Goal: Task Accomplishment & Management: Manage account settings

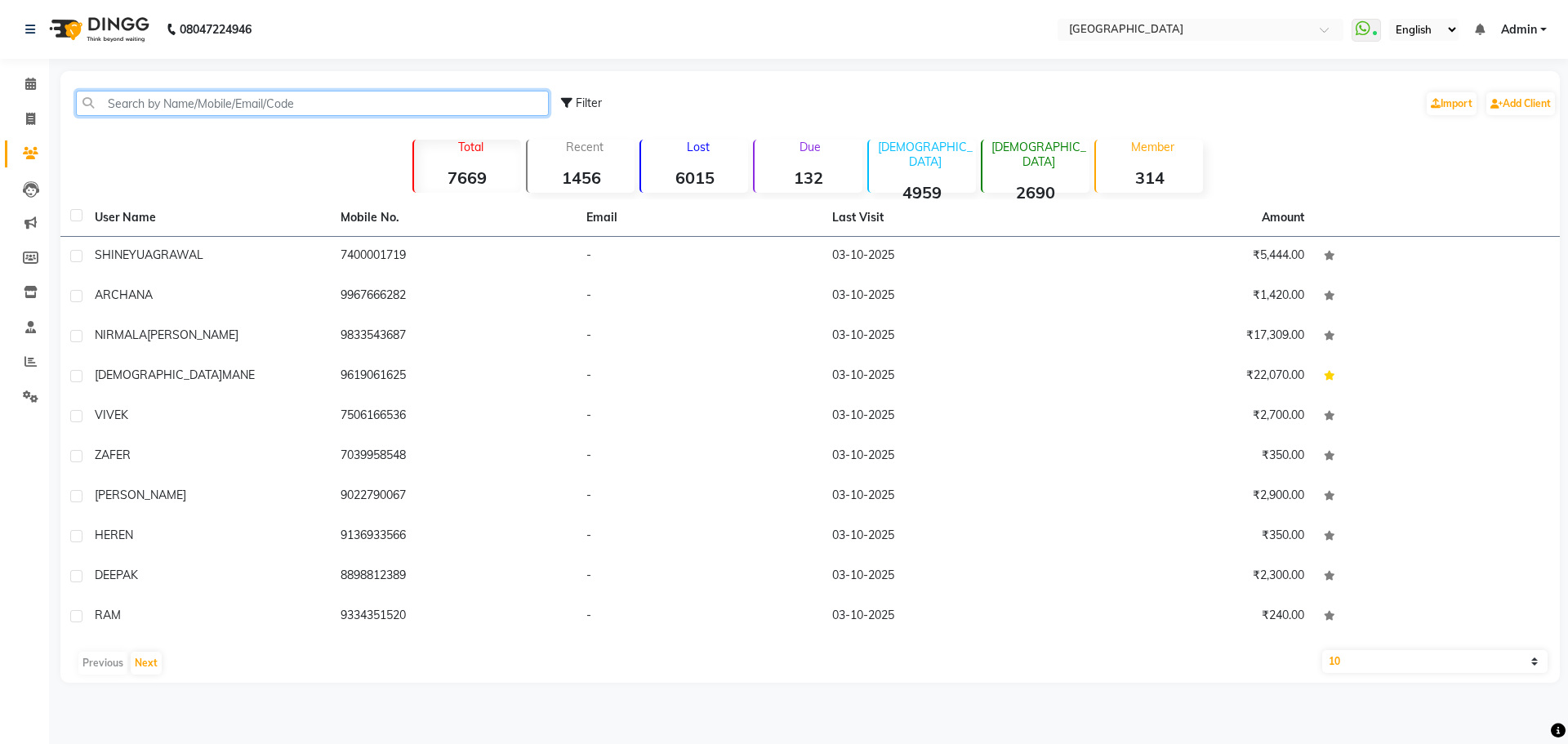
click at [186, 103] on input "text" at bounding box center [312, 103] width 473 height 25
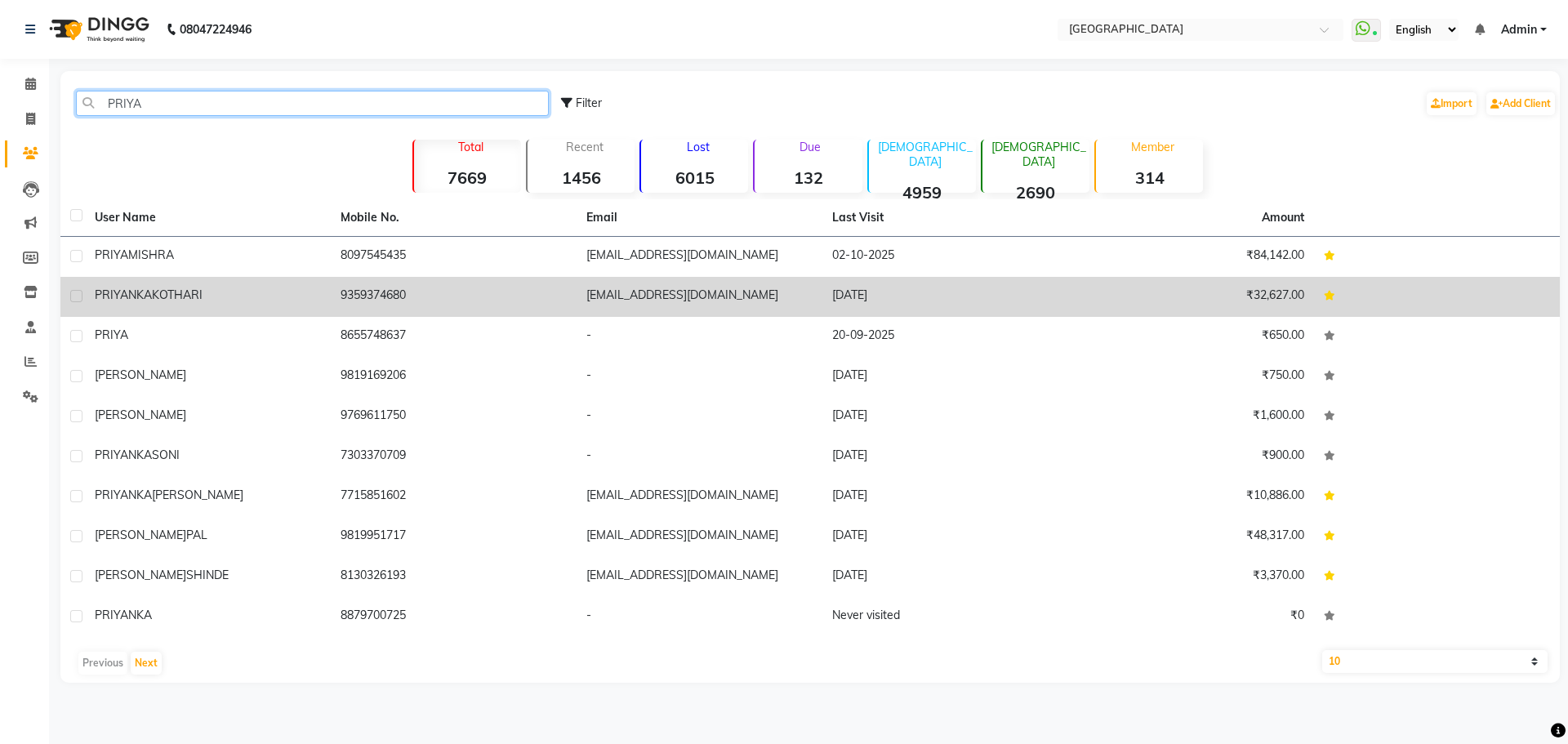
type input "PRIYA"
click at [206, 305] on td "[PERSON_NAME]" at bounding box center [207, 297] width 246 height 40
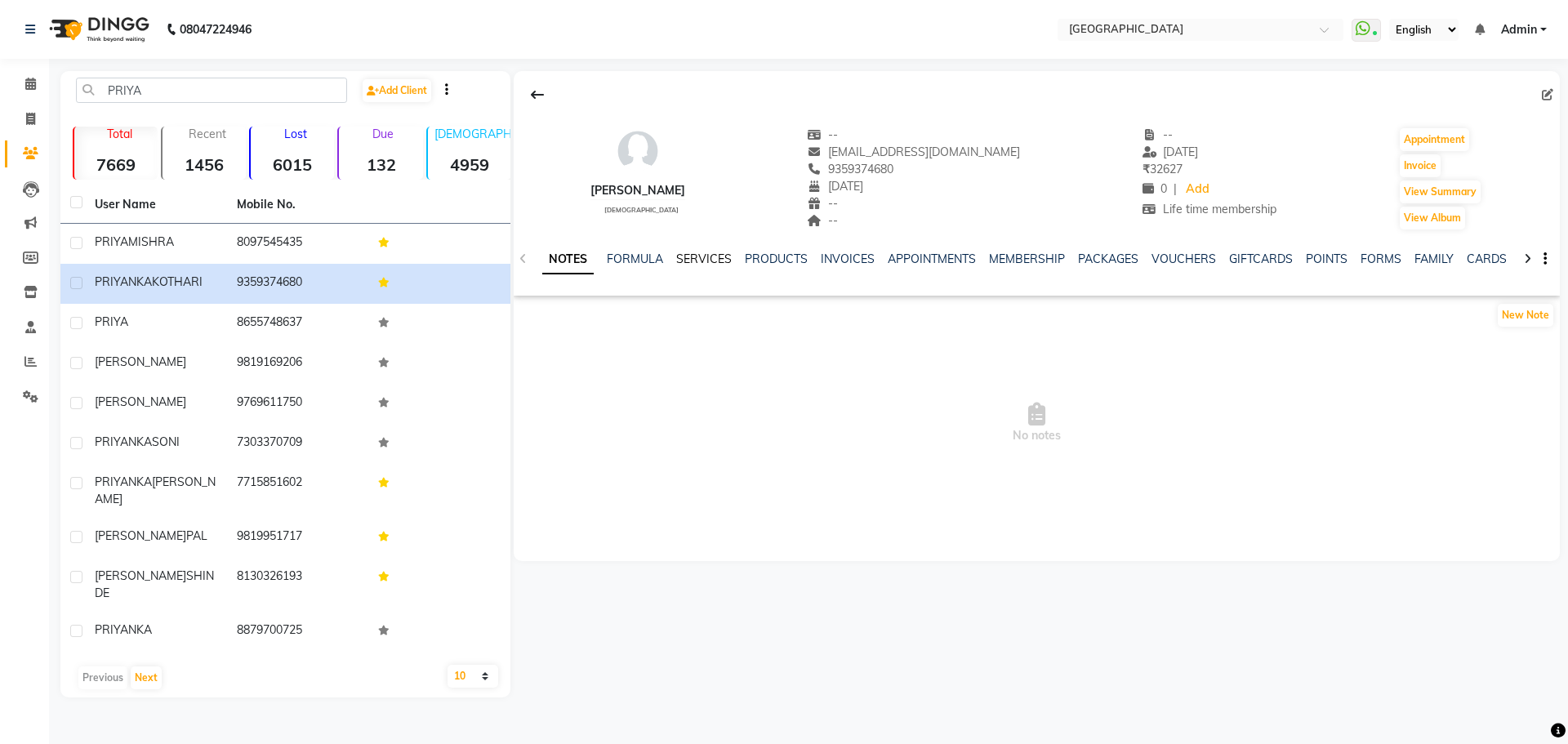
click at [709, 256] on link "SERVICES" at bounding box center [704, 259] width 56 height 15
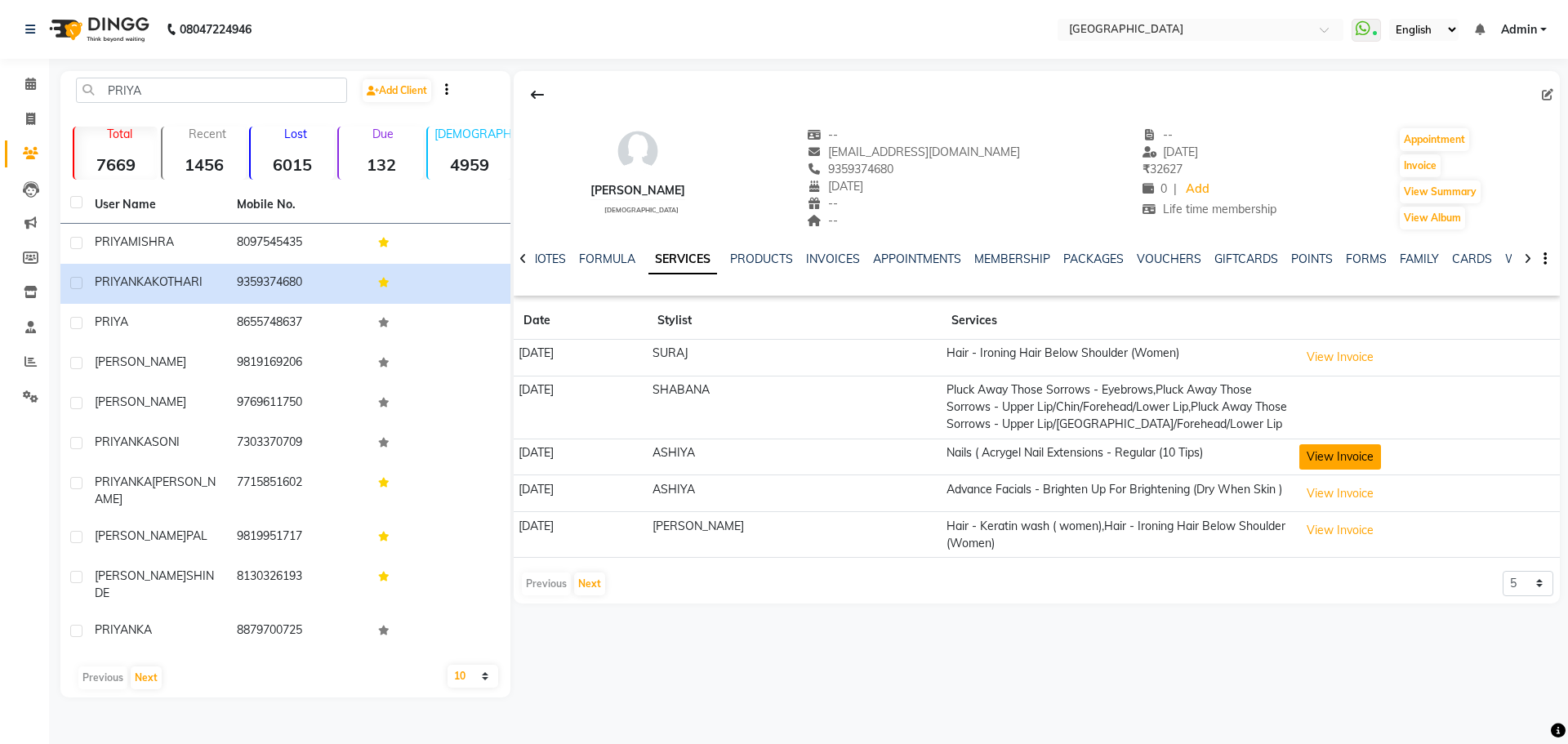
click at [1330, 450] on button "View Invoice" at bounding box center [1340, 456] width 82 height 25
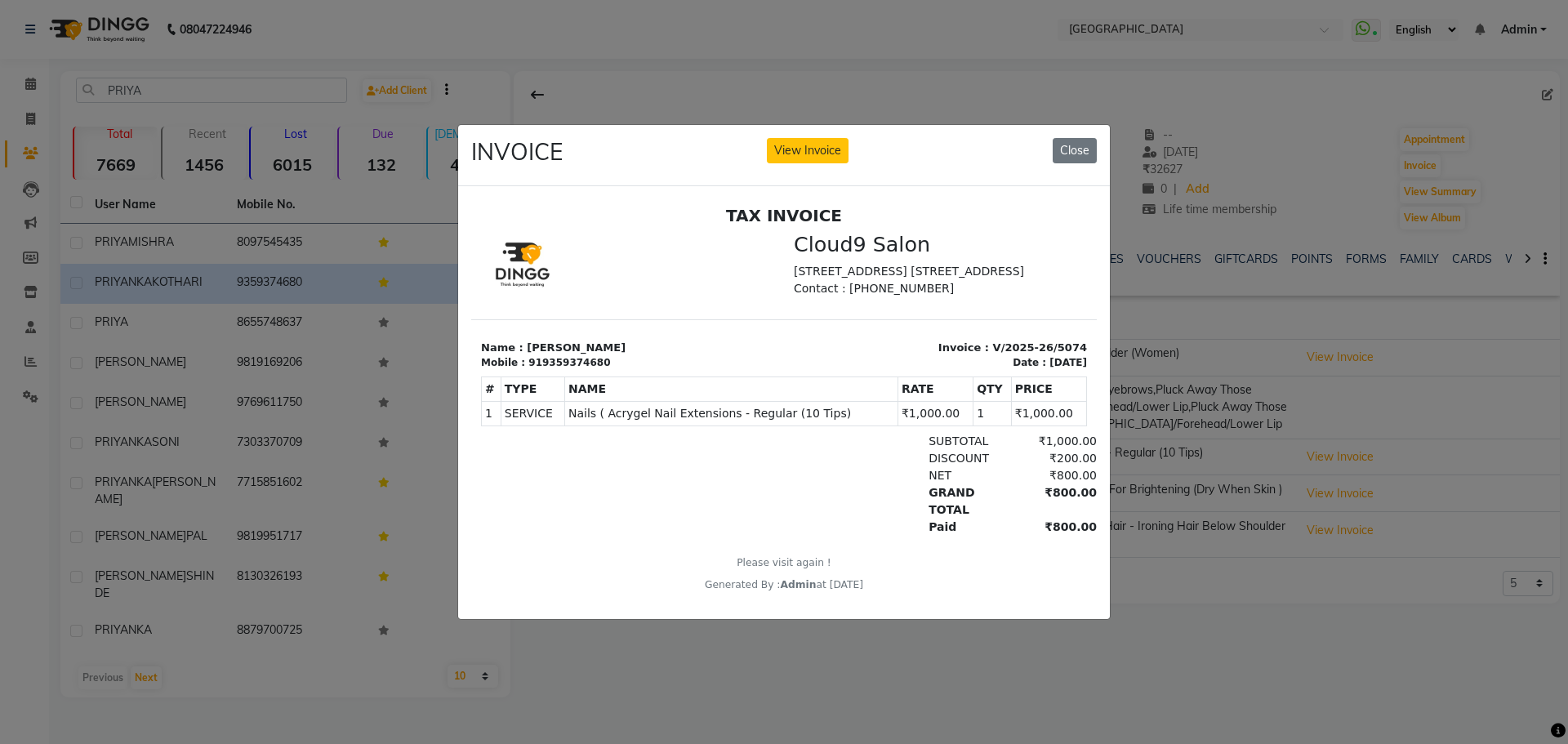
click at [871, 688] on ngb-modal-window "INVOICE View Invoice Close" at bounding box center [784, 372] width 1568 height 744
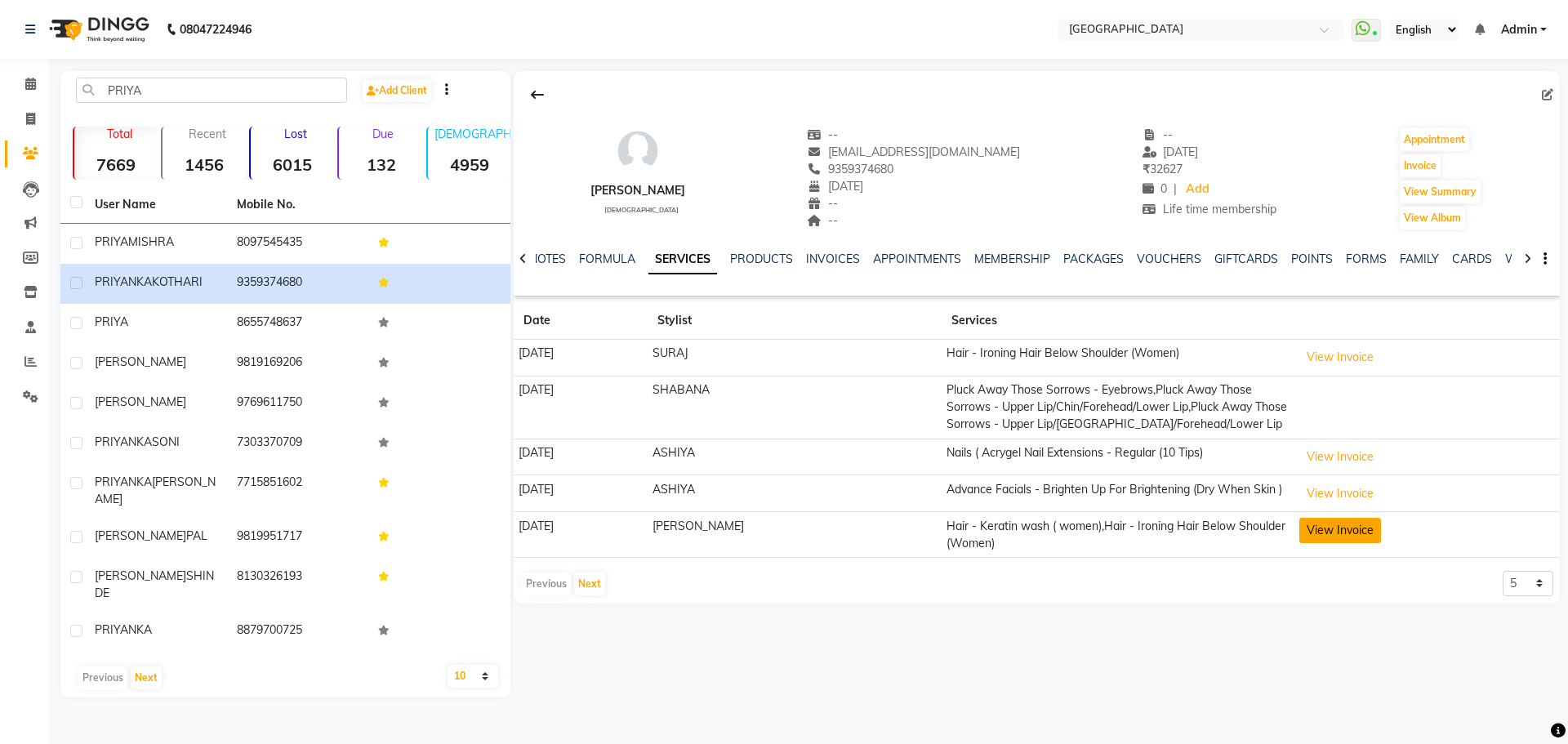
click at [1299, 532] on button "View Invoice" at bounding box center [1340, 530] width 82 height 25
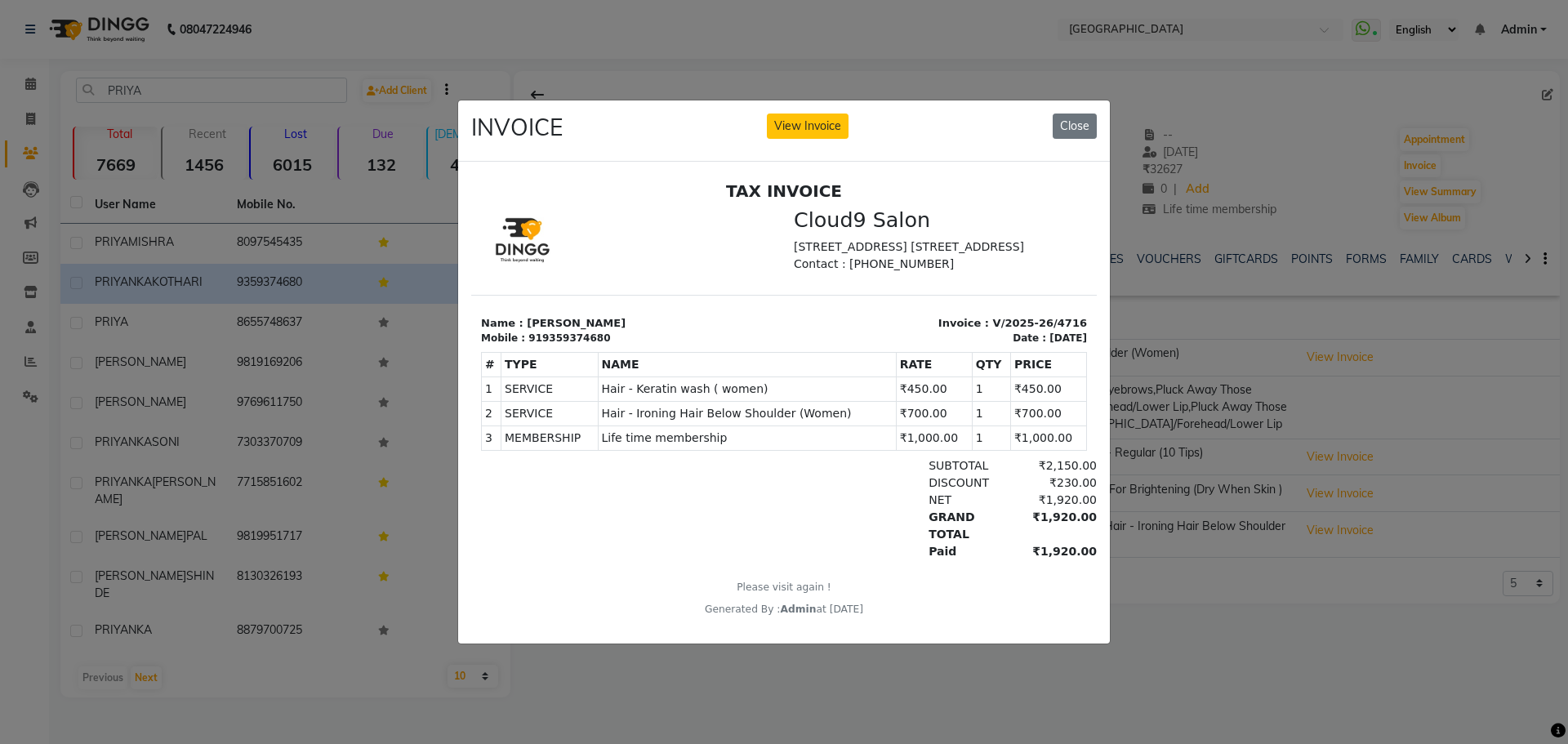
click at [803, 662] on ngb-modal-window "INVOICE View Invoice Close" at bounding box center [784, 372] width 1568 height 744
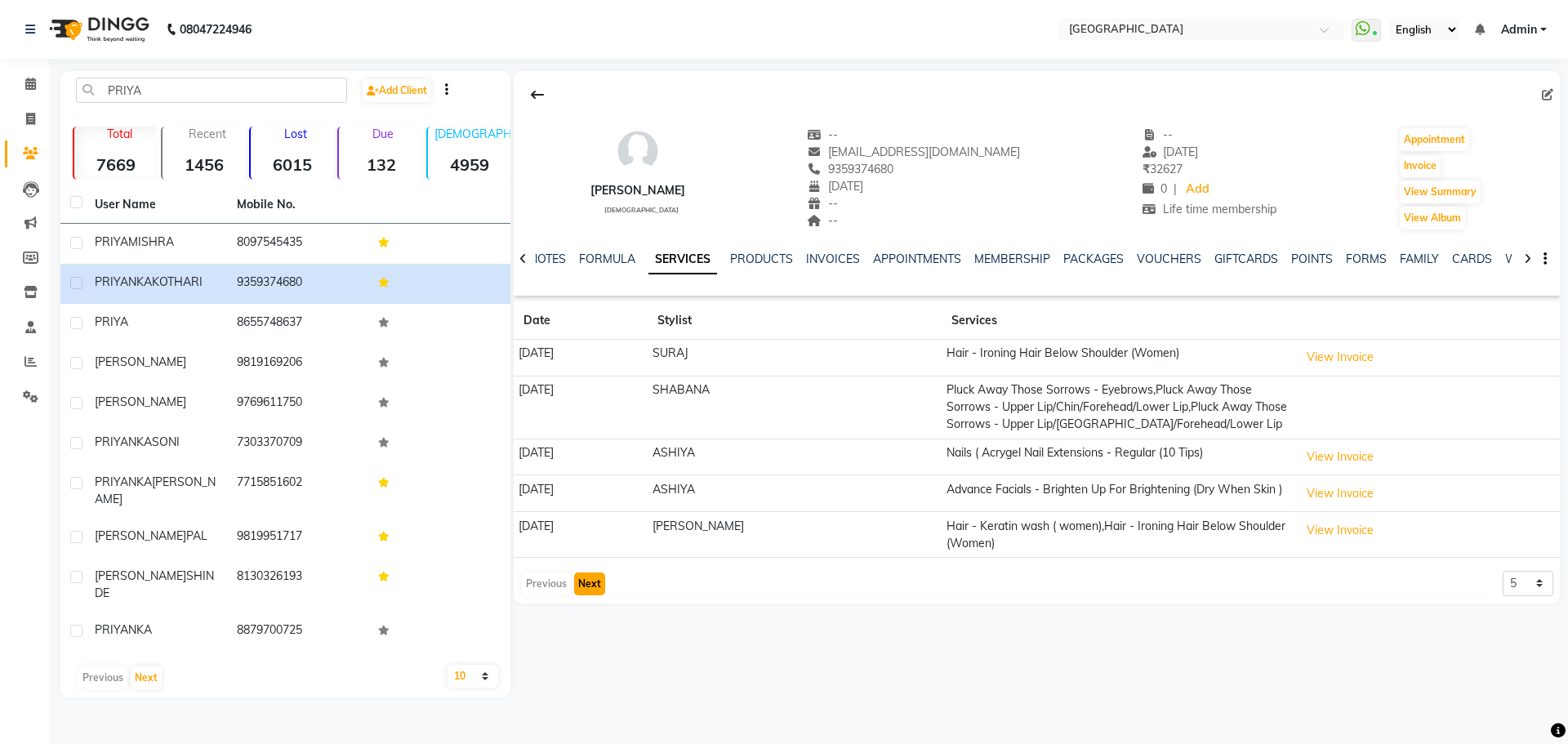
click at [595, 592] on button "Next" at bounding box center [589, 584] width 31 height 23
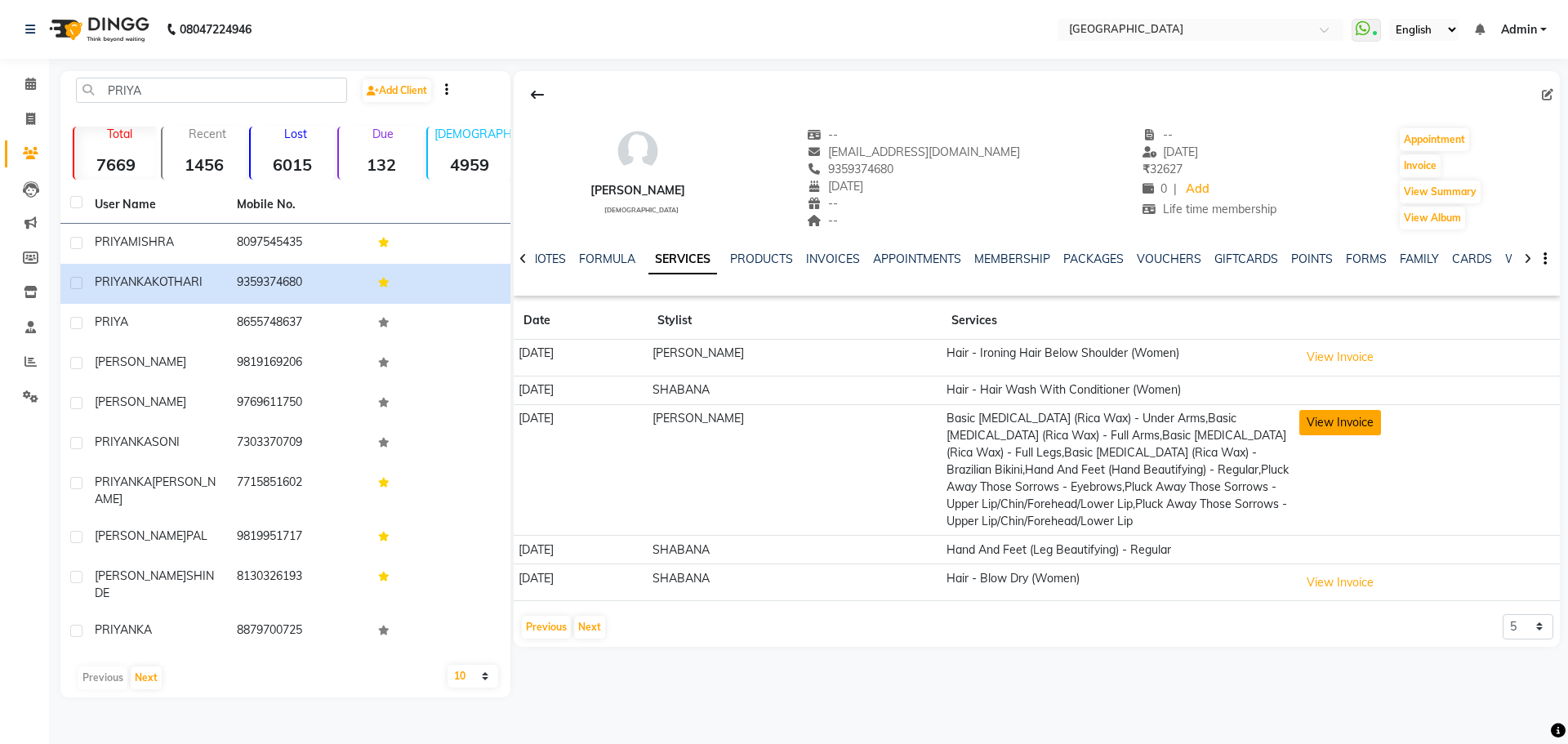
click at [1304, 432] on button "View Invoice" at bounding box center [1340, 422] width 82 height 25
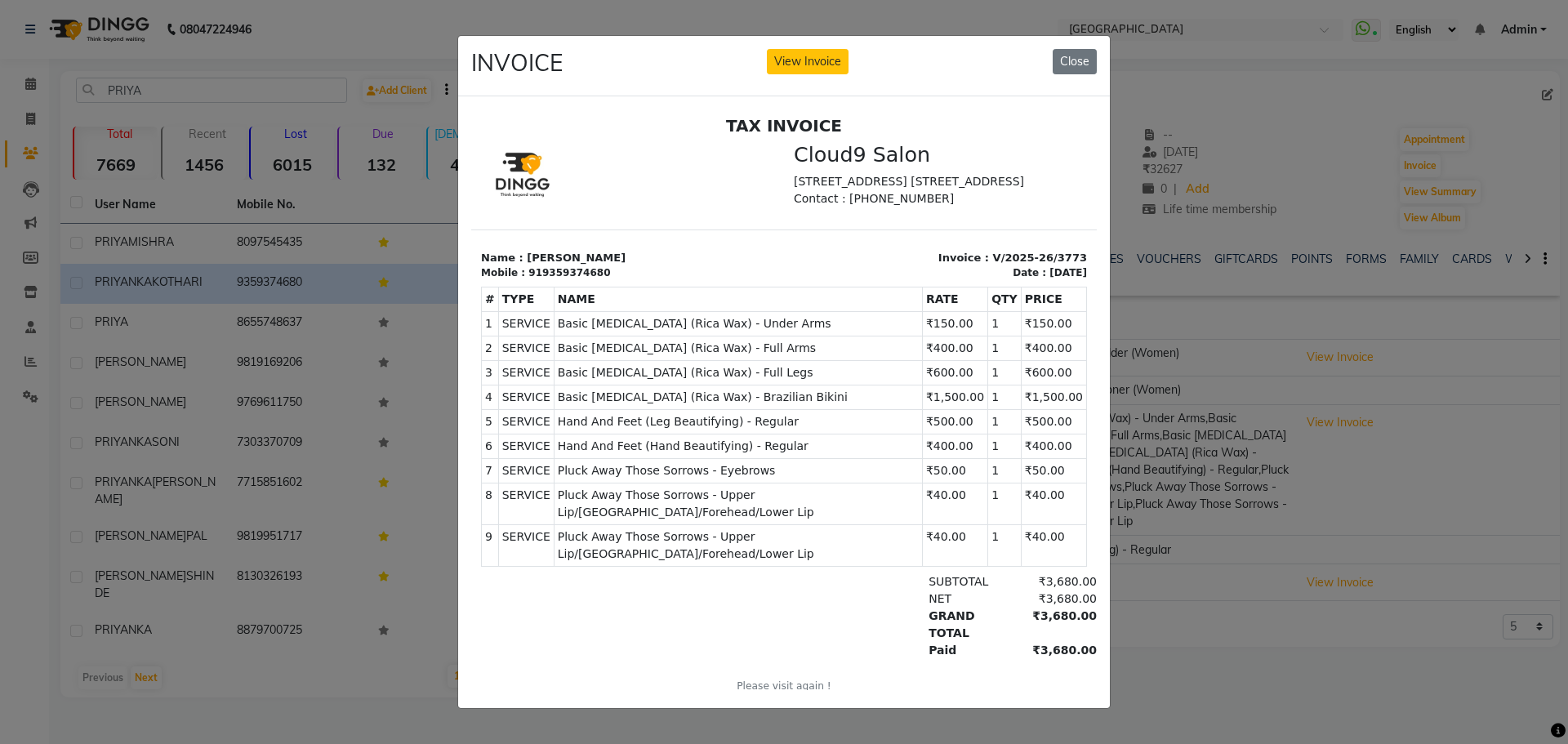
click at [1135, 658] on ngb-modal-window "INVOICE View Invoice Close" at bounding box center [784, 372] width 1568 height 744
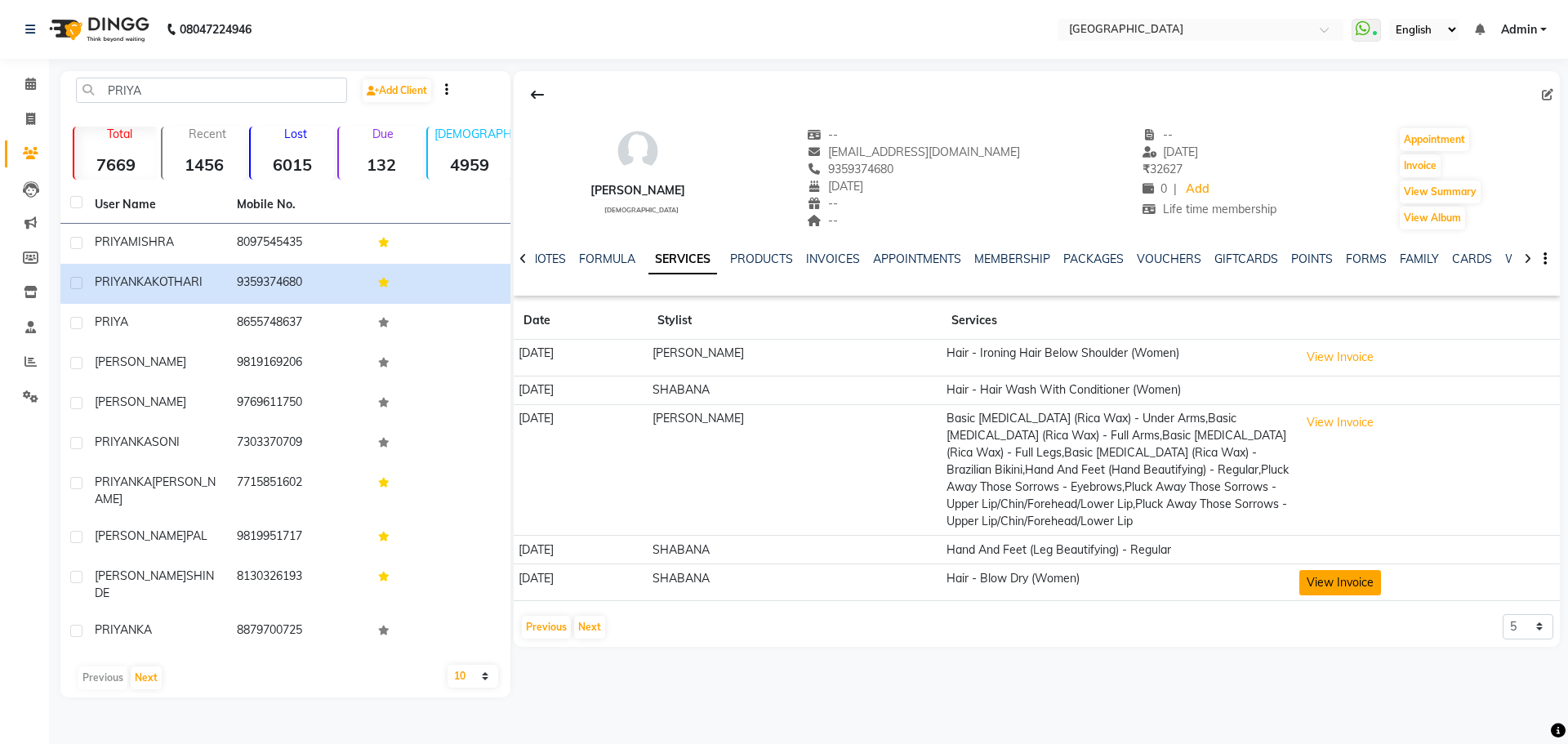
click at [1347, 580] on button "View Invoice" at bounding box center [1340, 583] width 82 height 25
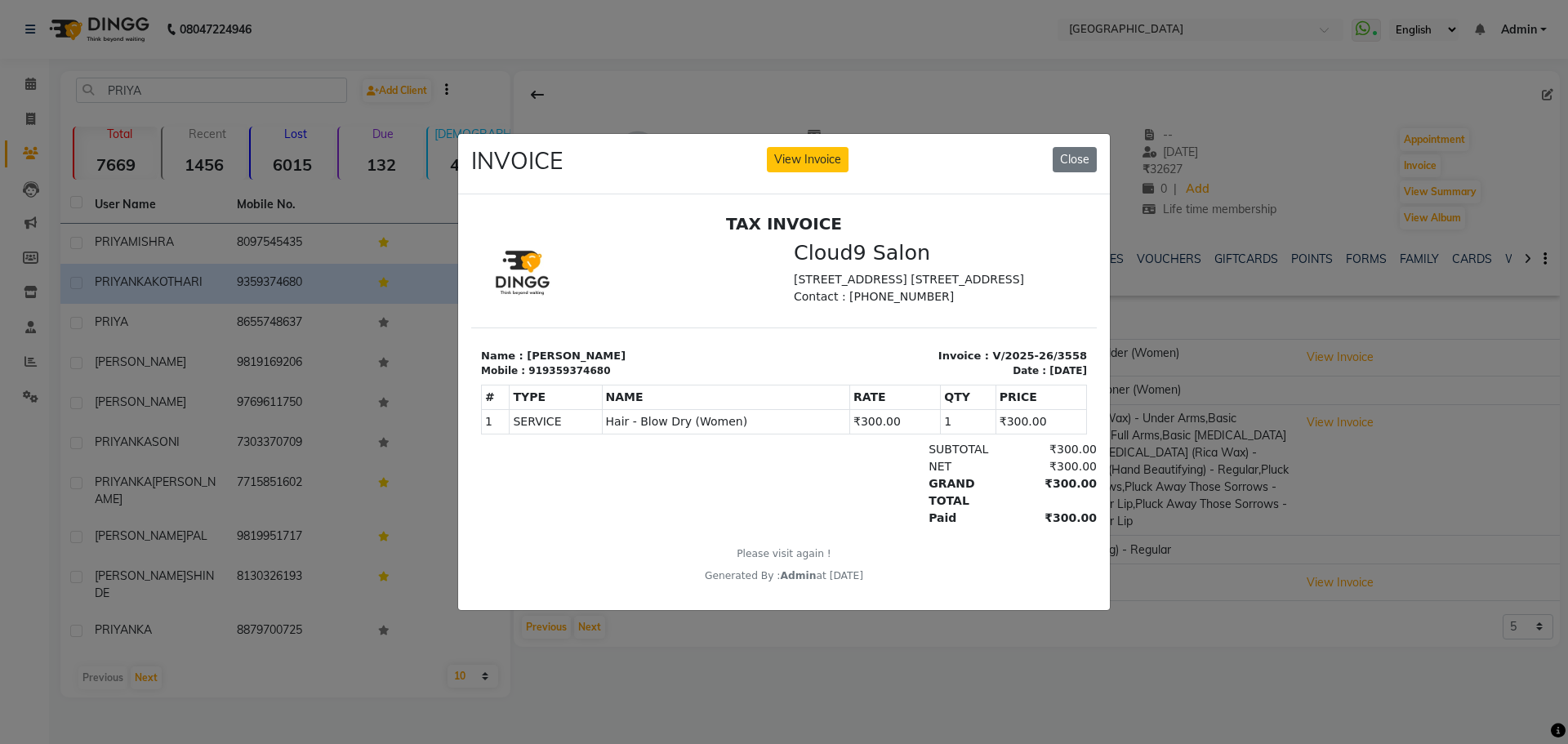
click at [1197, 693] on ngb-modal-window "INVOICE View Invoice Close" at bounding box center [784, 372] width 1568 height 744
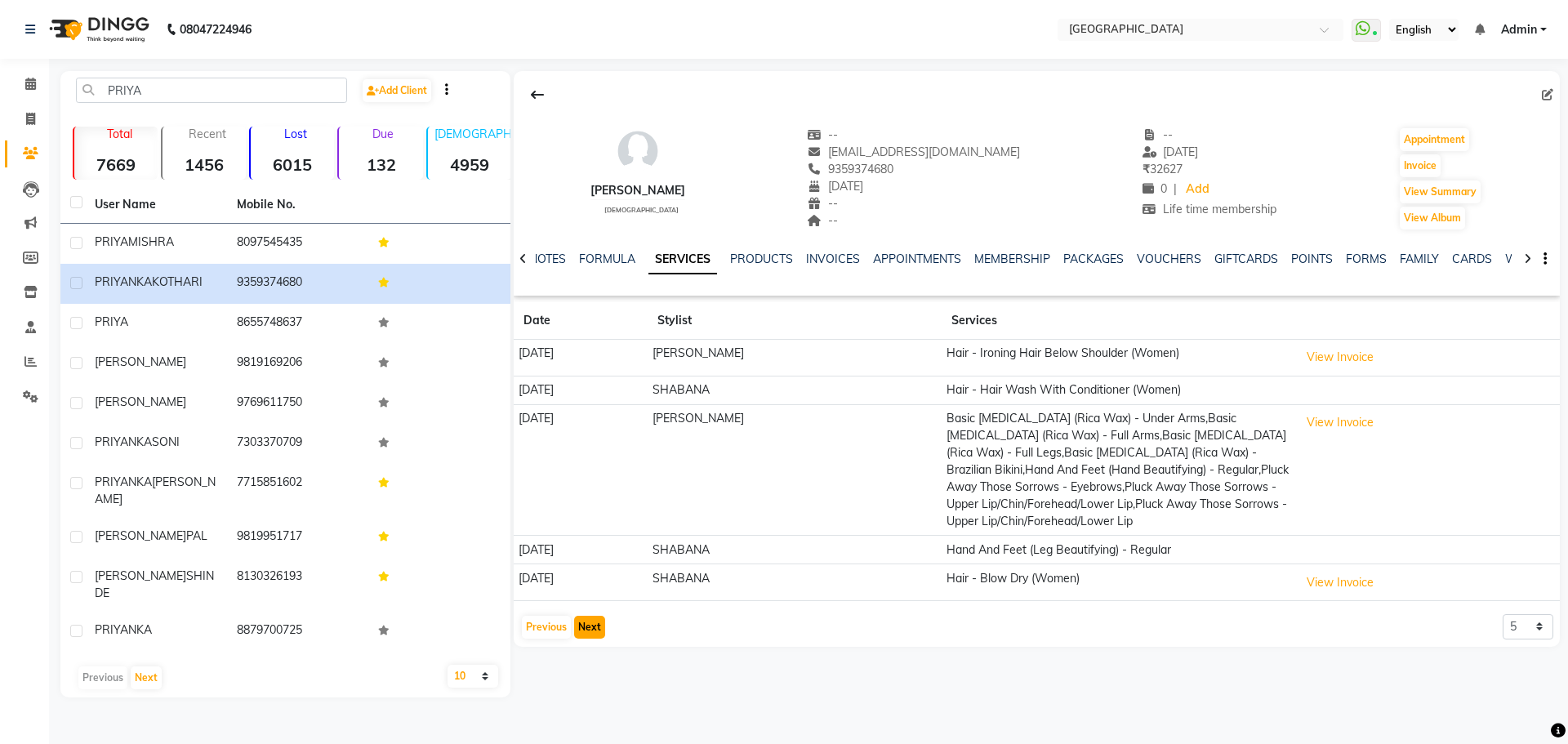
click at [597, 622] on button "Next" at bounding box center [589, 627] width 31 height 23
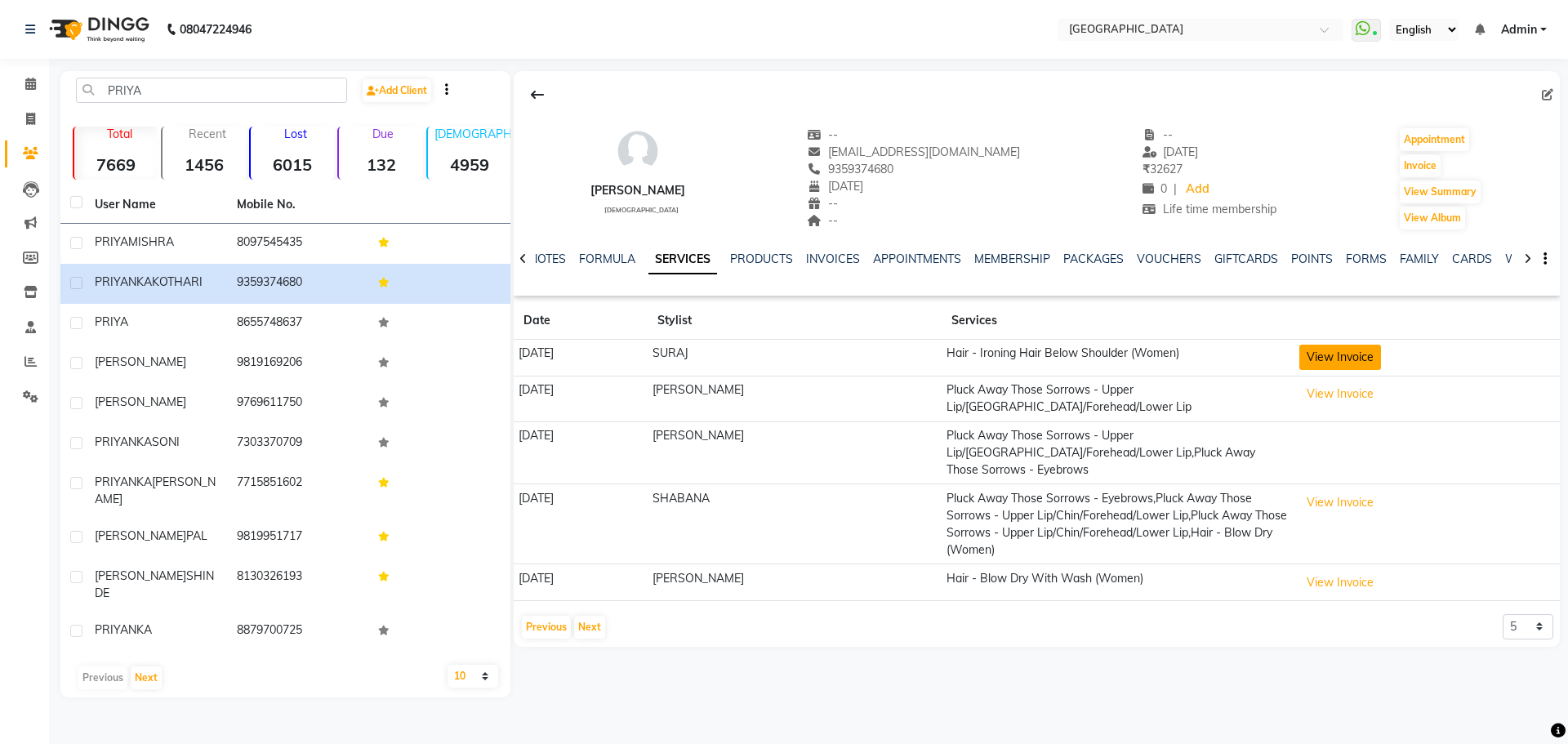
click at [1322, 362] on button "View Invoice" at bounding box center [1340, 357] width 82 height 25
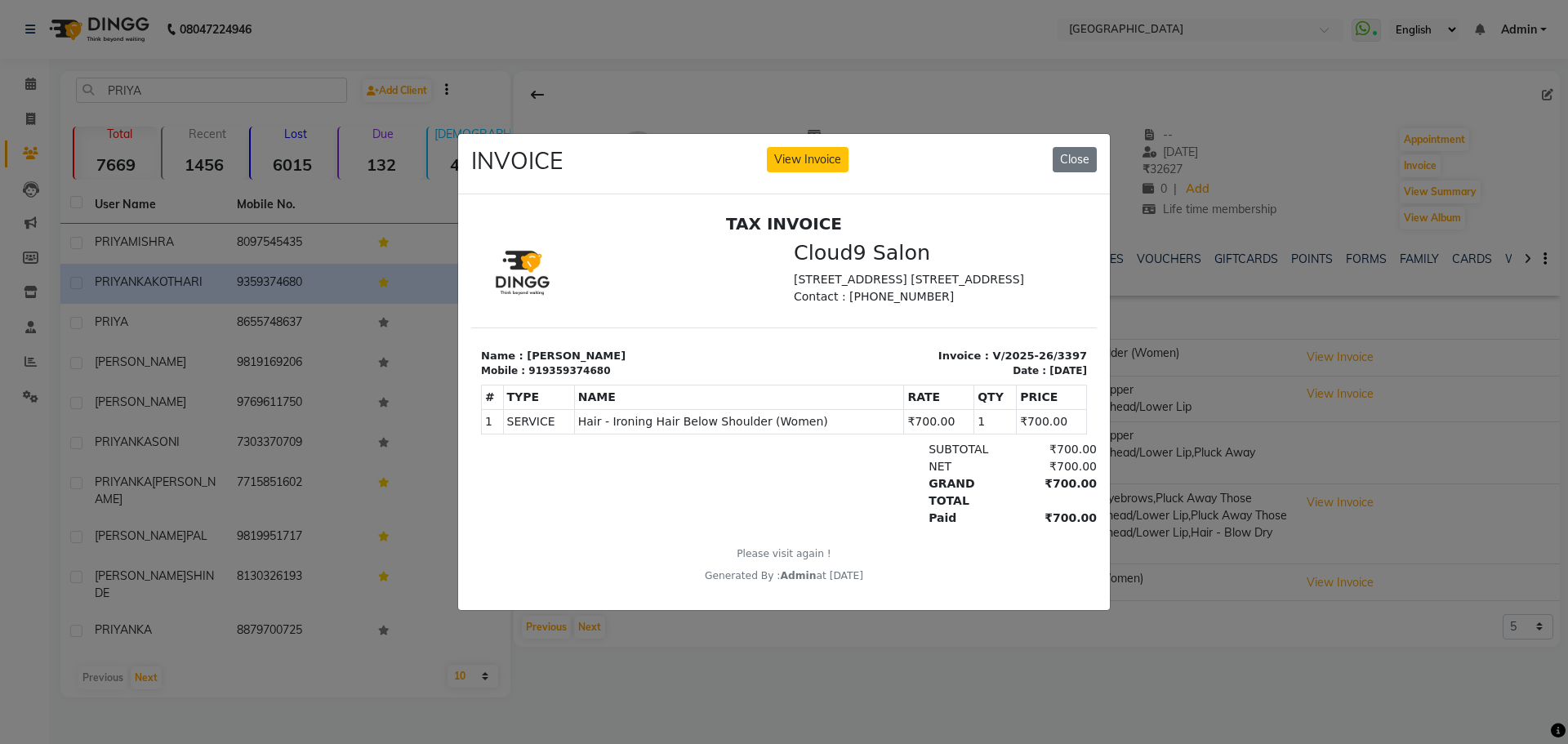
click at [1175, 689] on ngb-modal-window "INVOICE View Invoice Close" at bounding box center [784, 372] width 1568 height 744
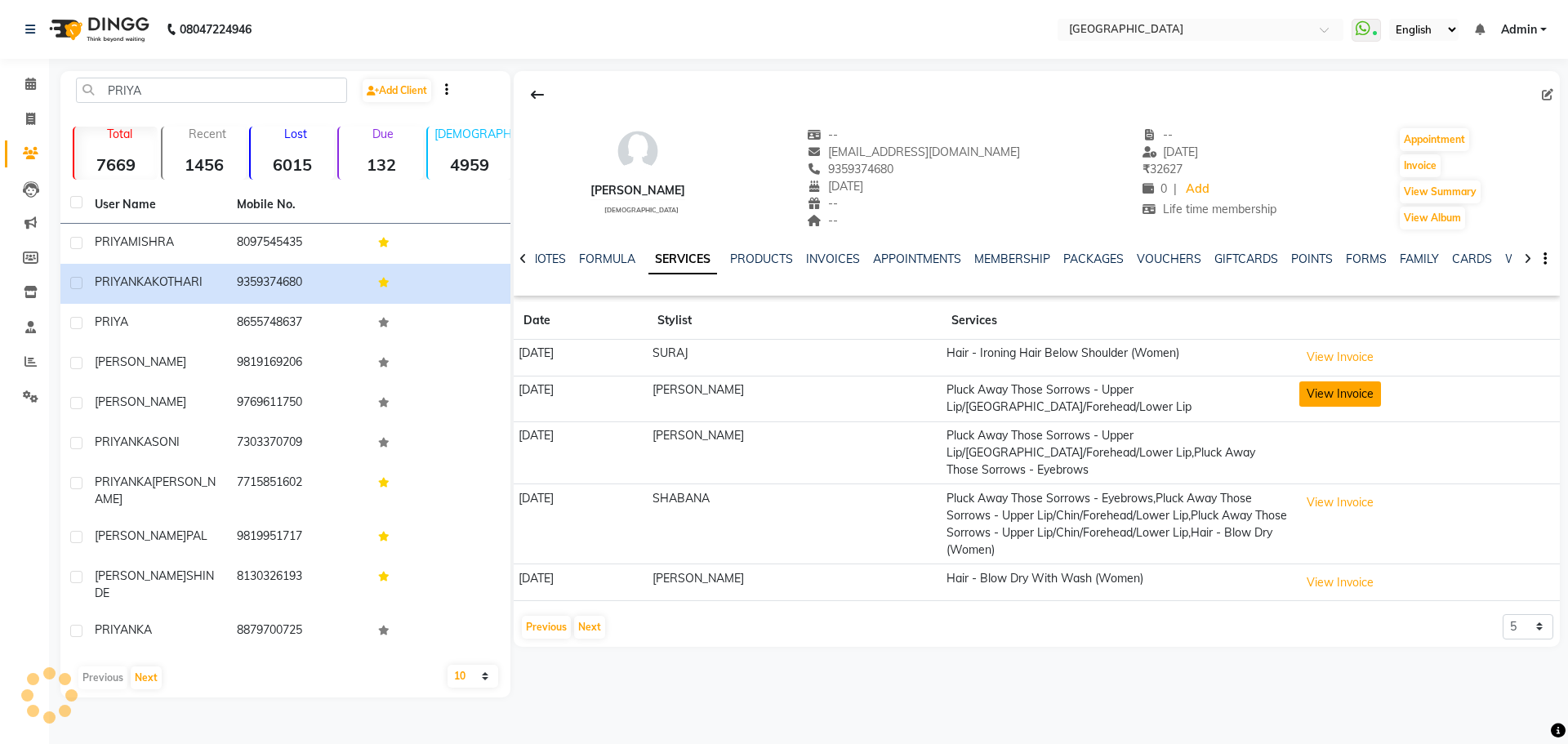
click at [1359, 387] on button "View Invoice" at bounding box center [1340, 393] width 82 height 25
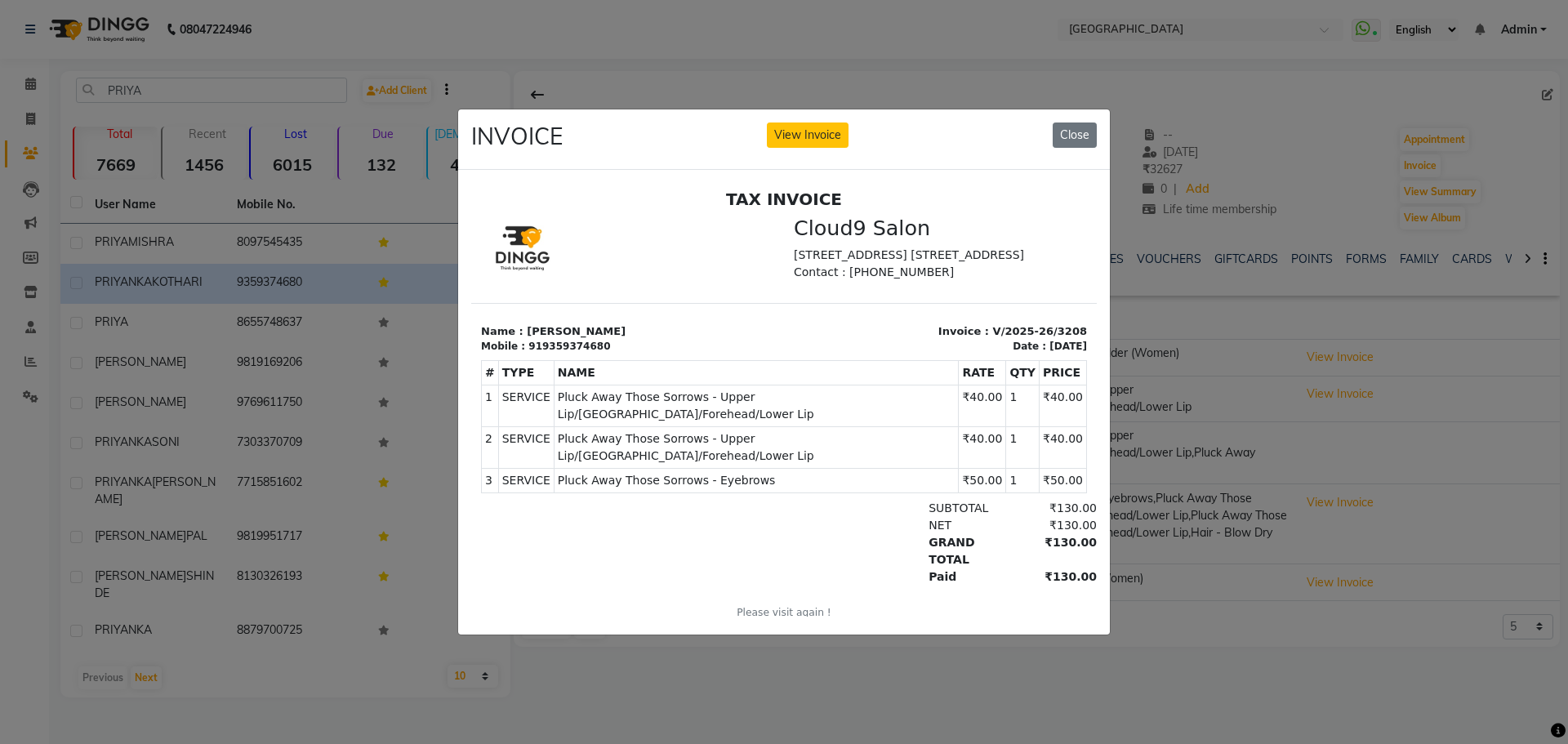
click at [1199, 654] on ngb-modal-window "INVOICE View Invoice Close" at bounding box center [784, 372] width 1568 height 744
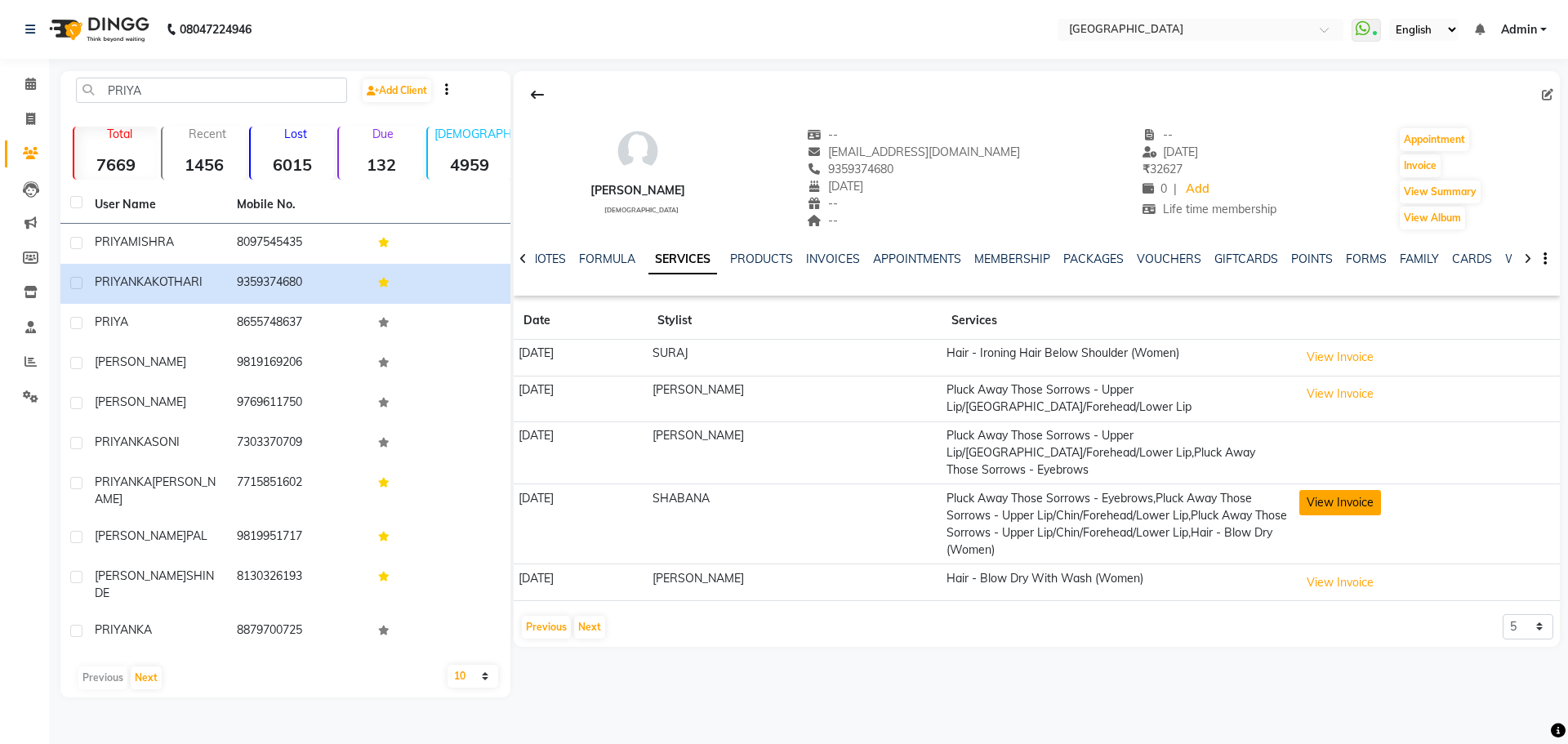
click at [1345, 492] on button "View Invoice" at bounding box center [1340, 502] width 82 height 25
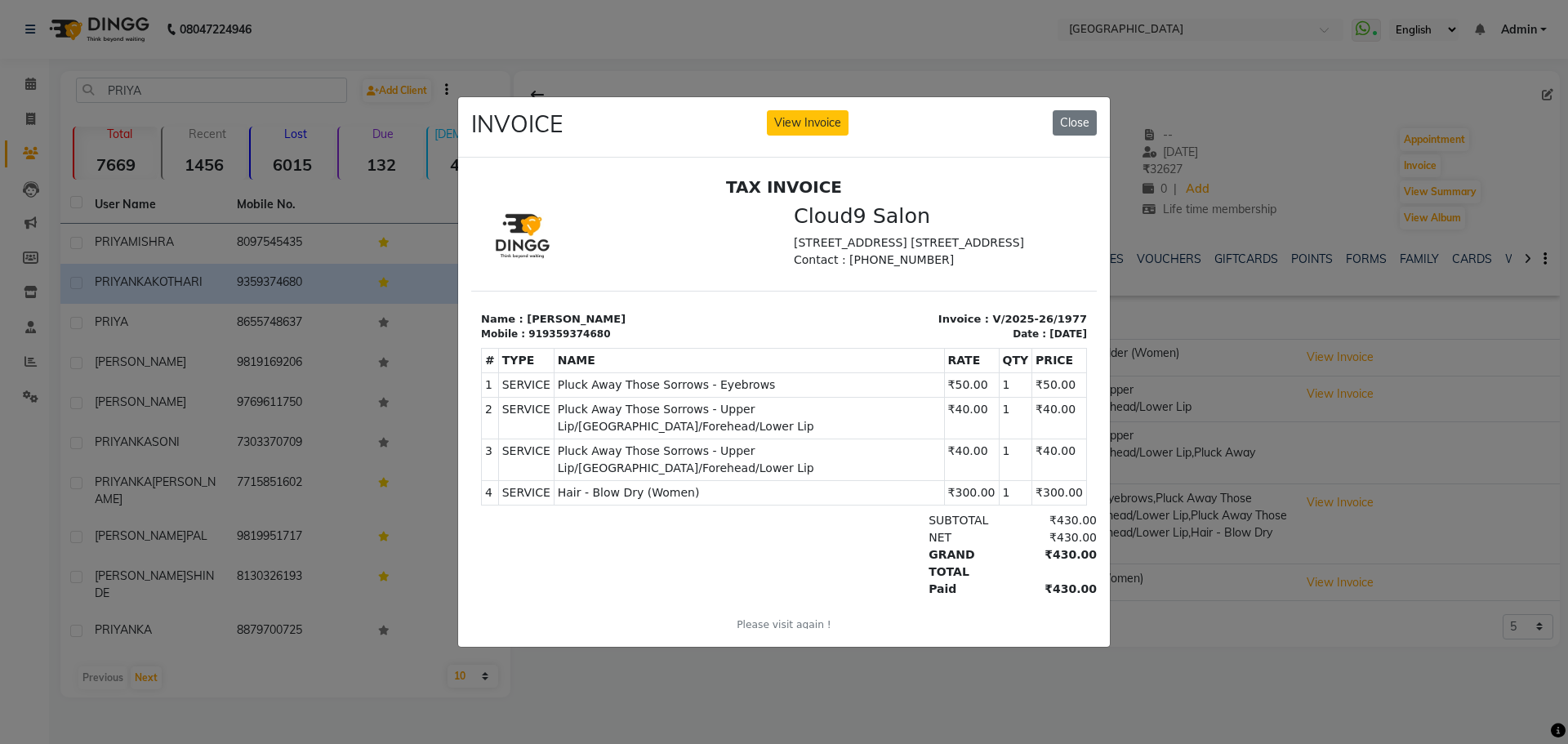
click at [1210, 655] on ngb-modal-window "INVOICE View Invoice Close" at bounding box center [784, 372] width 1568 height 744
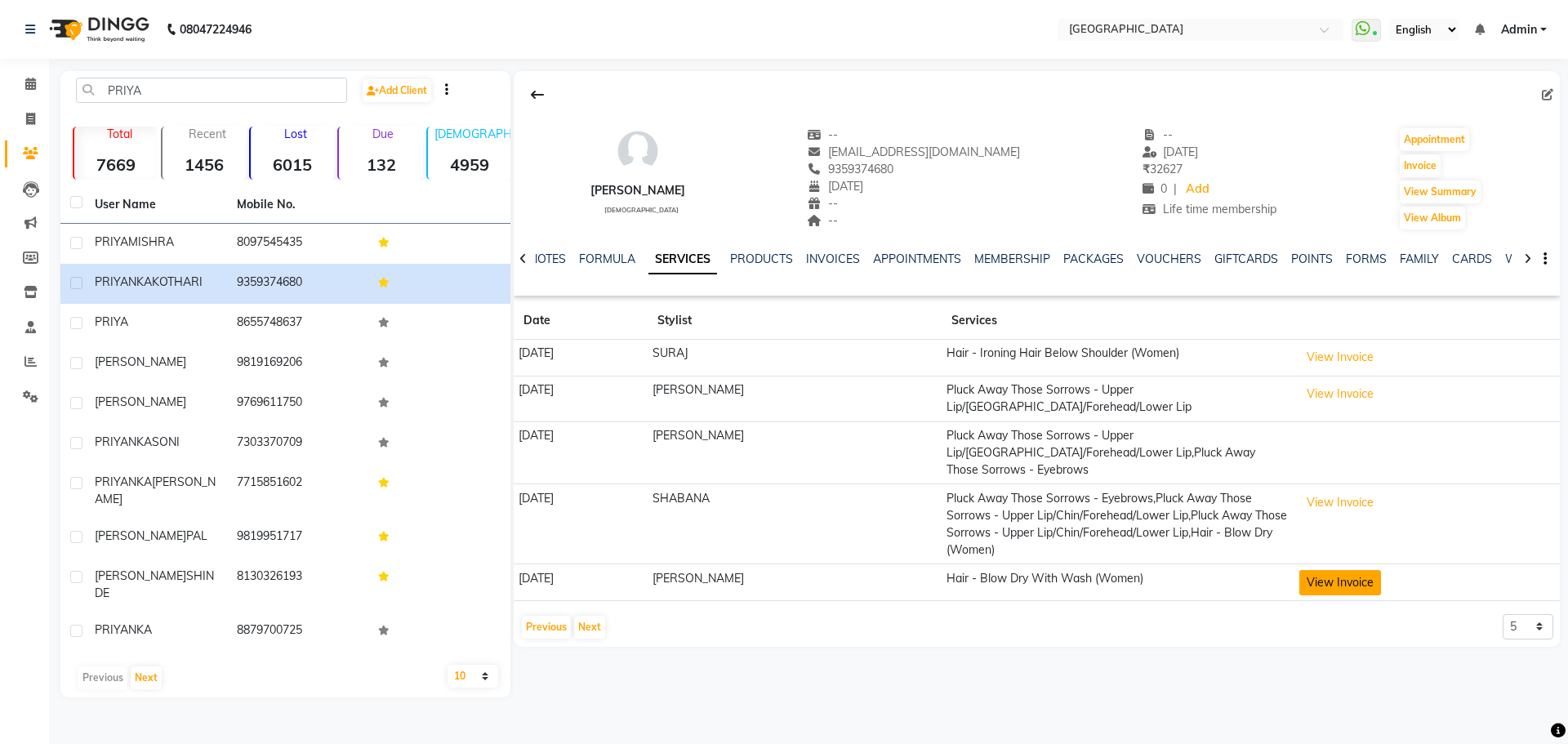
click at [1348, 571] on button "View Invoice" at bounding box center [1340, 583] width 82 height 25
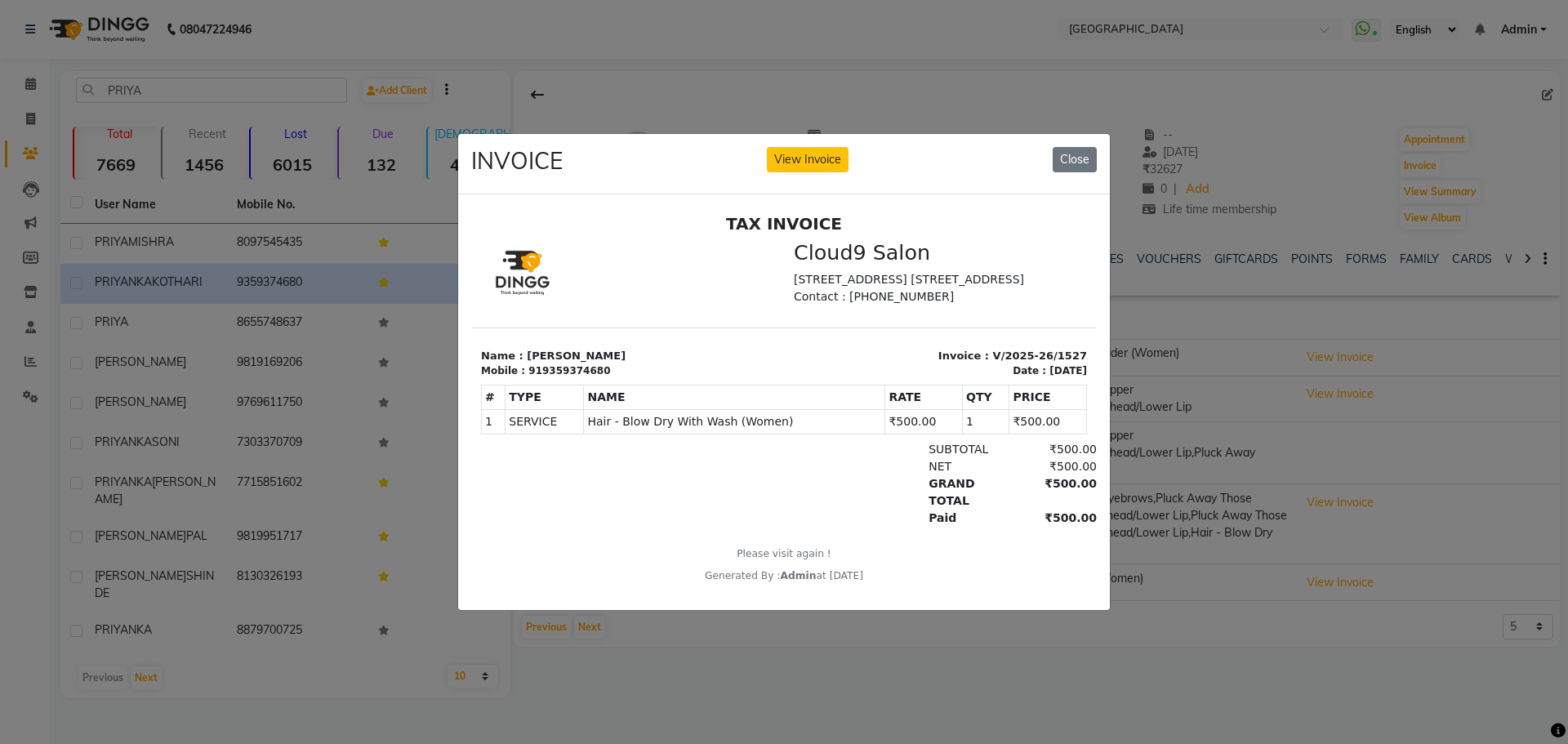
click at [849, 681] on ngb-modal-window "INVOICE View Invoice Close" at bounding box center [784, 372] width 1568 height 744
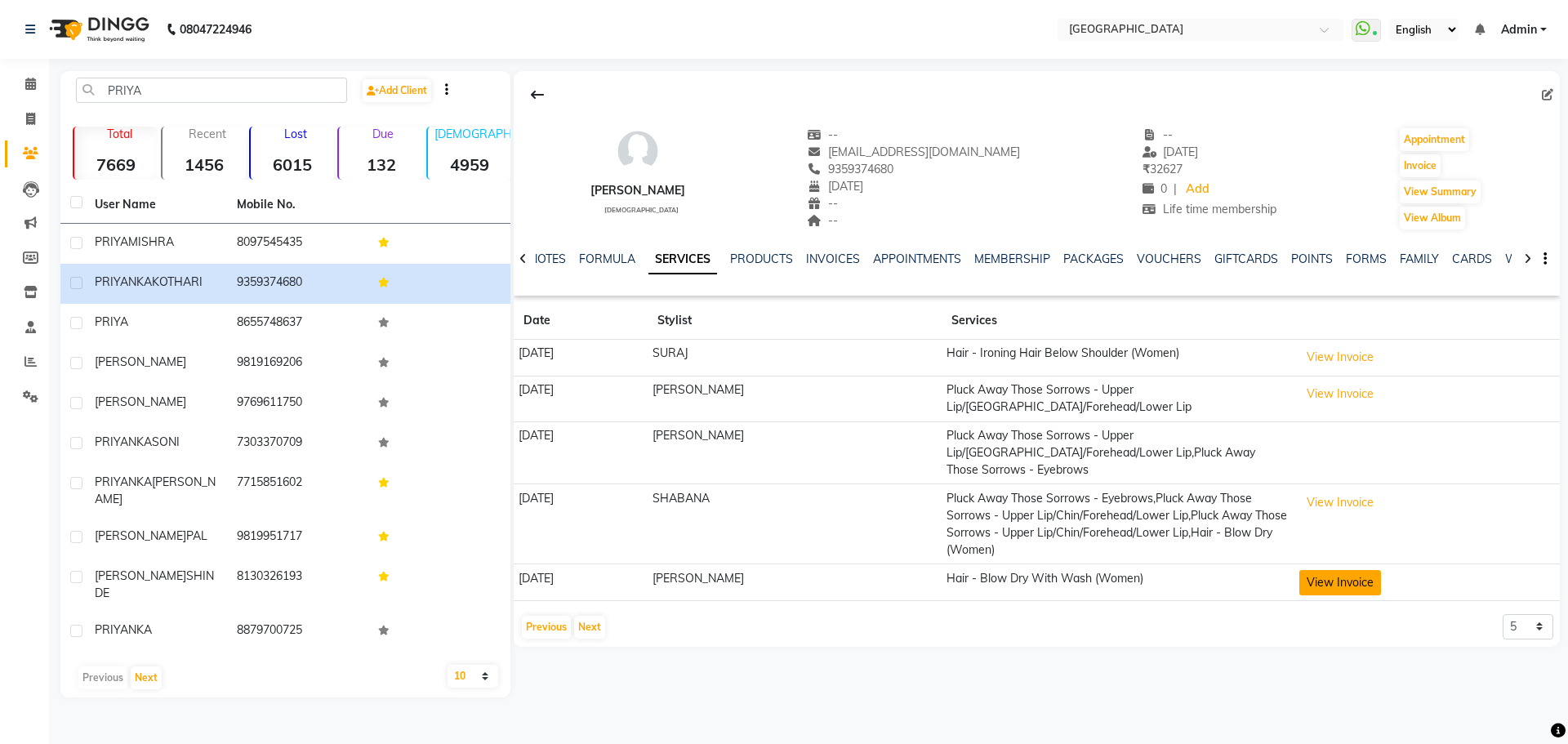
click at [1346, 571] on button "View Invoice" at bounding box center [1340, 583] width 82 height 25
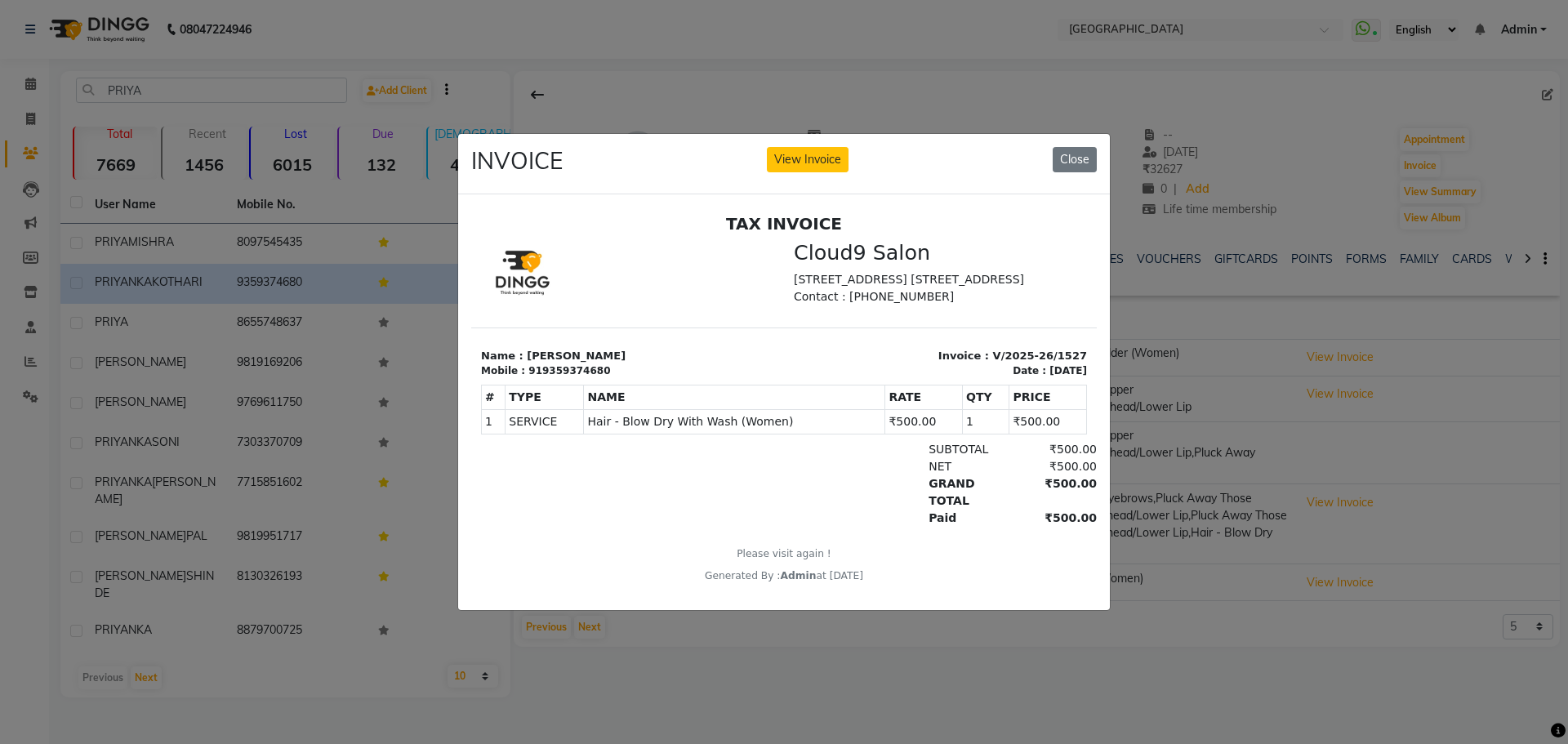
click at [930, 658] on ngb-modal-window "INVOICE View Invoice Close" at bounding box center [784, 372] width 1568 height 744
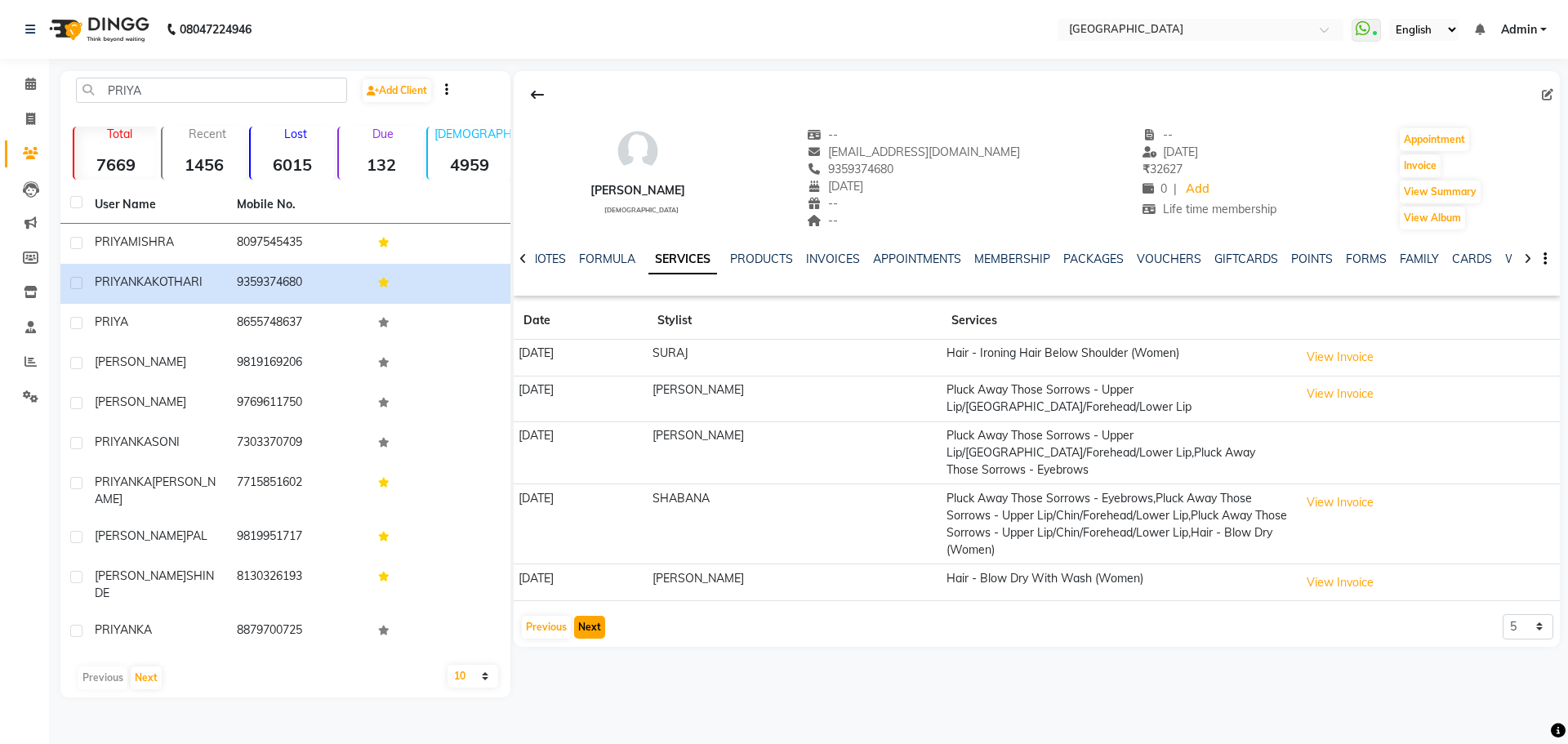
click at [597, 617] on button "Next" at bounding box center [589, 627] width 31 height 23
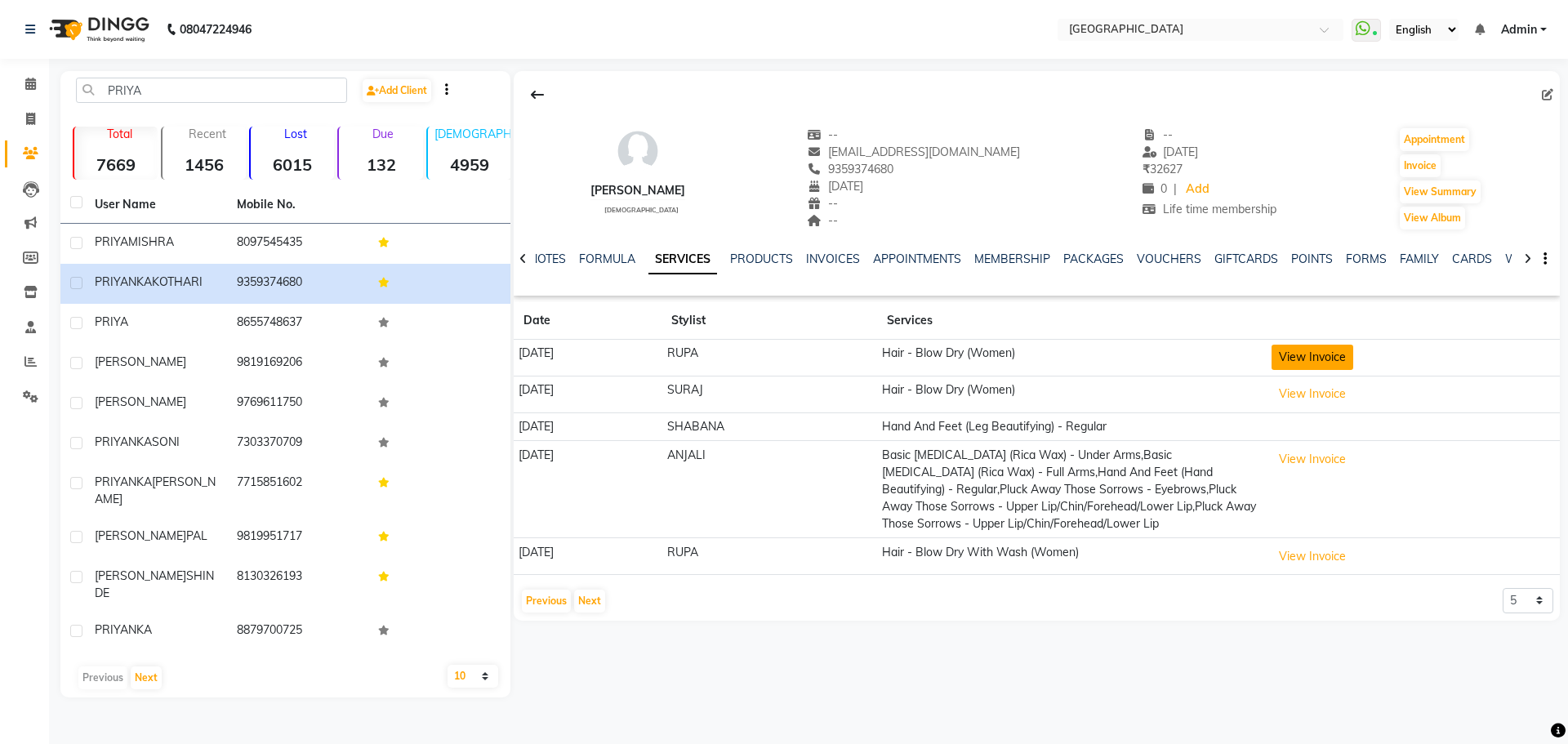
click at [1337, 370] on button "View Invoice" at bounding box center [1313, 357] width 82 height 25
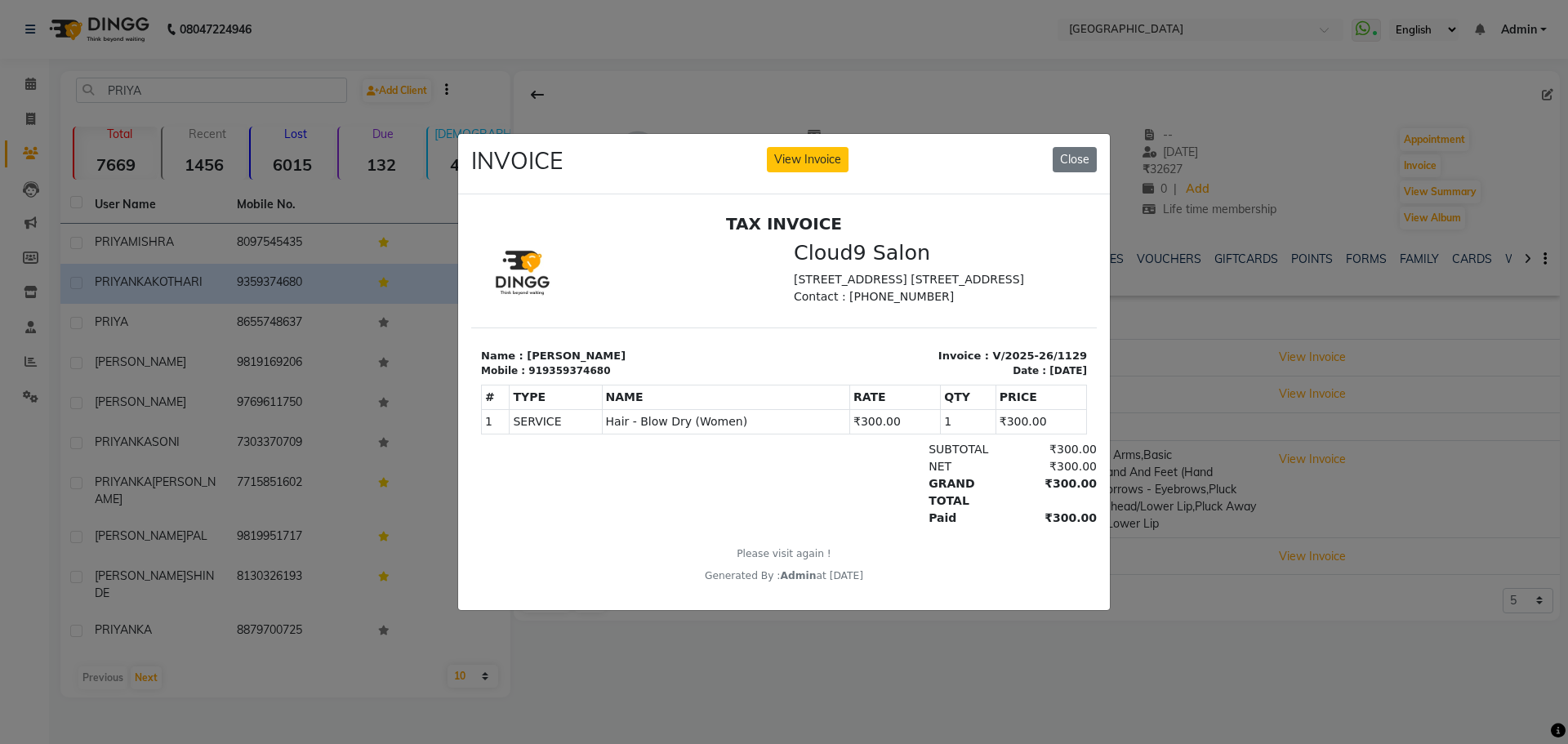
click at [1136, 664] on ngb-modal-window "INVOICE View Invoice Close" at bounding box center [784, 372] width 1568 height 744
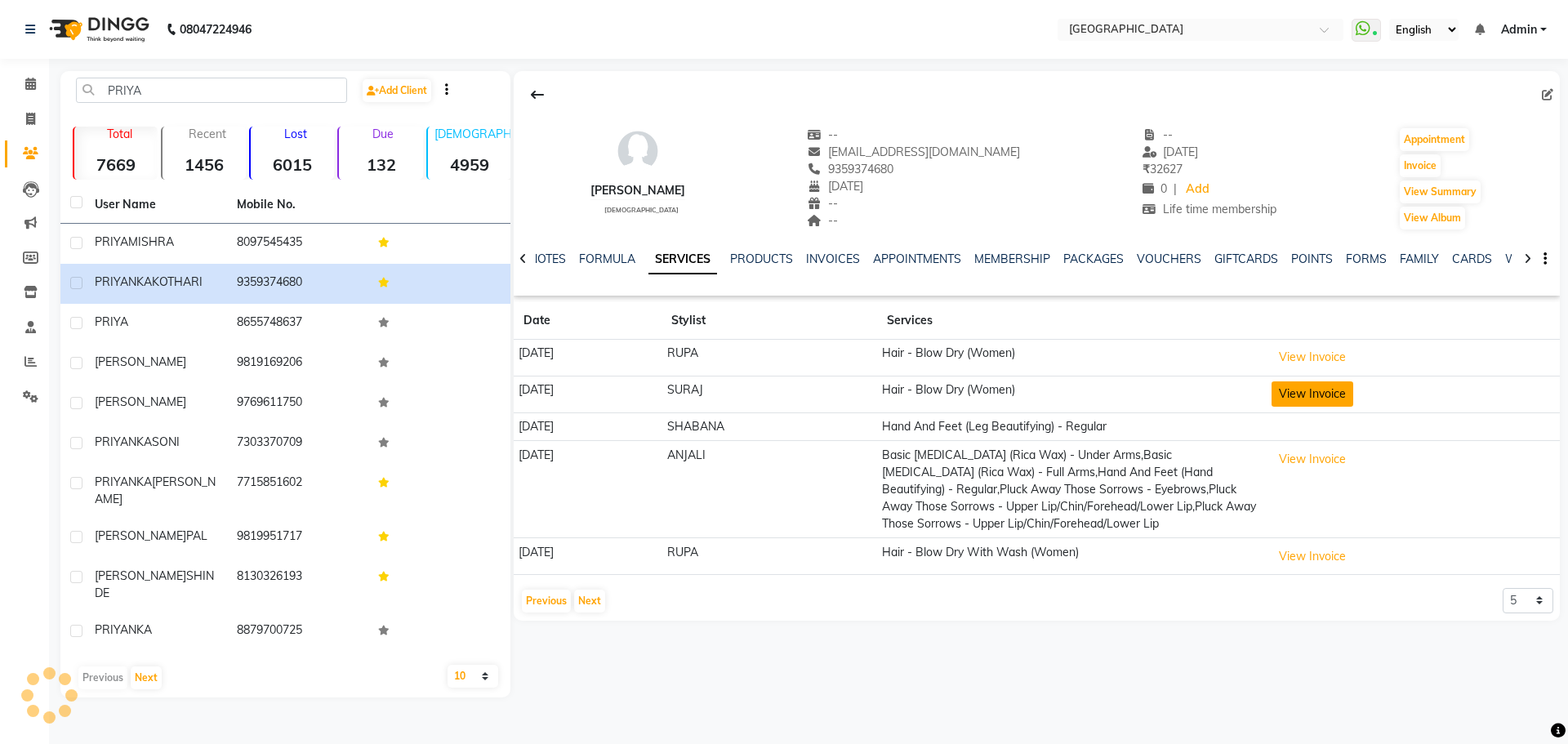
click at [1354, 385] on button "View Invoice" at bounding box center [1313, 393] width 82 height 25
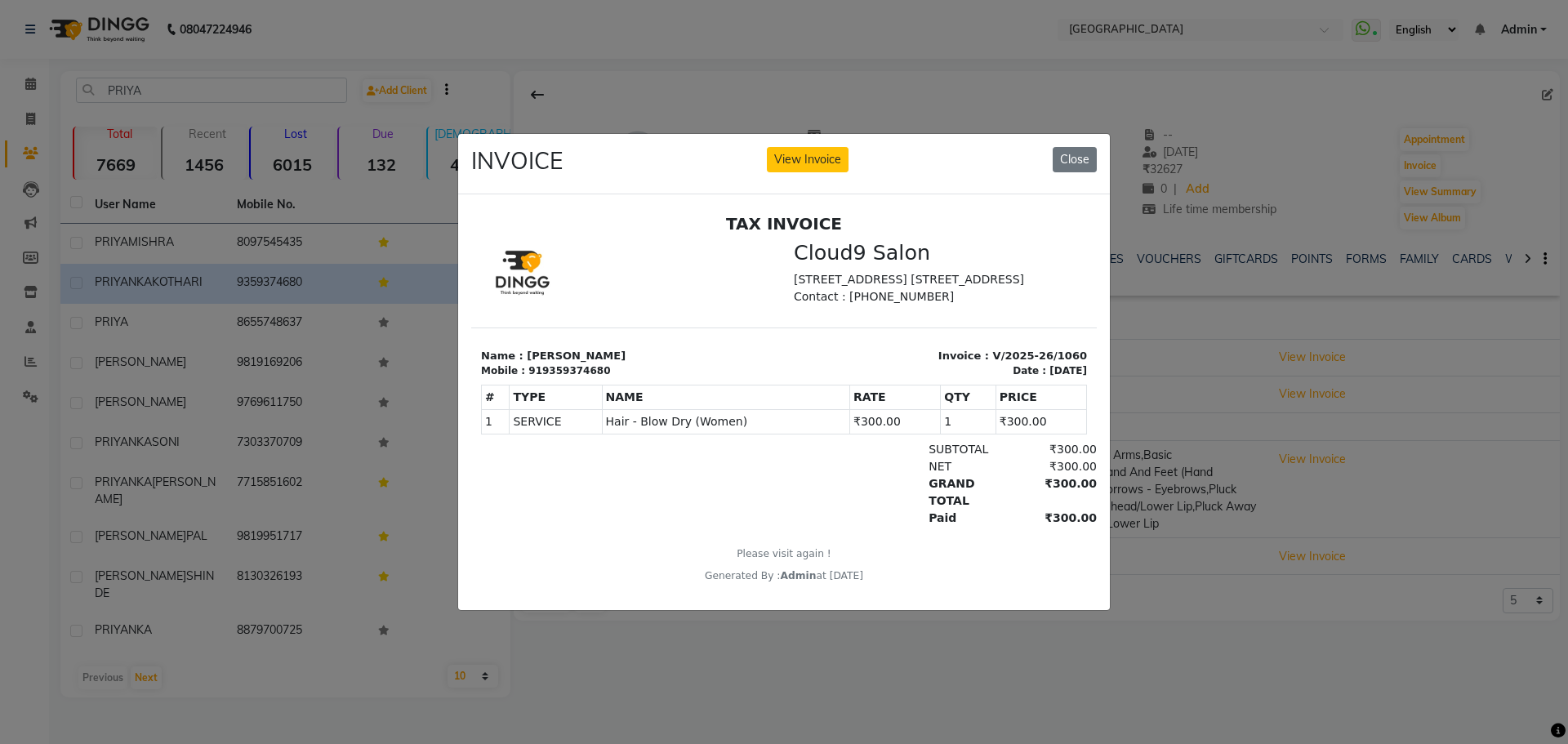
click at [1157, 703] on ngb-modal-window "INVOICE View Invoice Close" at bounding box center [784, 372] width 1568 height 744
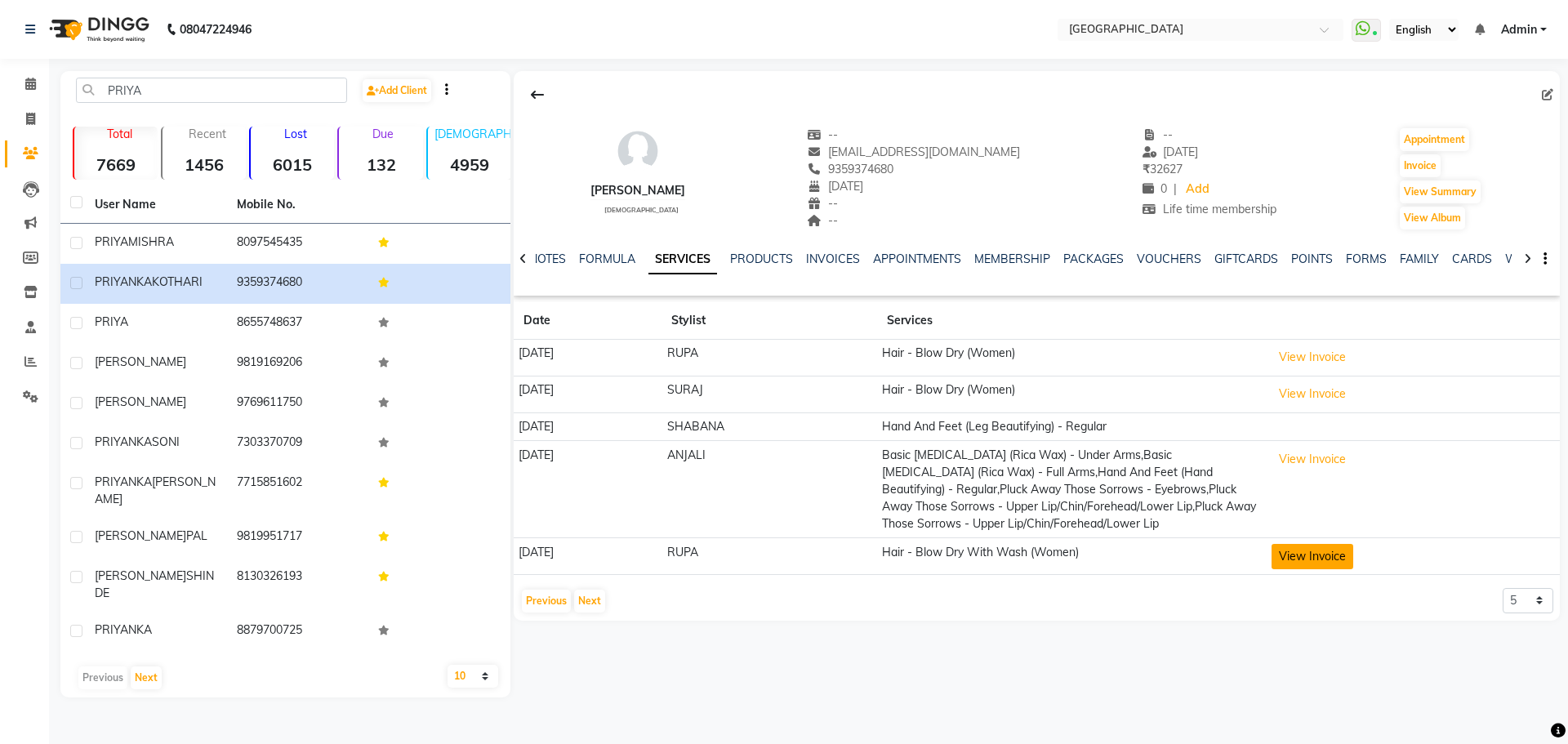
click at [1340, 547] on button "View Invoice" at bounding box center [1313, 556] width 82 height 25
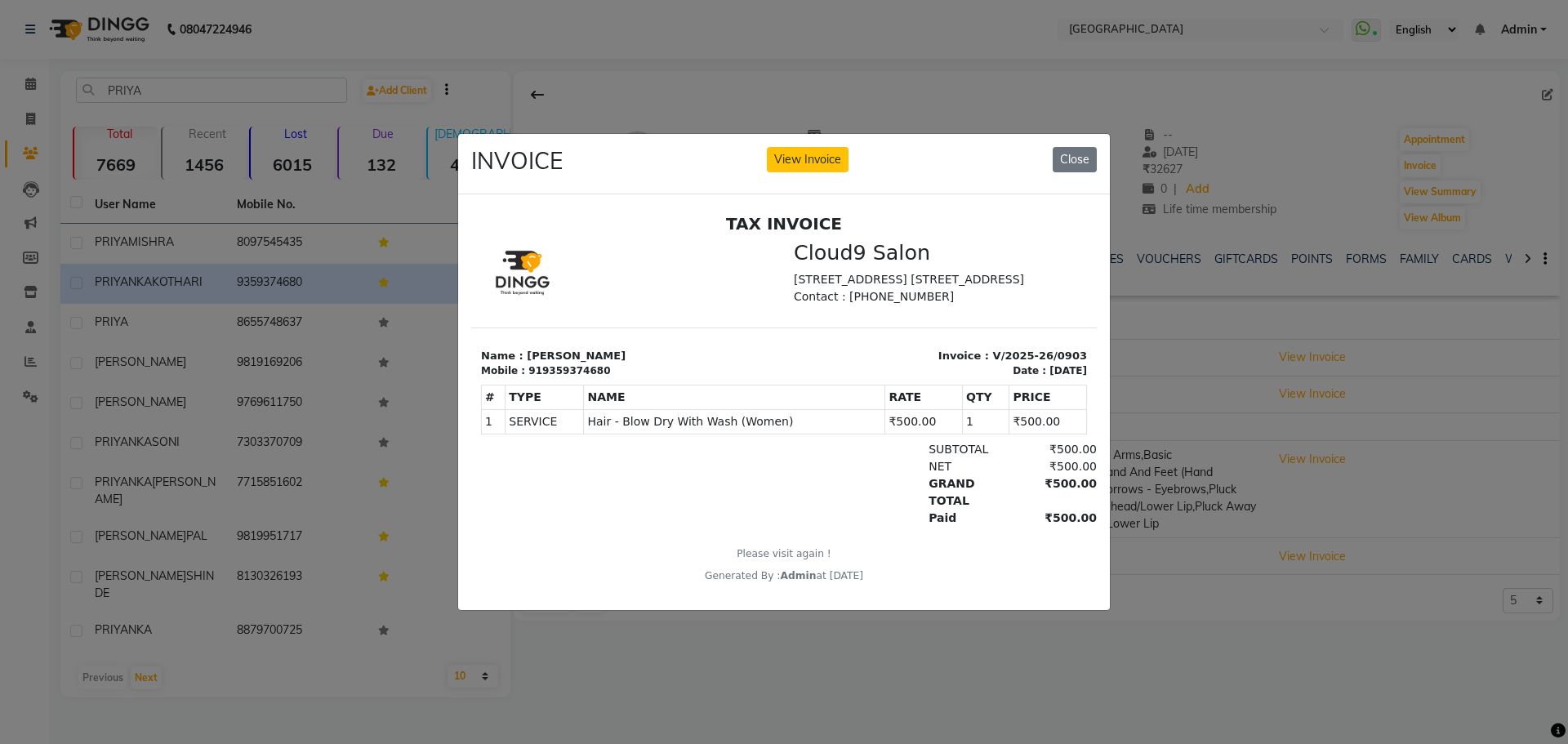
drag, startPoint x: 1166, startPoint y: 643, endPoint x: 587, endPoint y: 338, distance: 654.4
click at [1166, 643] on ngb-modal-window "INVOICE View Invoice Close" at bounding box center [784, 372] width 1568 height 744
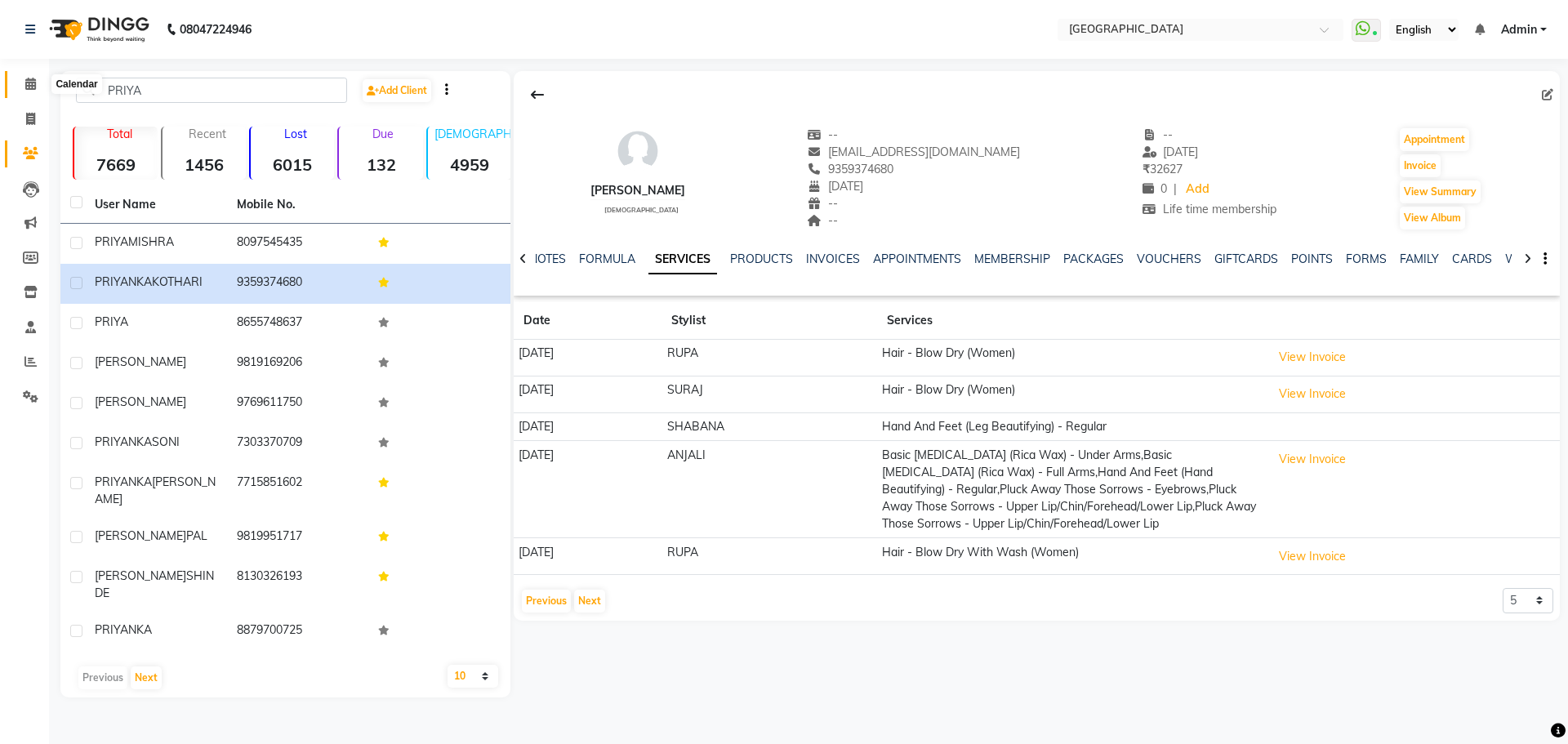
drag, startPoint x: 39, startPoint y: 86, endPoint x: 66, endPoint y: 7, distance: 83.5
click at [39, 86] on span at bounding box center [30, 84] width 29 height 19
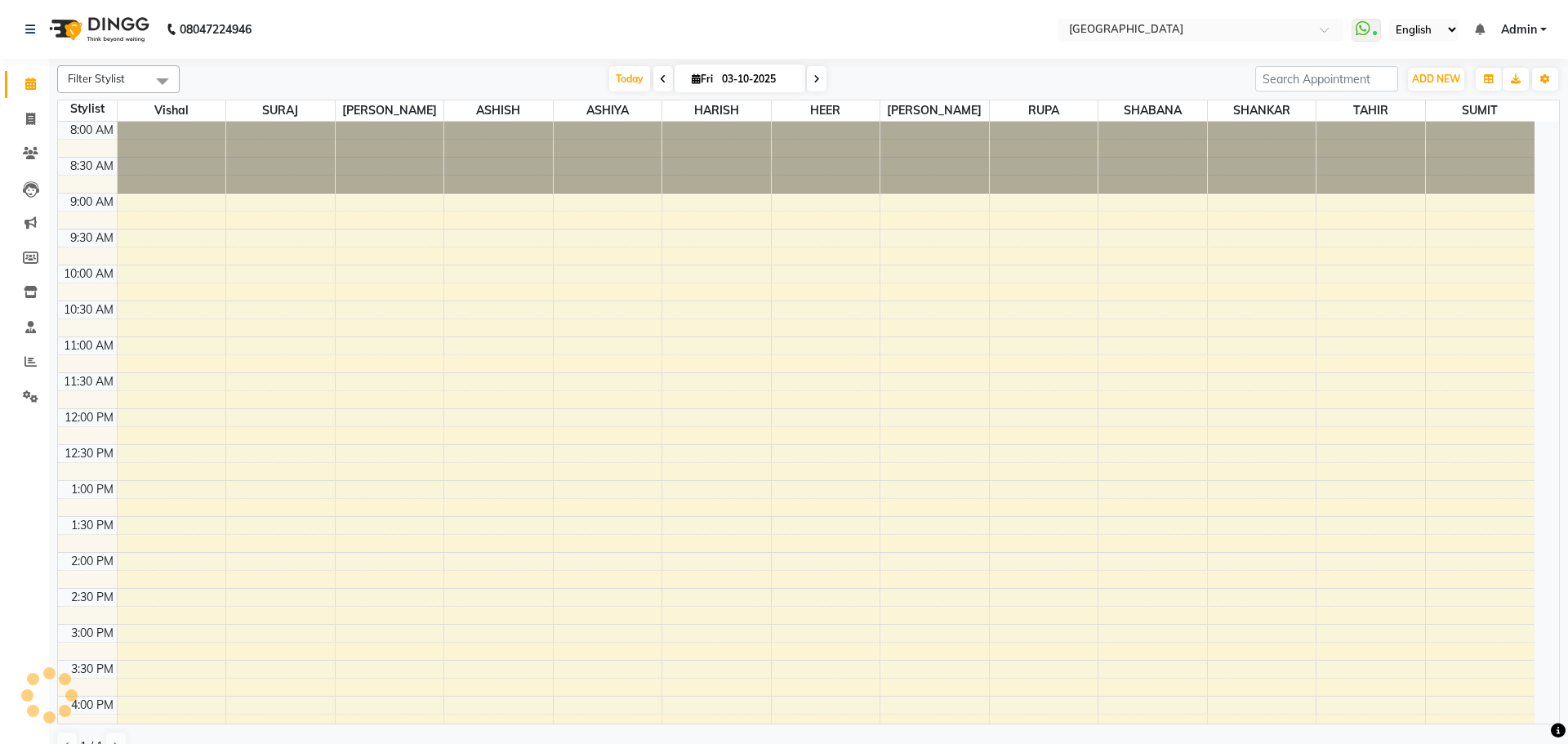
scroll to position [548, 0]
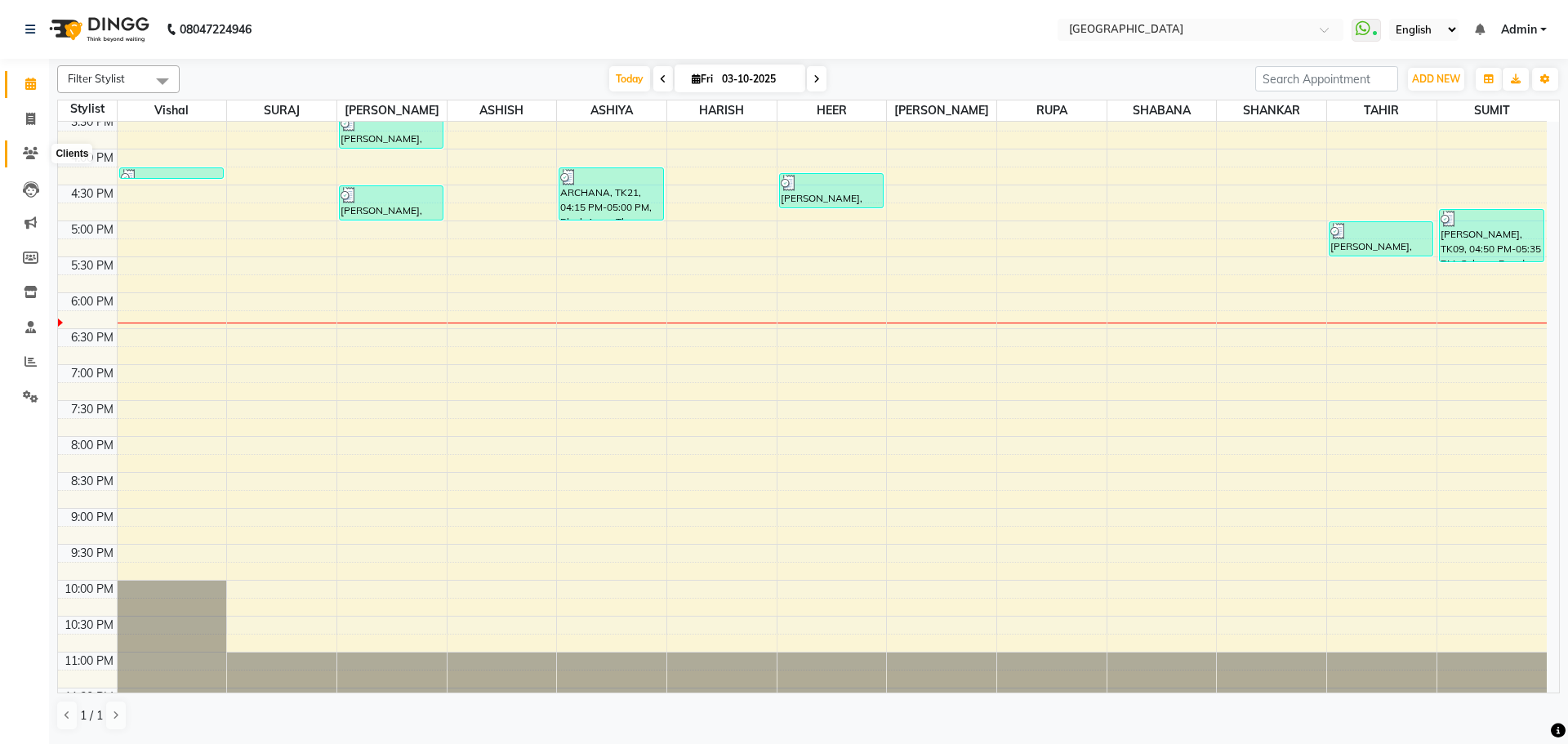
click at [16, 152] on span at bounding box center [30, 153] width 29 height 19
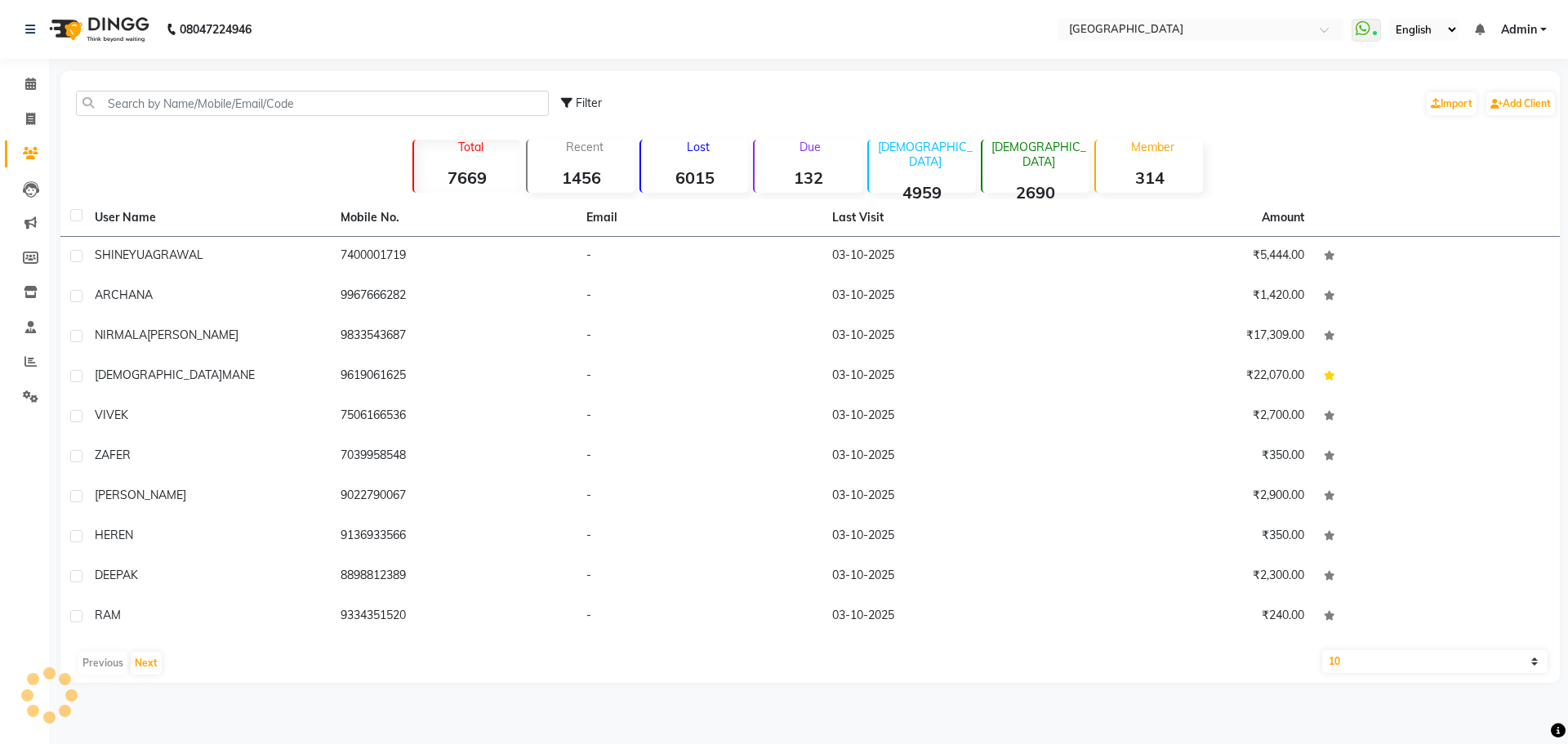
click at [234, 117] on div "Filter Import Add Client" at bounding box center [810, 104] width 1493 height 52
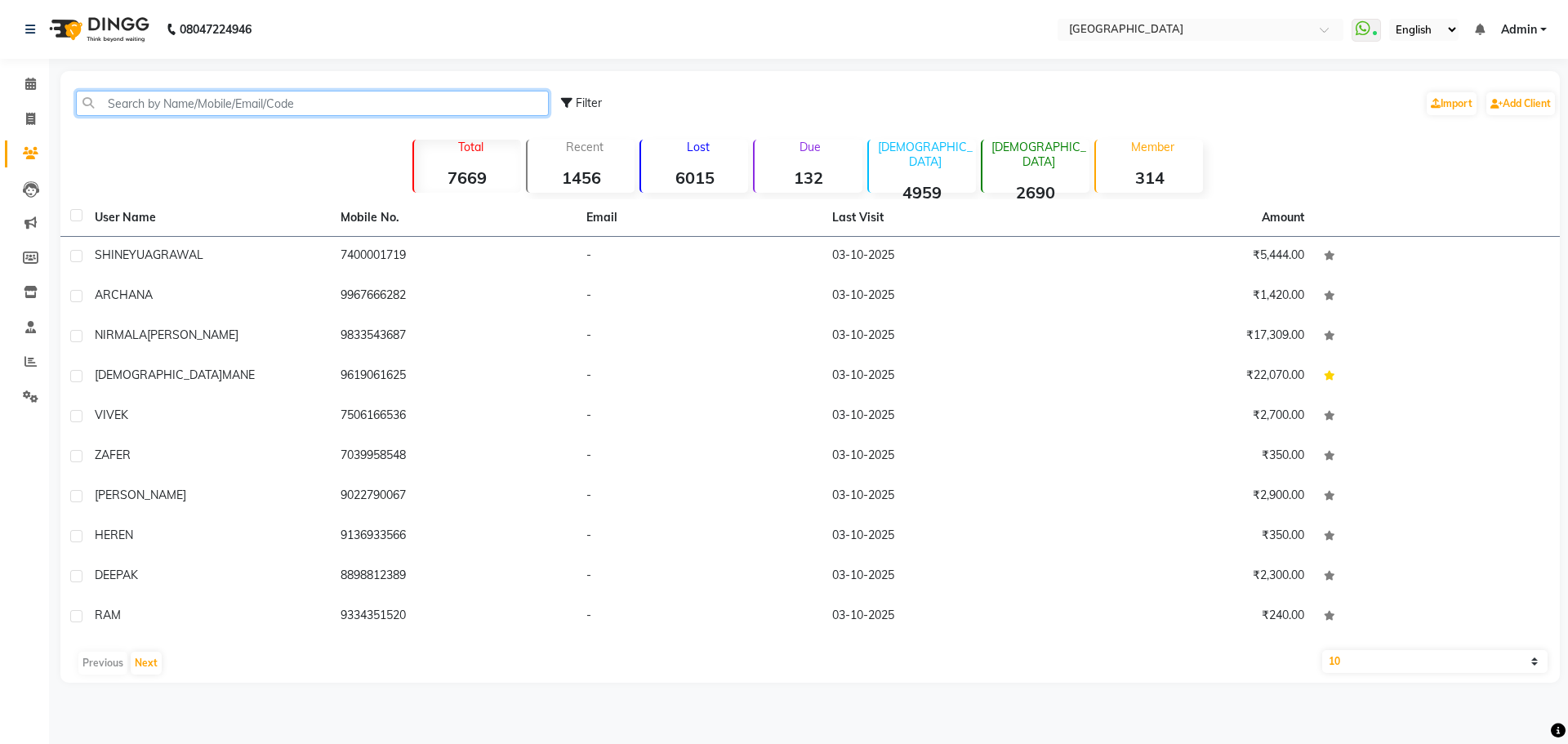
click at [360, 102] on input "text" at bounding box center [312, 103] width 473 height 25
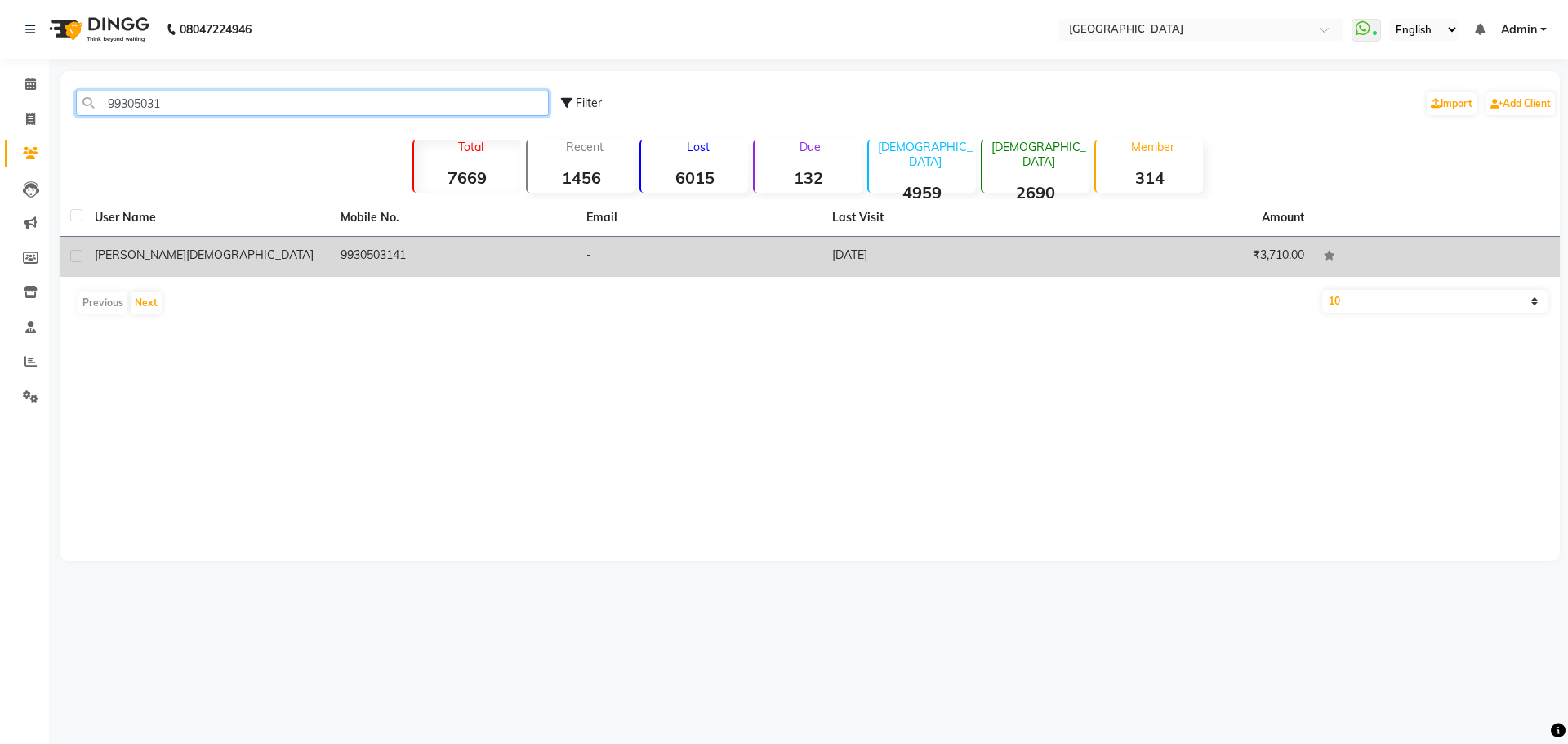
type input "99305031"
click at [330, 253] on td "[PERSON_NAME]" at bounding box center [207, 257] width 246 height 40
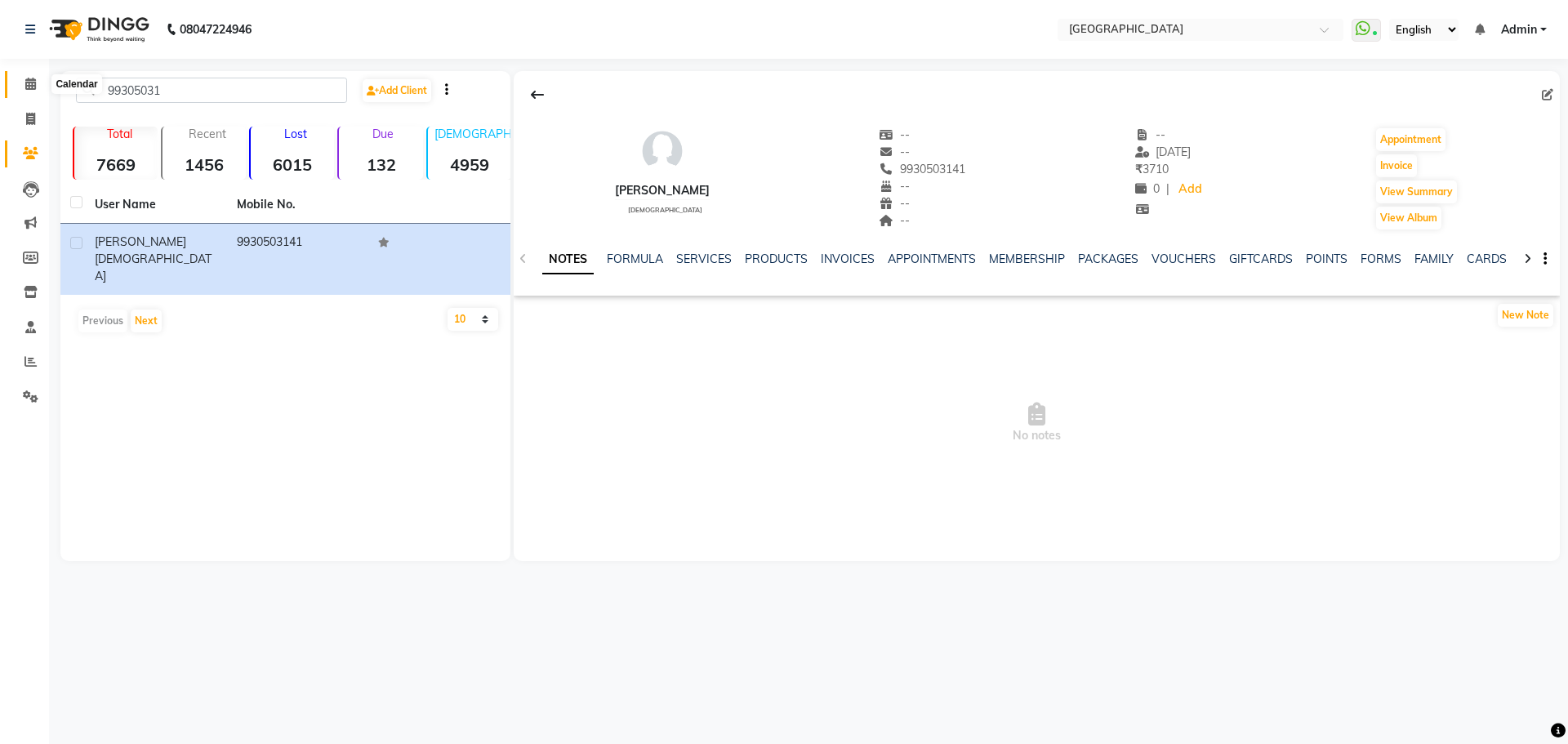
click at [27, 84] on icon at bounding box center [30, 84] width 11 height 12
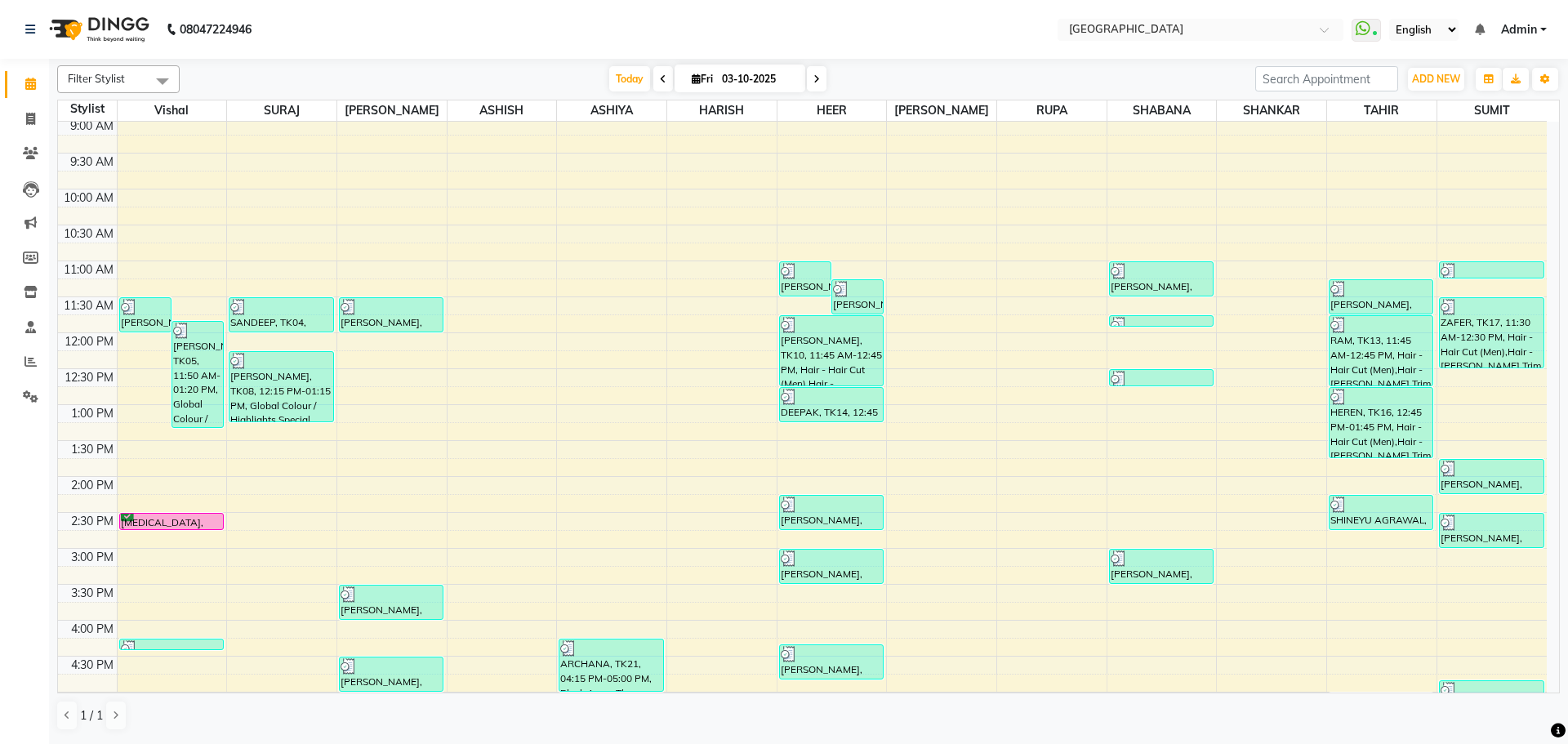
scroll to position [163, 0]
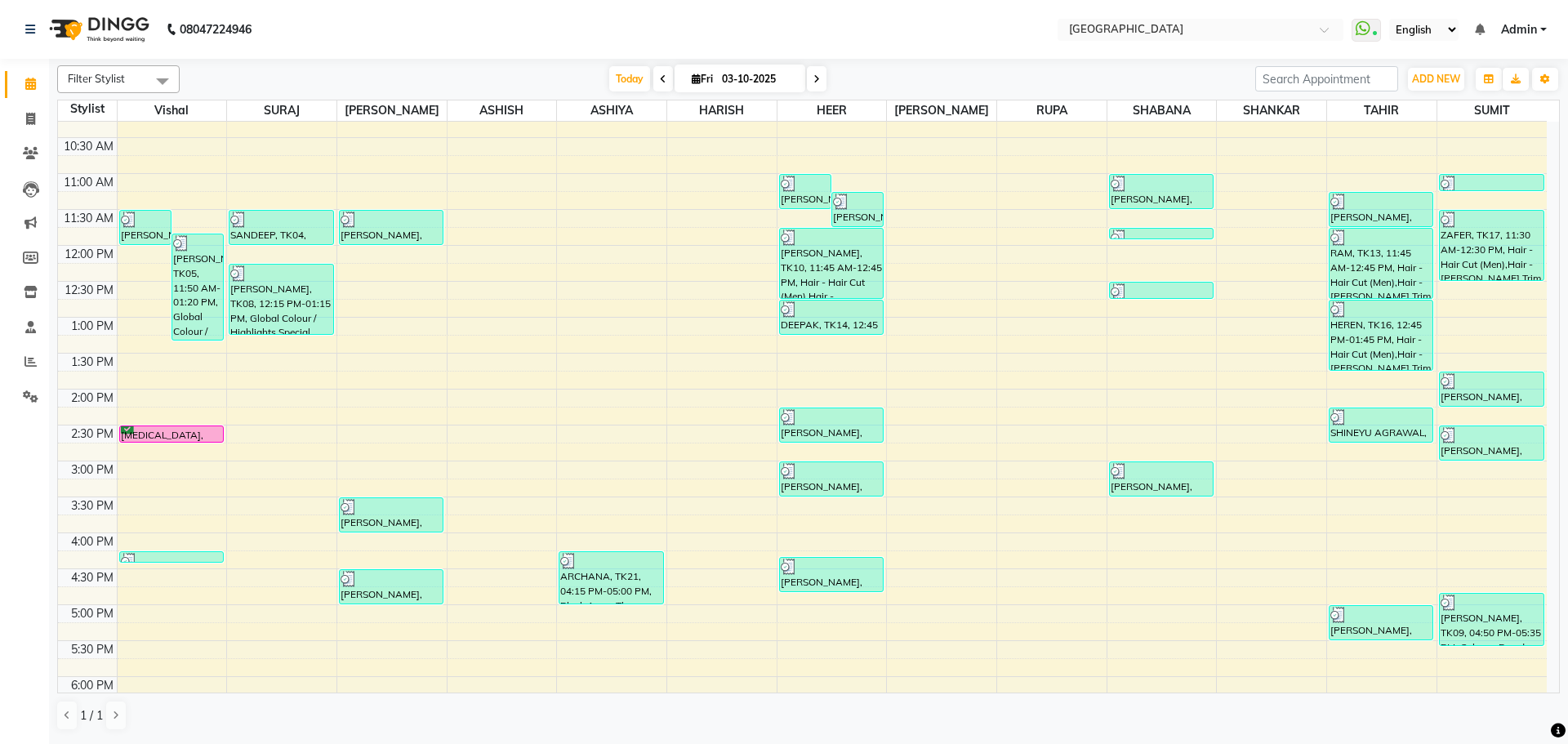
click at [1154, 517] on div "8:00 AM 8:30 AM 9:00 AM 9:30 AM 10:00 AM 10:30 AM 11:00 AM 11:30 AM 12:00 PM 12…" at bounding box center [802, 533] width 1489 height 1149
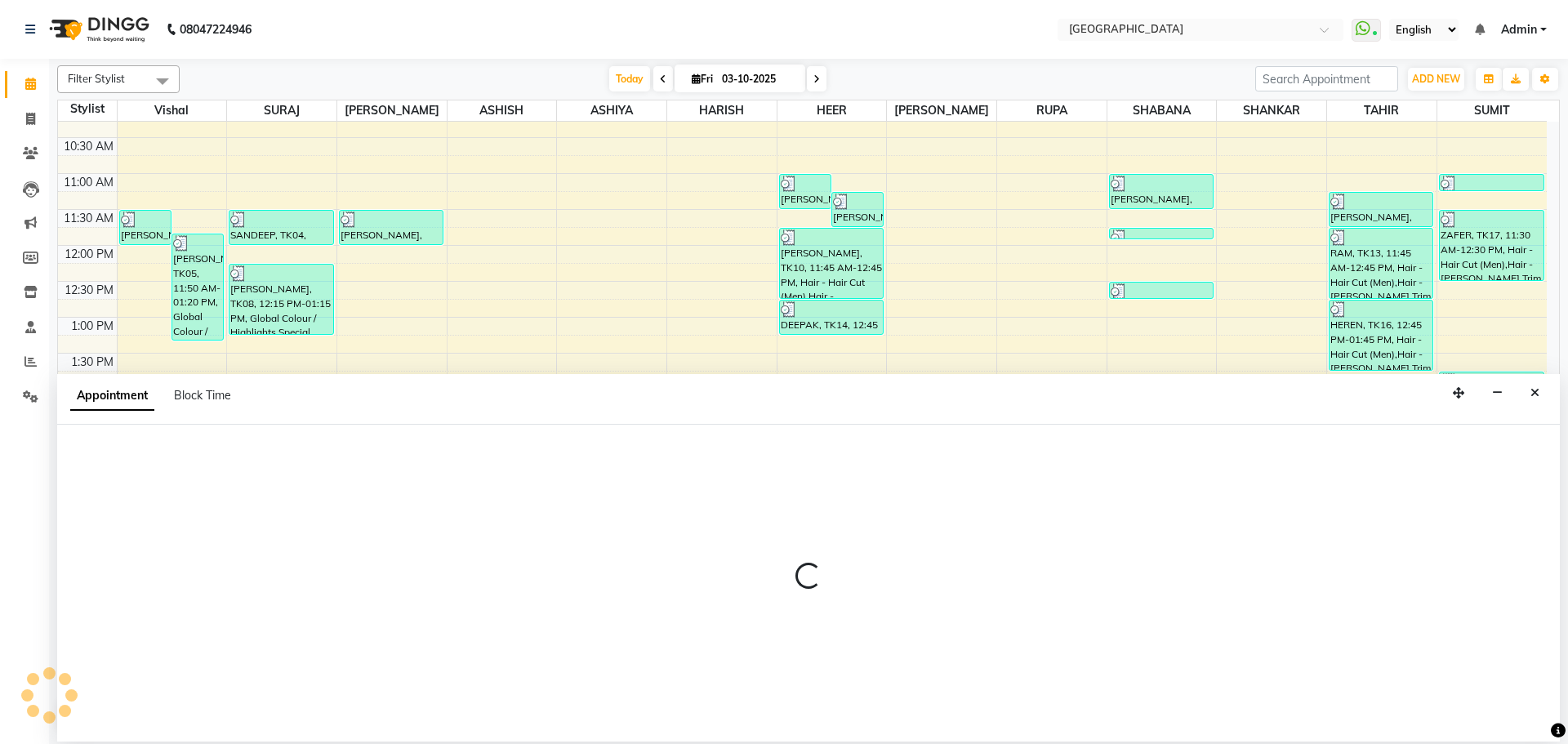
select select "78105"
select select "tentative"
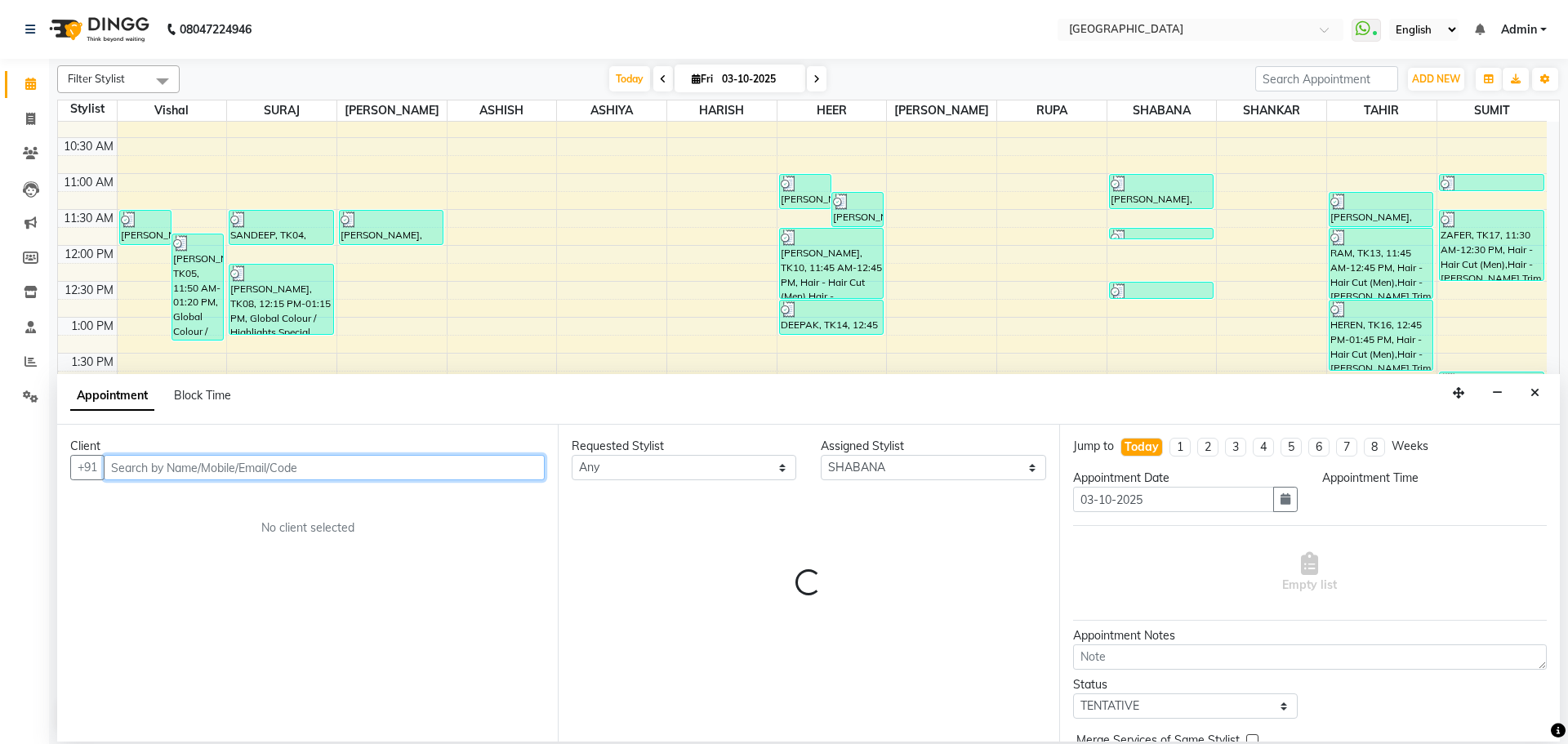
select select "945"
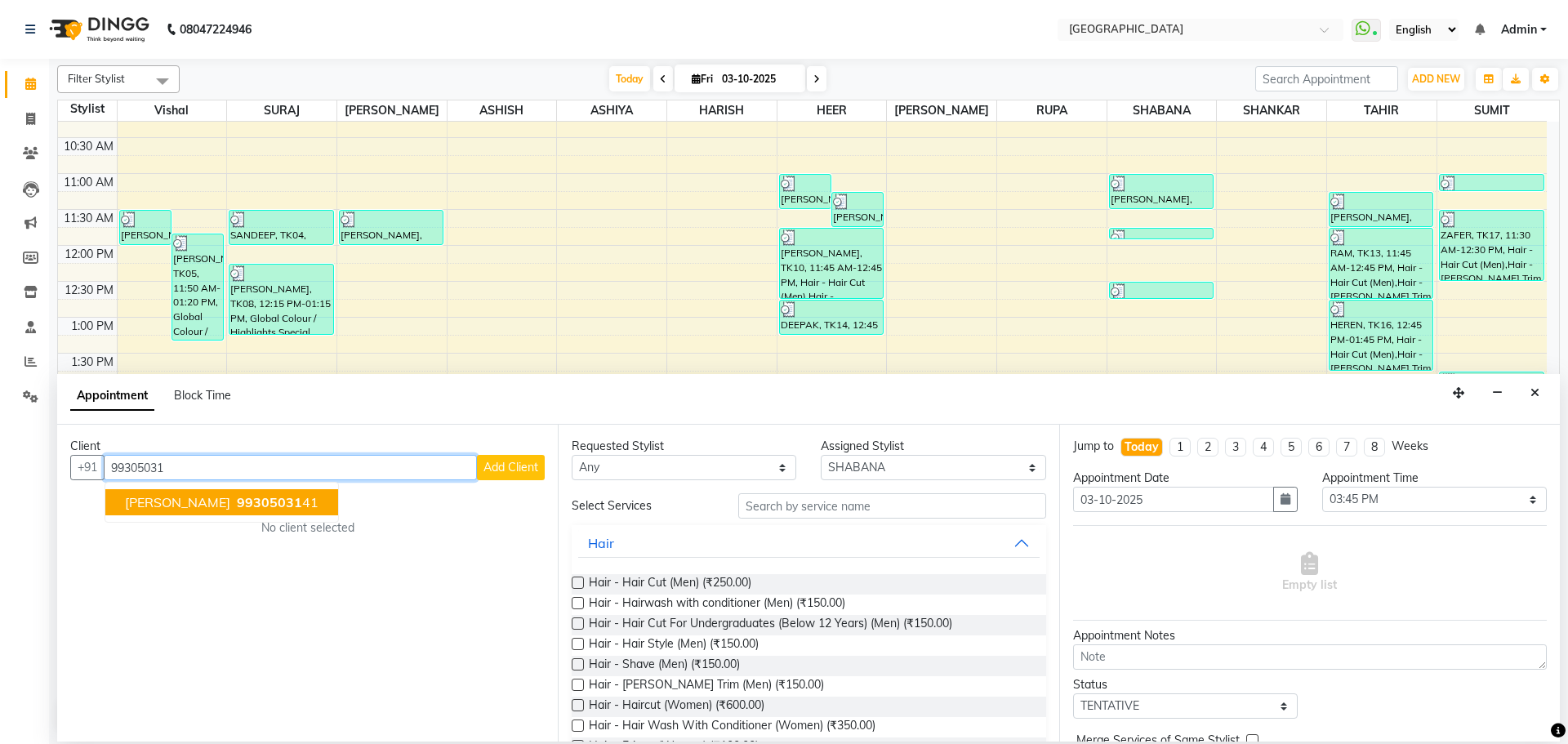
click at [144, 506] on span "[PERSON_NAME]" at bounding box center [178, 502] width 106 height 16
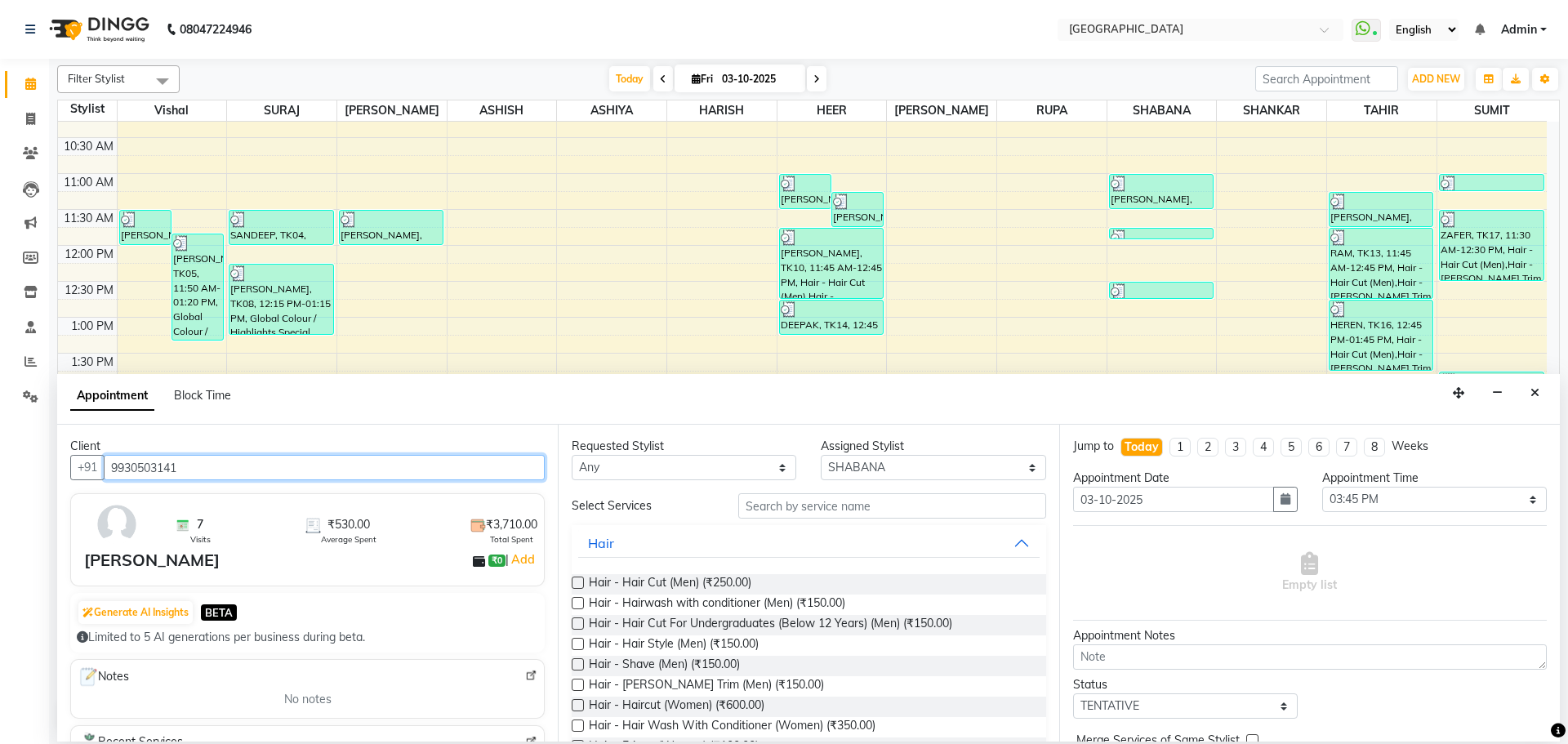
type input "9930503141"
click at [833, 515] on input "text" at bounding box center [892, 506] width 308 height 25
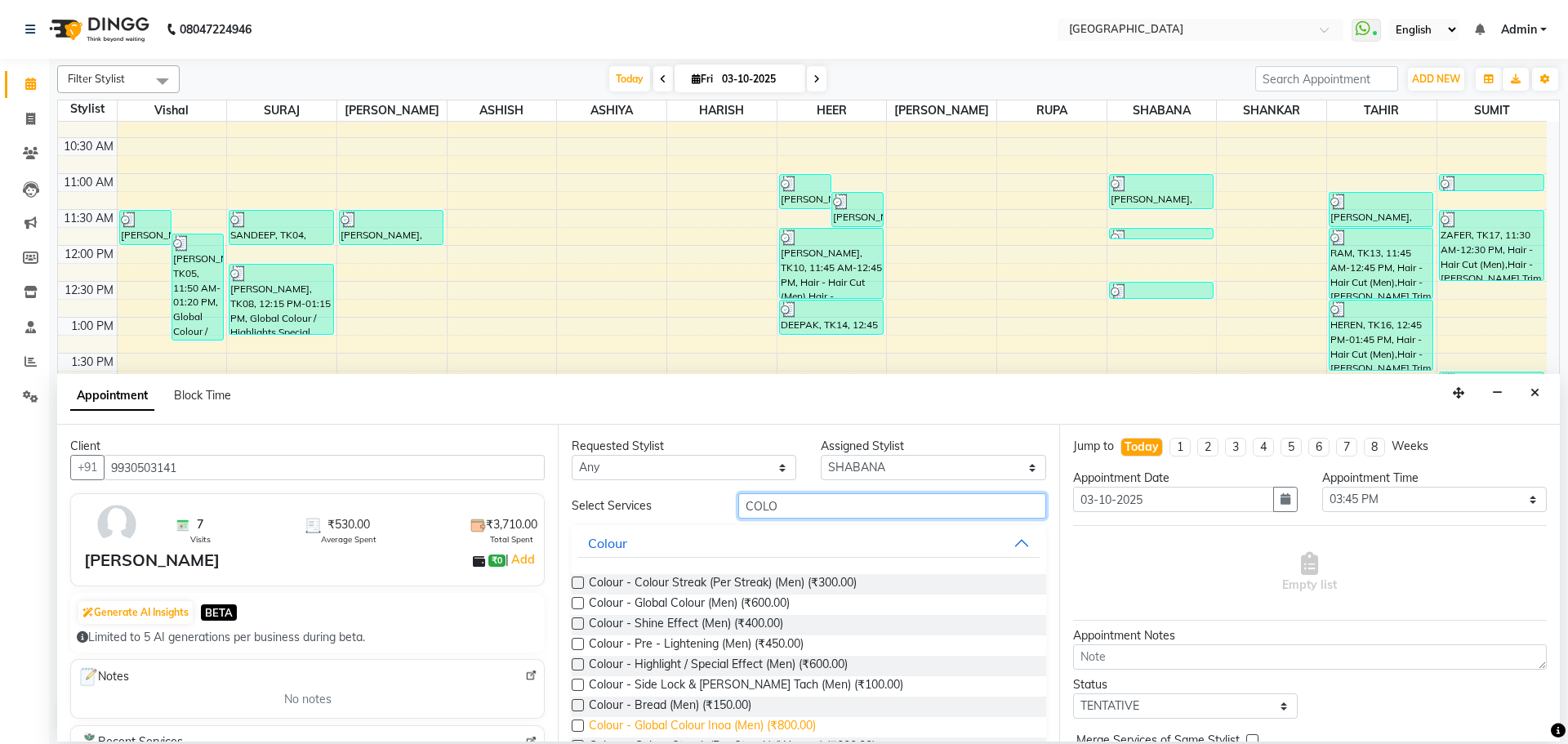
type input "COLO"
click at [743, 730] on span "Colour - Global Colour Inoa (Men) (₹800.00)" at bounding box center [703, 727] width 227 height 21
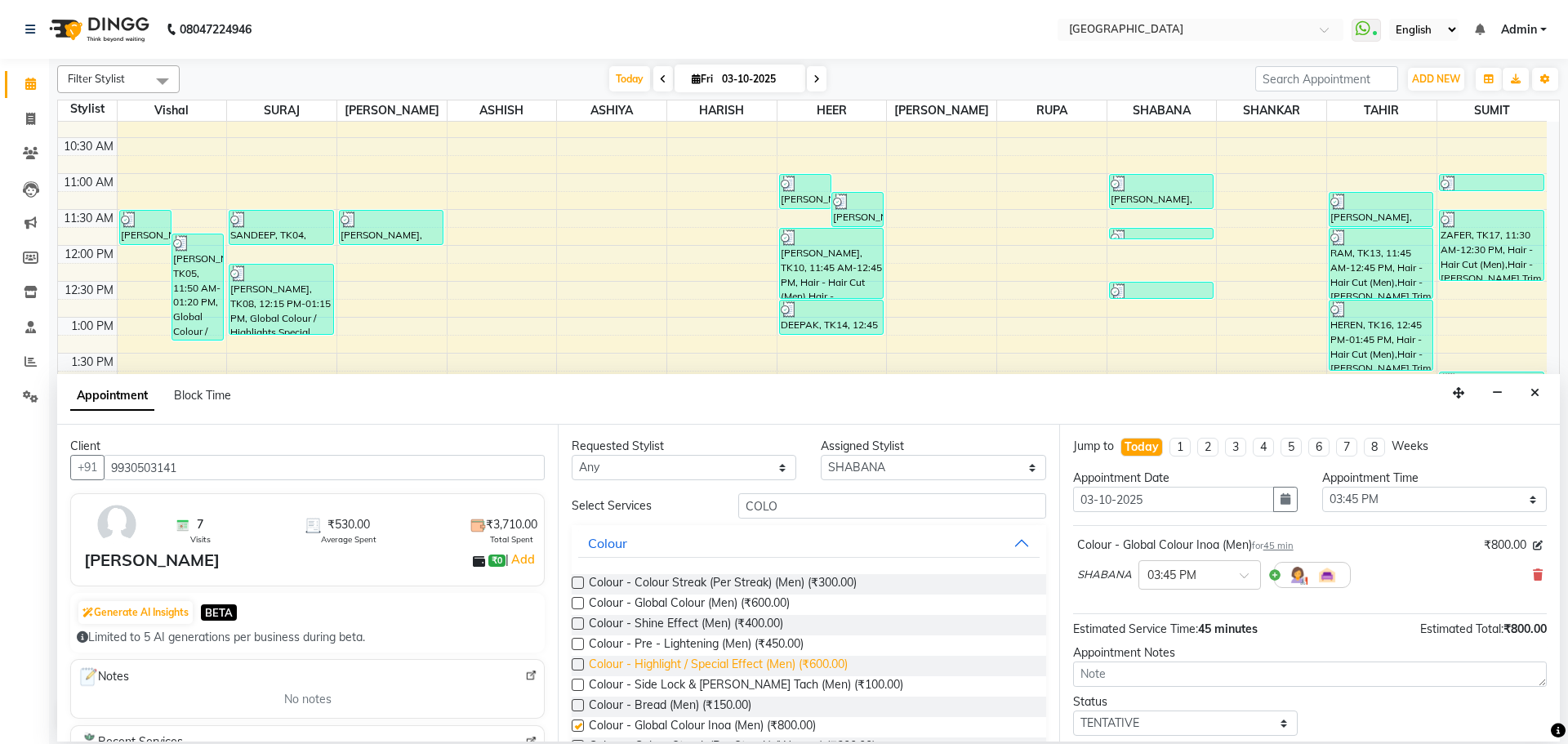
checkbox input "false"
click at [899, 512] on input "COLO" at bounding box center [892, 506] width 308 height 25
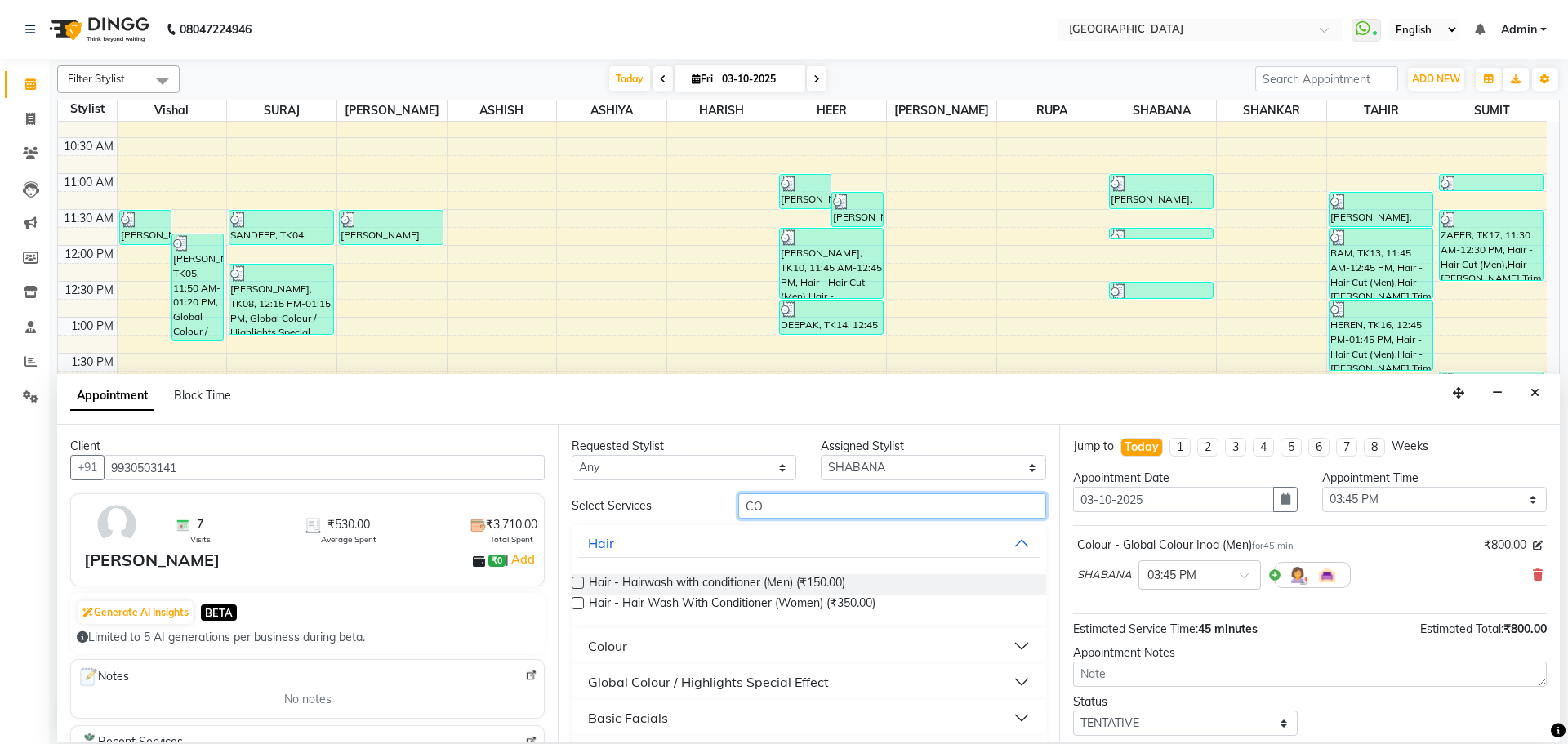
type input "C"
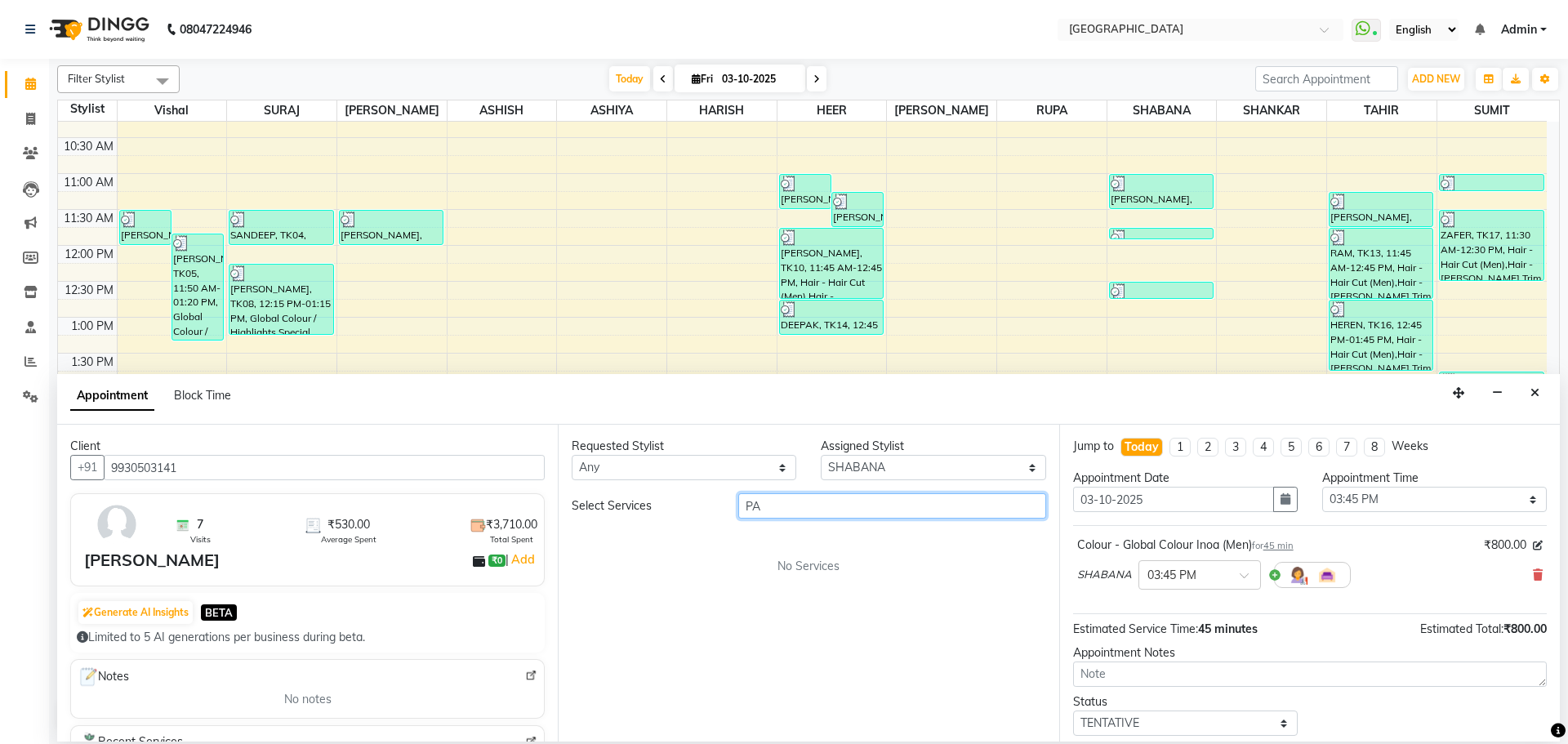
type input "P"
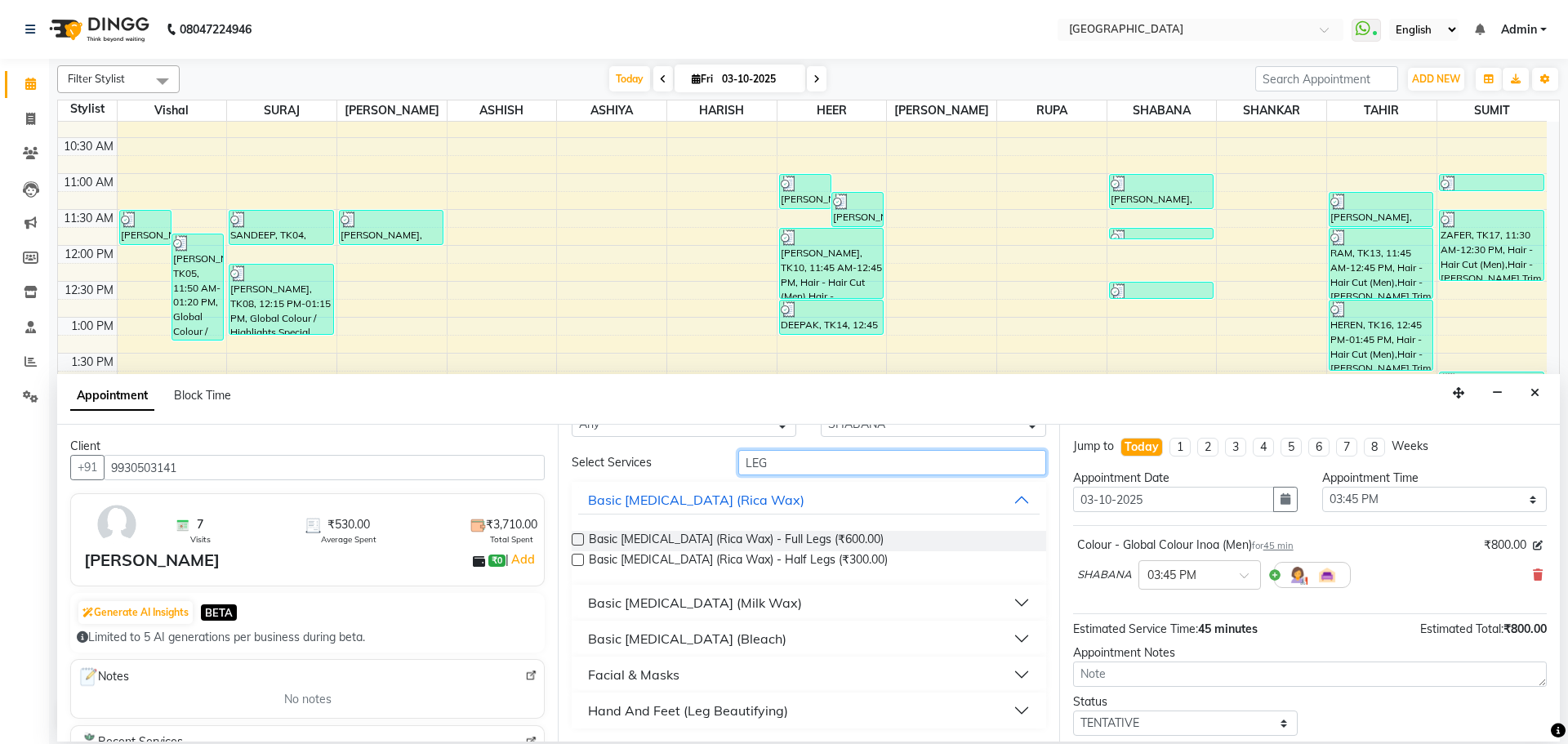
type input "LEG"
click at [777, 712] on div "Hand And Feet (Leg Beautifying)" at bounding box center [688, 711] width 200 height 20
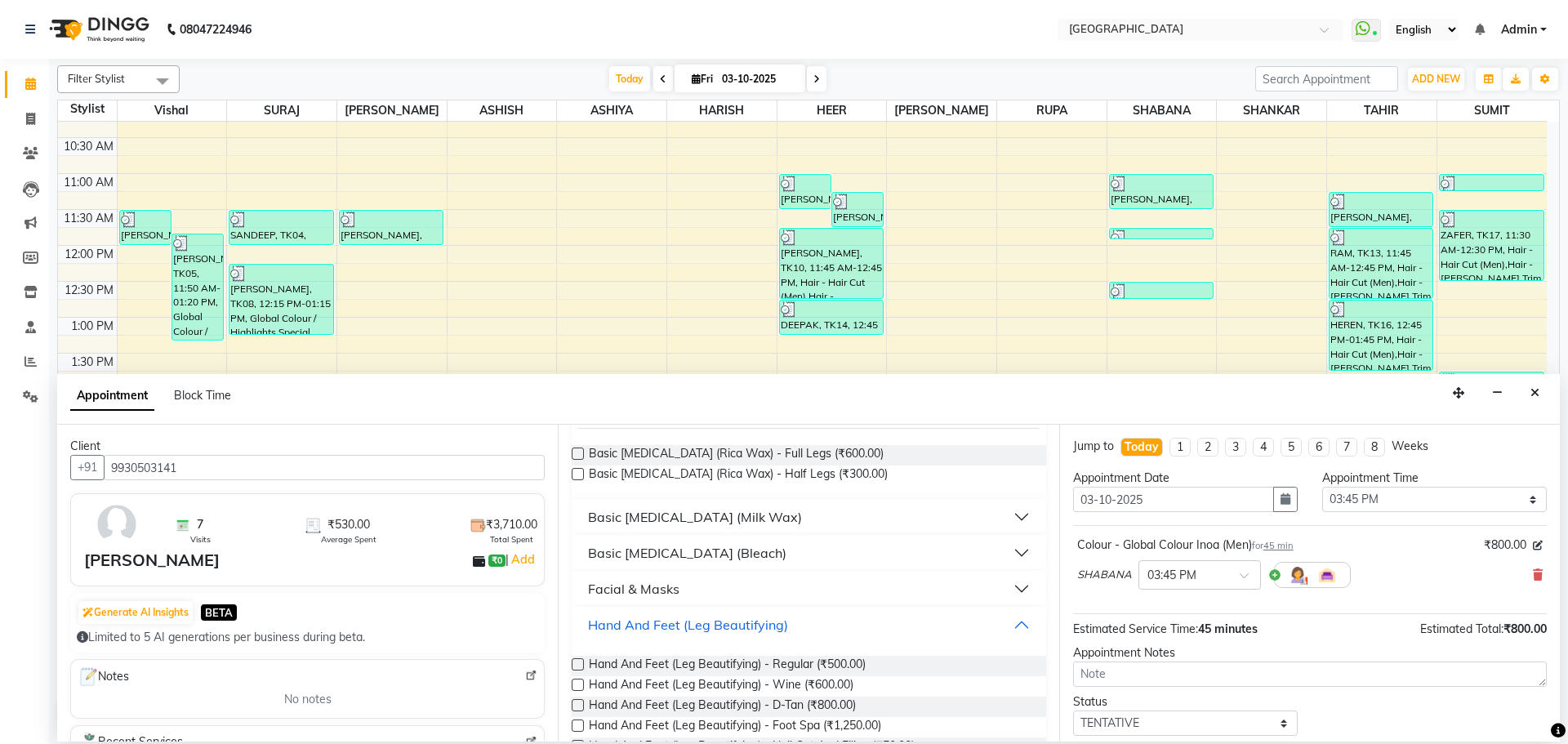
scroll to position [219, 0]
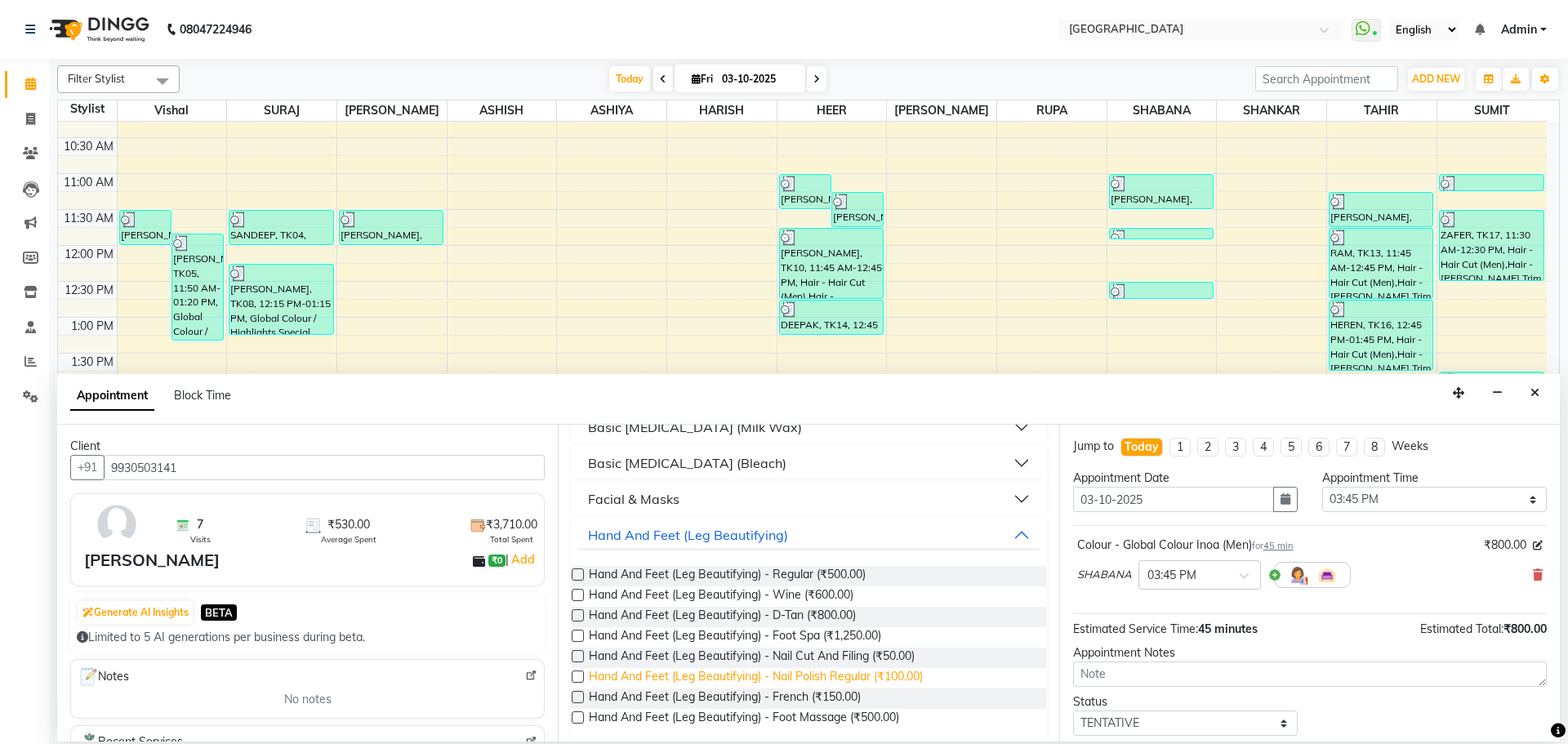
click at [794, 677] on span "Hand And Feet (Leg Beautifying) - Nail Polish Regular (₹100.00)" at bounding box center [757, 678] width 335 height 21
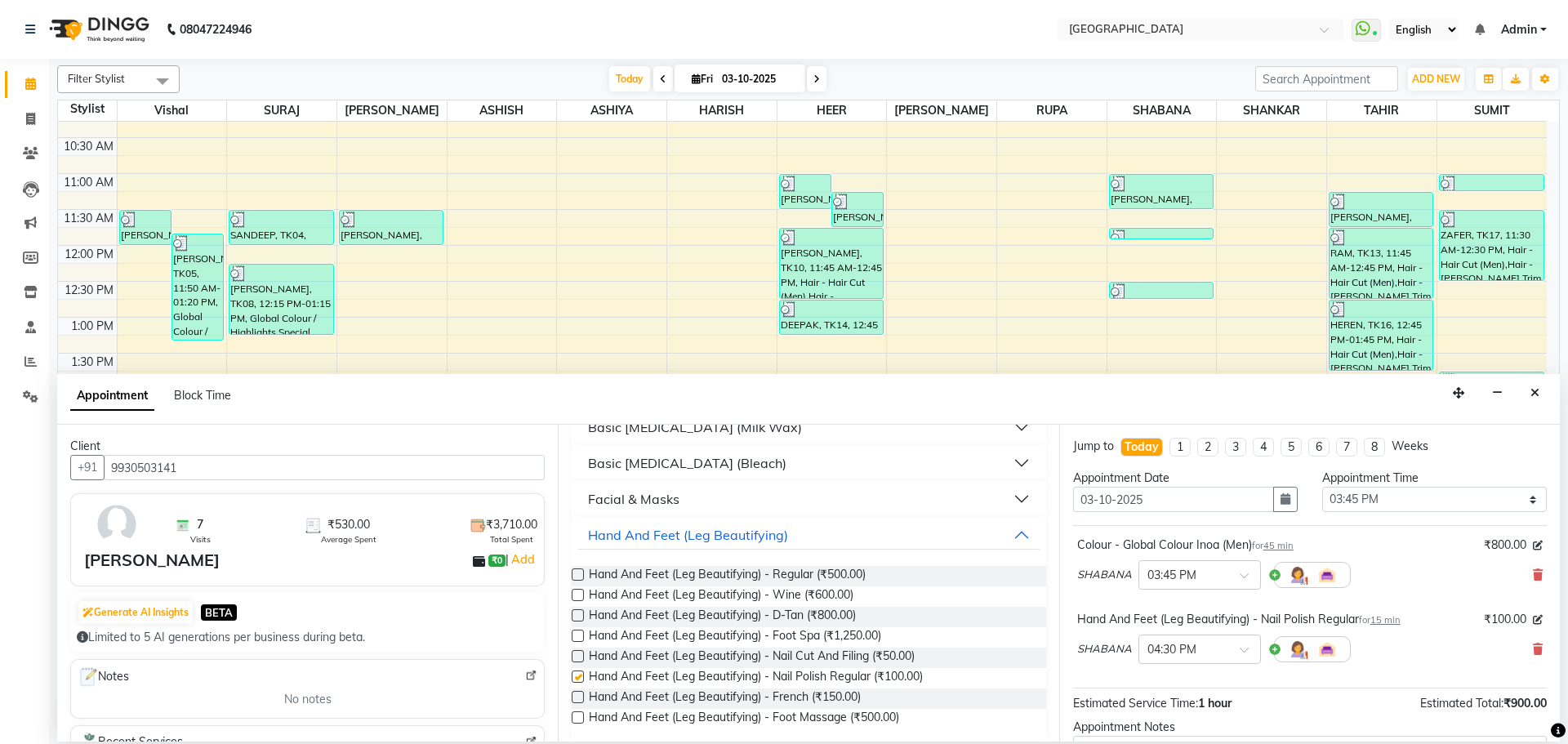
checkbox input "false"
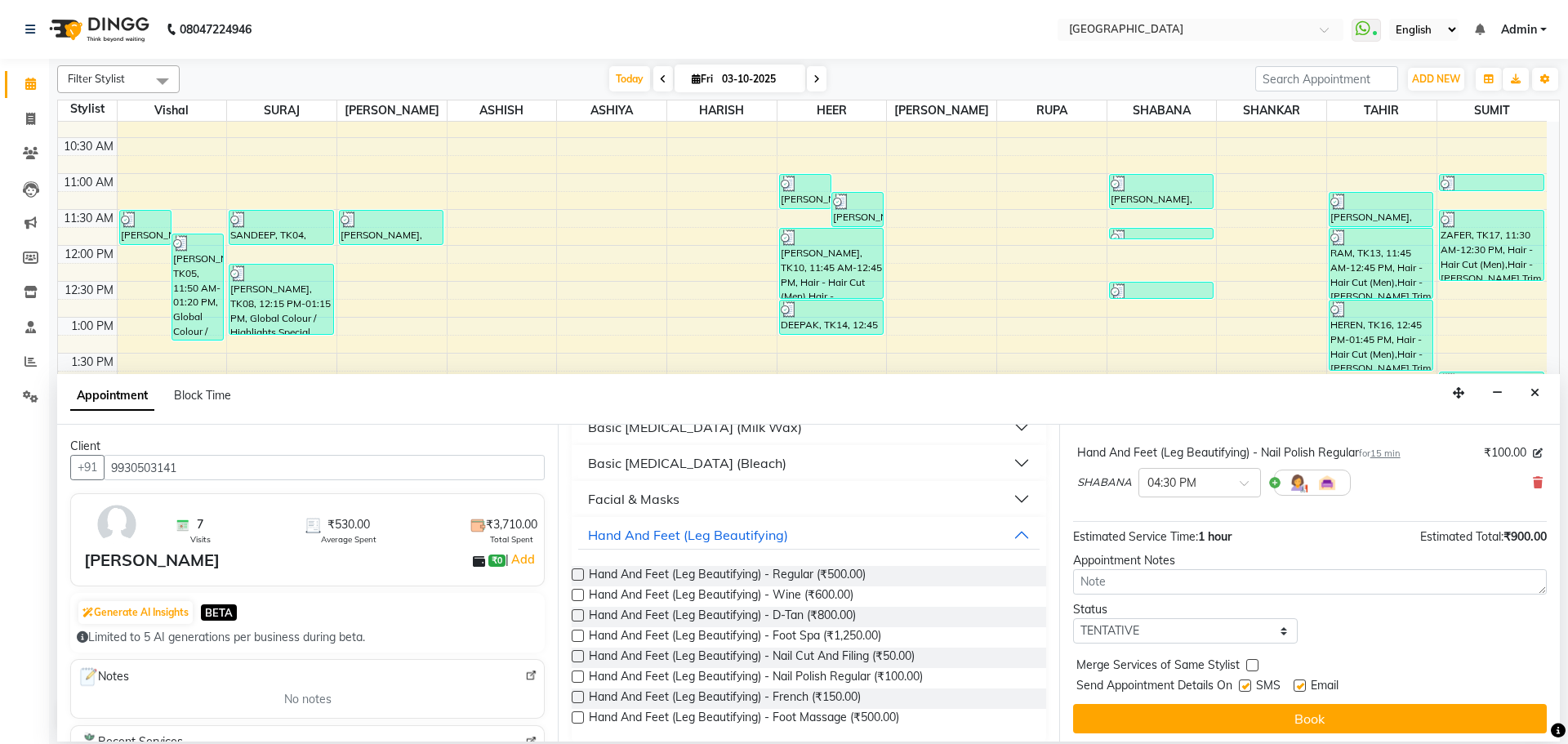
scroll to position [171, 0]
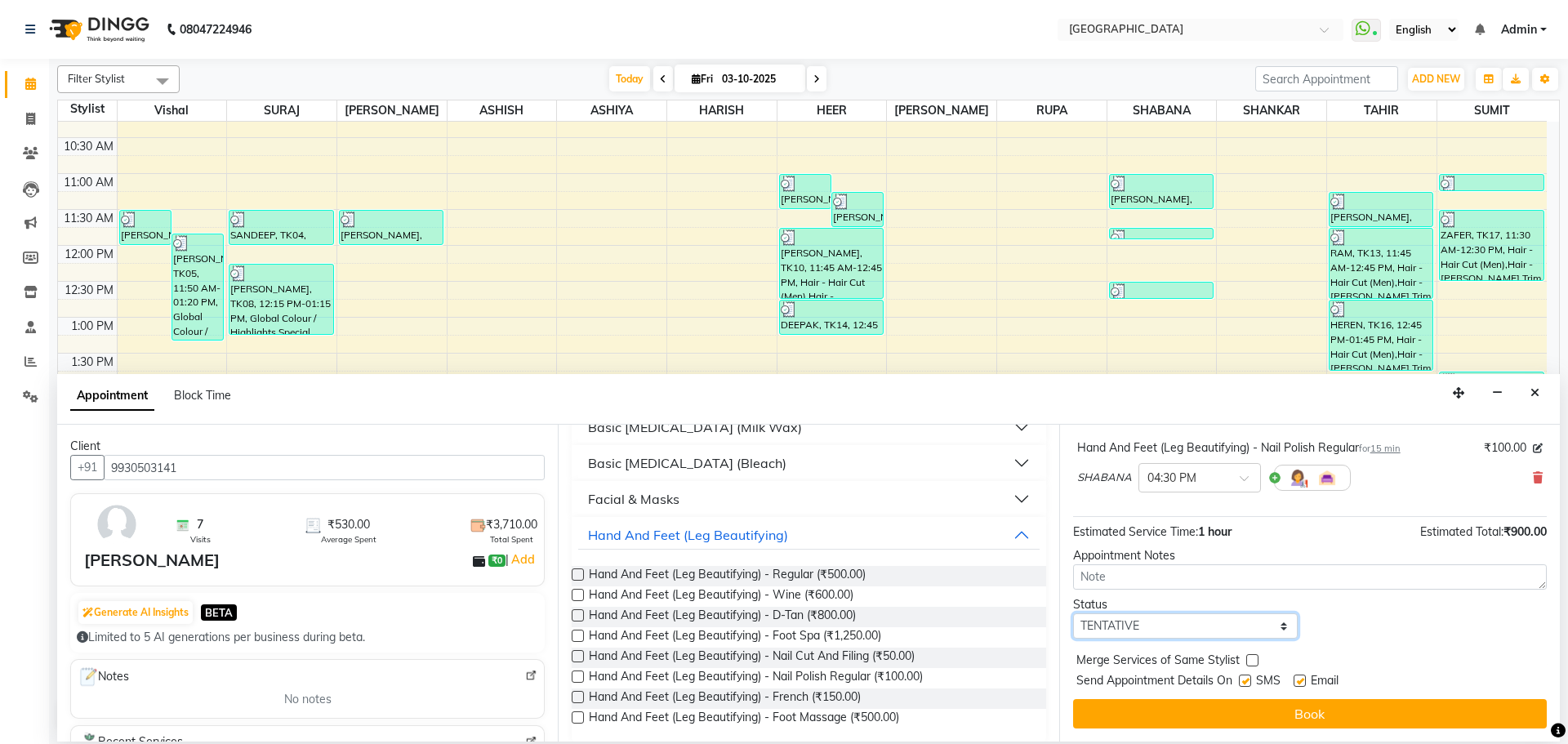
click at [1267, 629] on select "Select TENTATIVE CONFIRM CHECK-IN UPCOMING" at bounding box center [1186, 625] width 225 height 25
select select "upcoming"
click at [1073, 614] on select "Select TENTATIVE CONFIRM CHECK-IN UPCOMING" at bounding box center [1186, 625] width 225 height 25
click at [1247, 658] on label at bounding box center [1252, 660] width 12 height 12
click at [1247, 658] on input "checkbox" at bounding box center [1251, 662] width 11 height 11
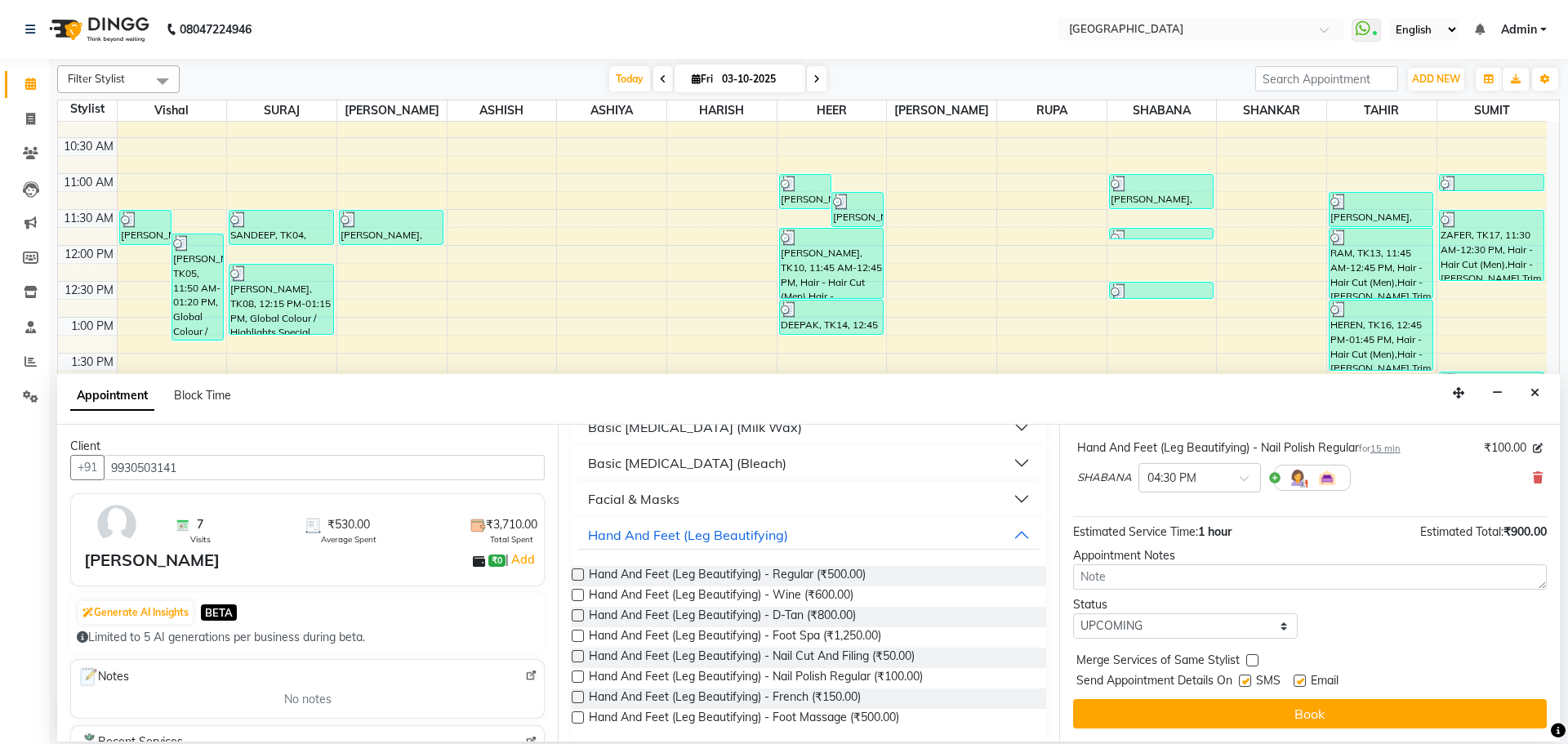
checkbox input "true"
click at [1199, 694] on div "Jump to [DATE] 1 2 3 4 5 6 7 8 Weeks Appointment Date [DATE] Appointment Time S…" at bounding box center [1309, 584] width 501 height 317
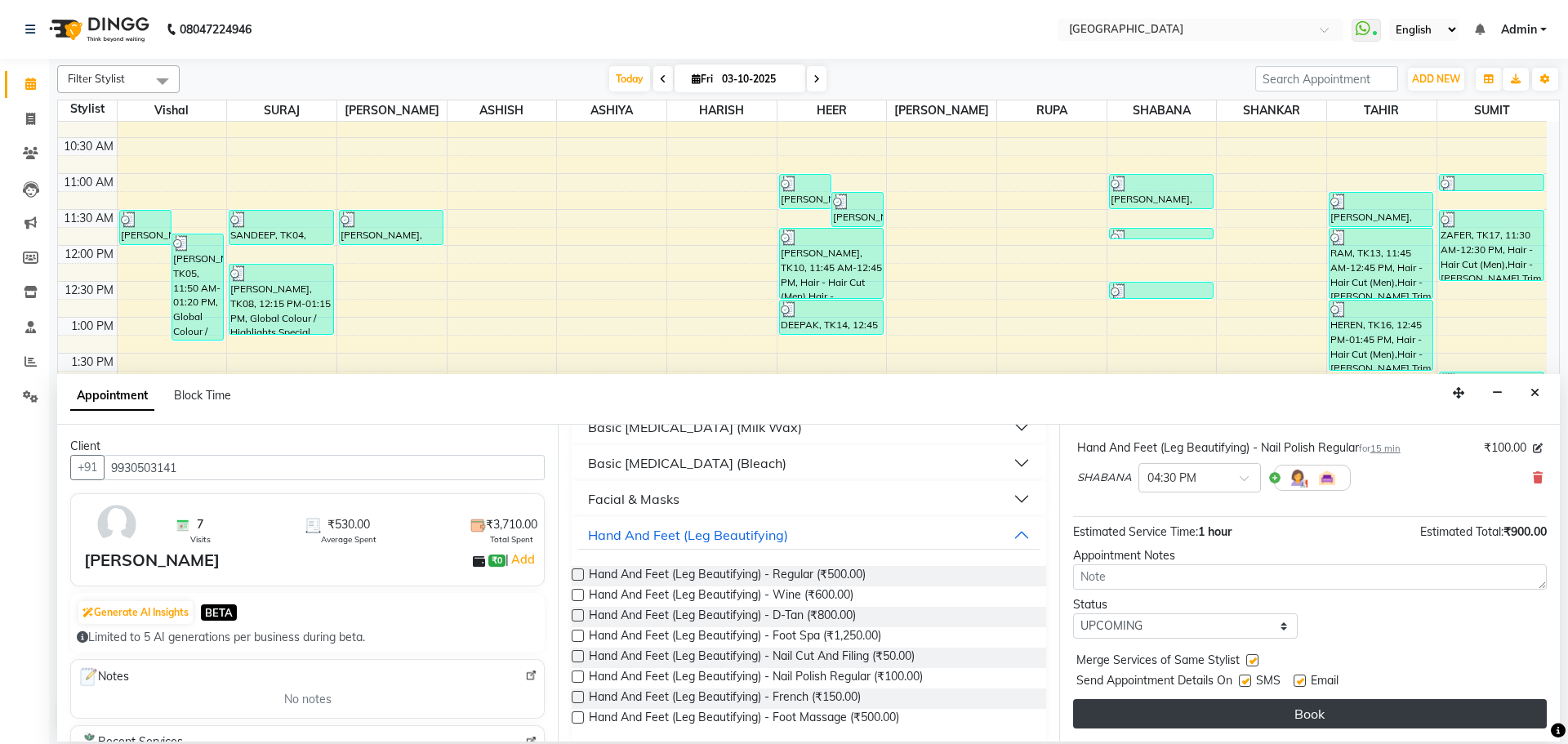
click at [1188, 711] on button "Book" at bounding box center [1310, 714] width 474 height 30
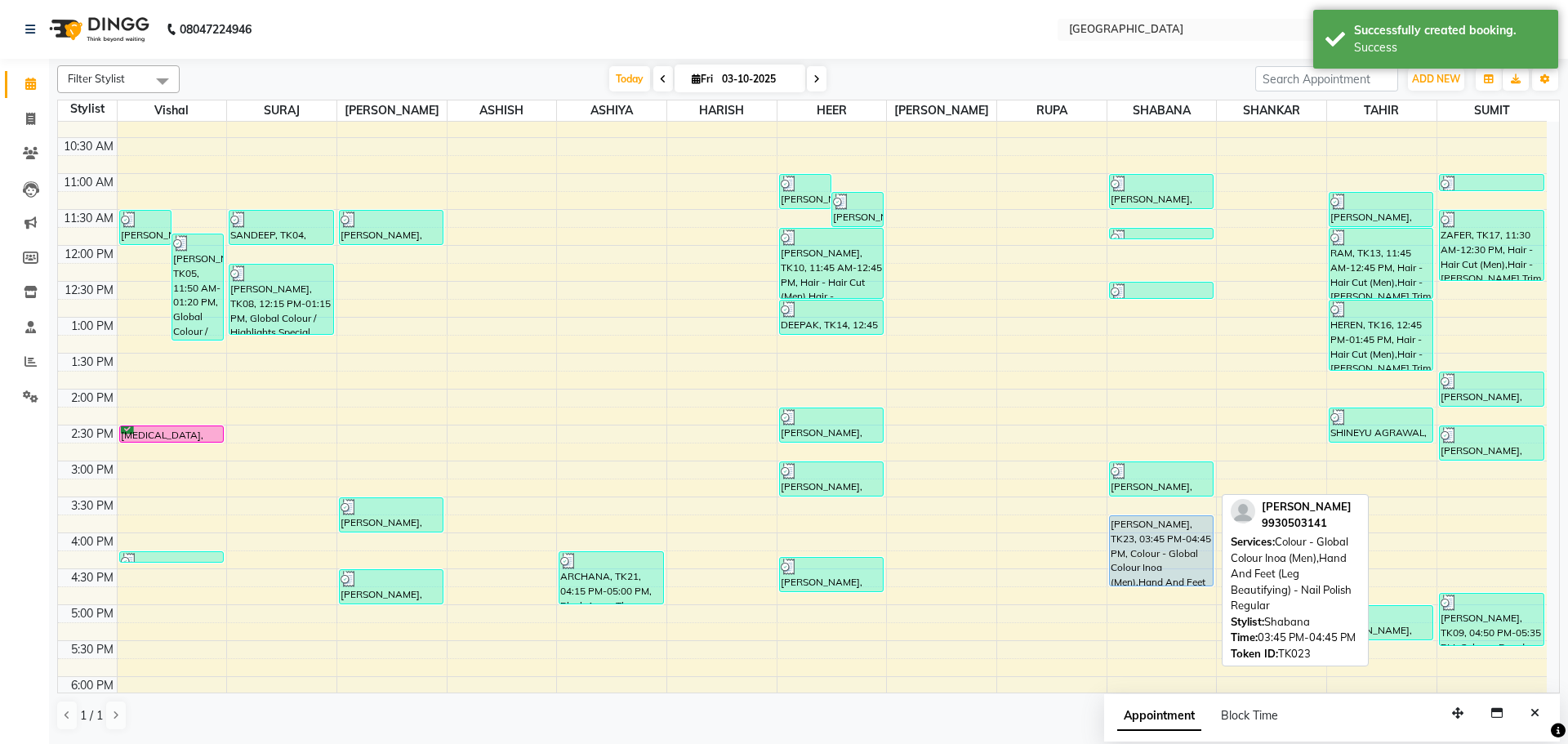
click at [1162, 542] on div "[PERSON_NAME], TK23, 03:45 PM-04:45 PM, Colour - Global Colour Inoa (Men),Hand …" at bounding box center [1161, 552] width 103 height 70
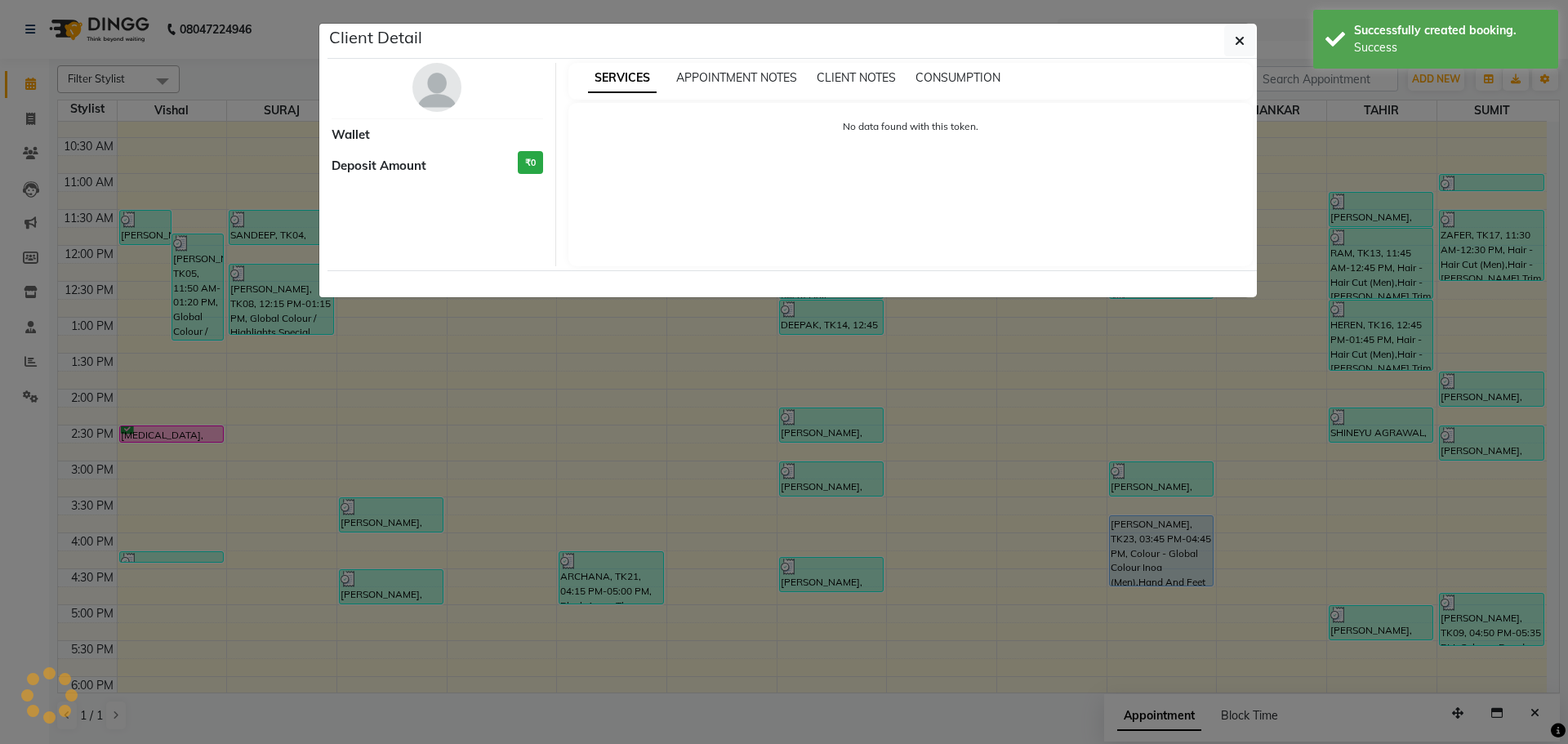
select select "5"
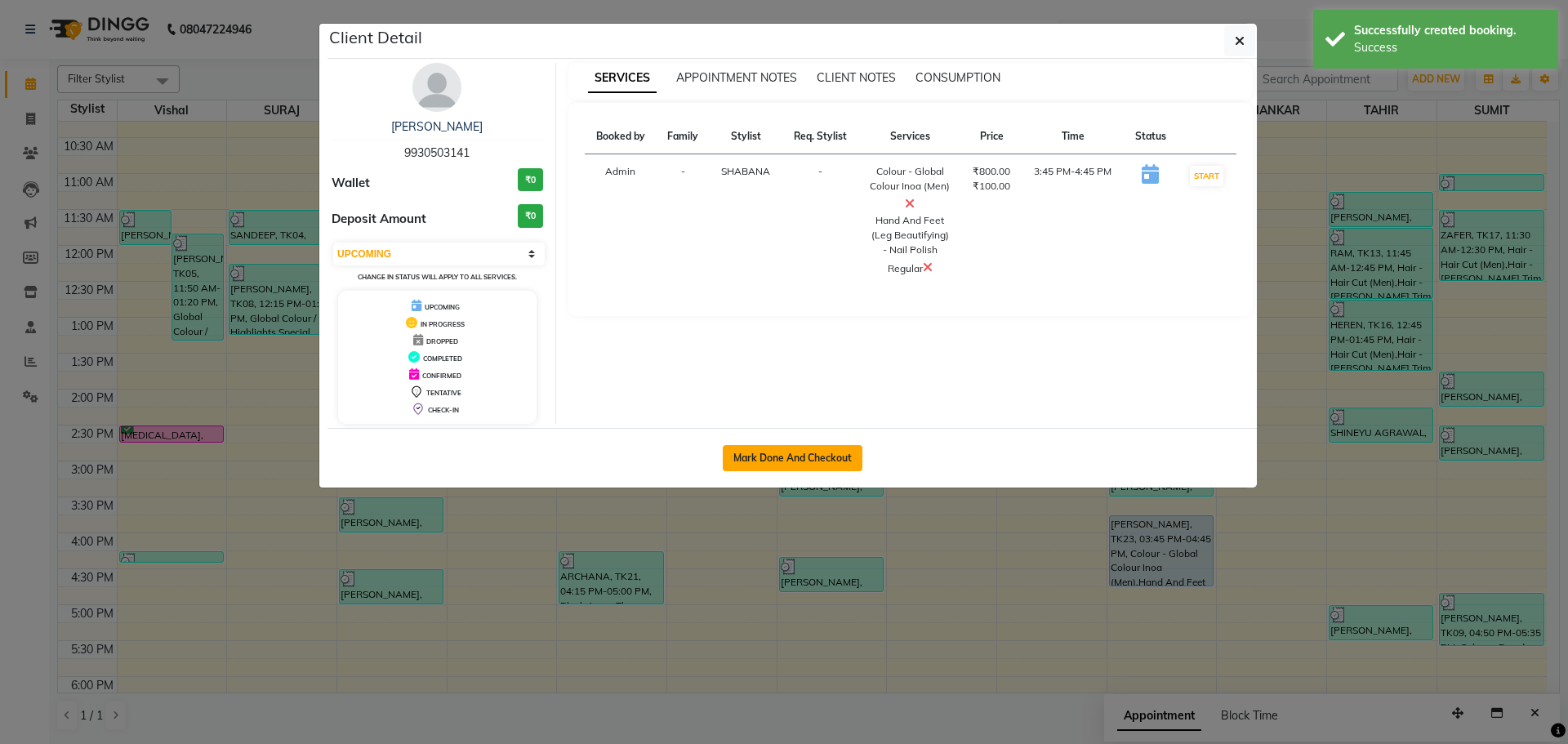
click at [765, 448] on button "Mark Done And Checkout" at bounding box center [792, 458] width 139 height 26
select select "service"
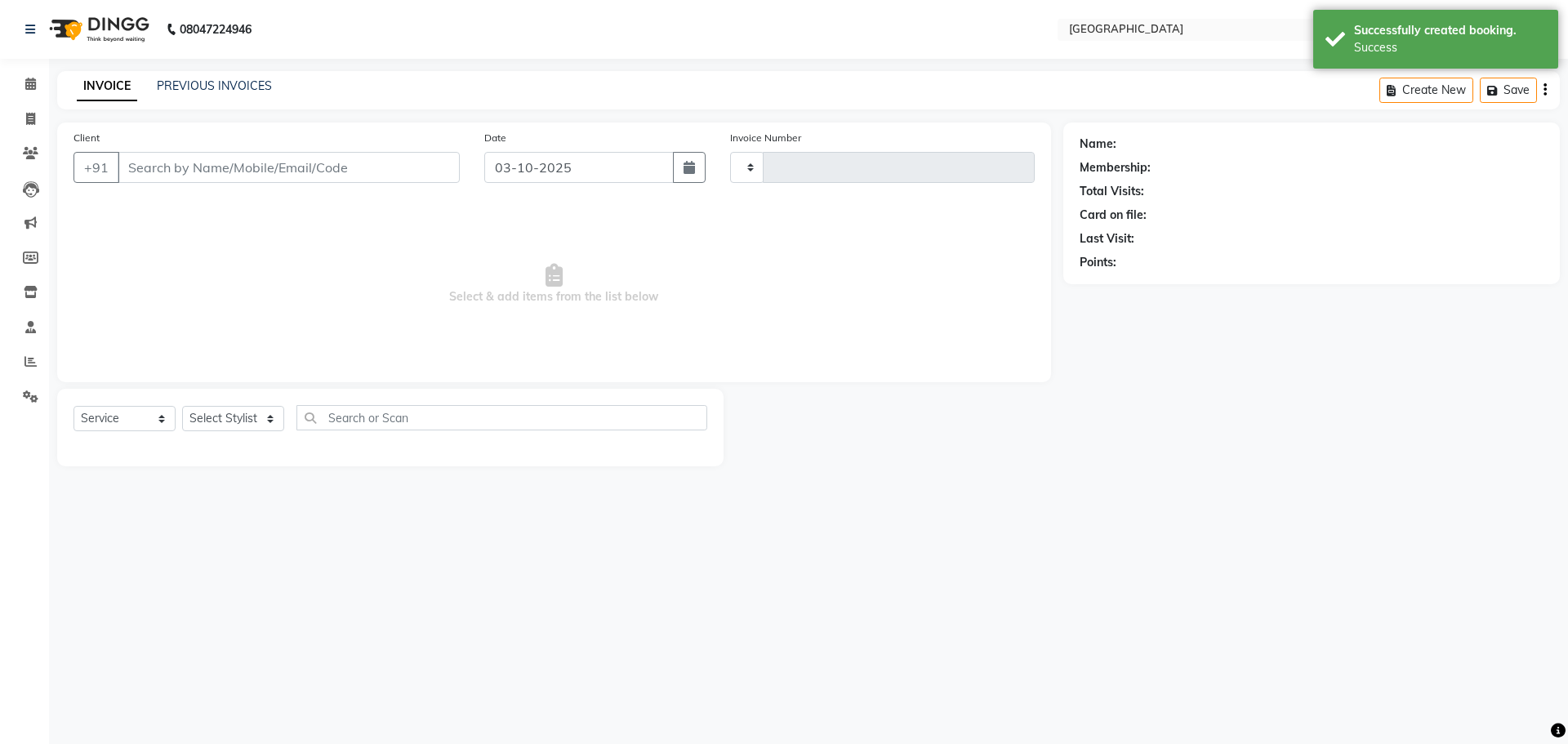
type input "5846"
select select "508"
type input "9930503141"
select select "78105"
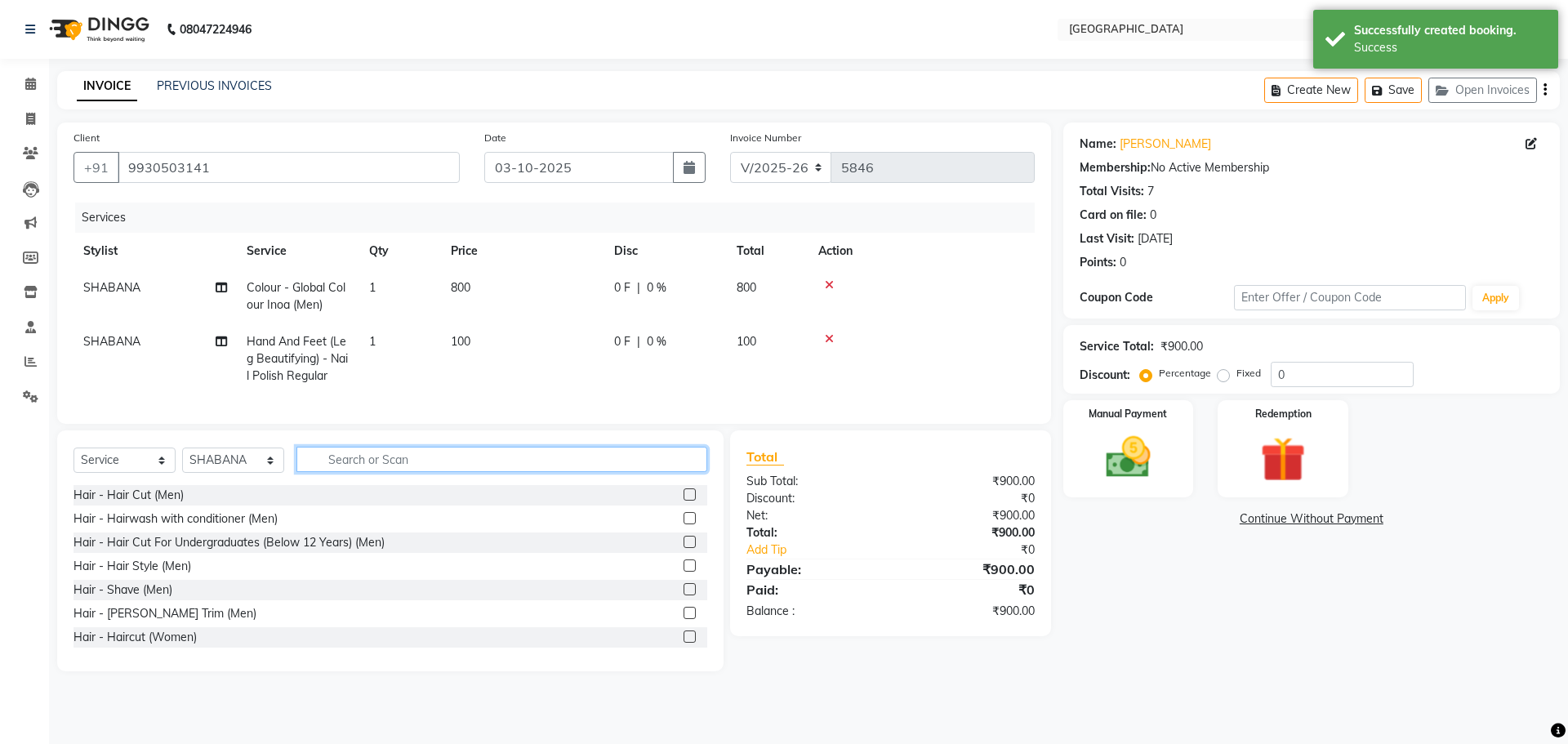
click at [451, 472] on input "text" at bounding box center [502, 459] width 411 height 25
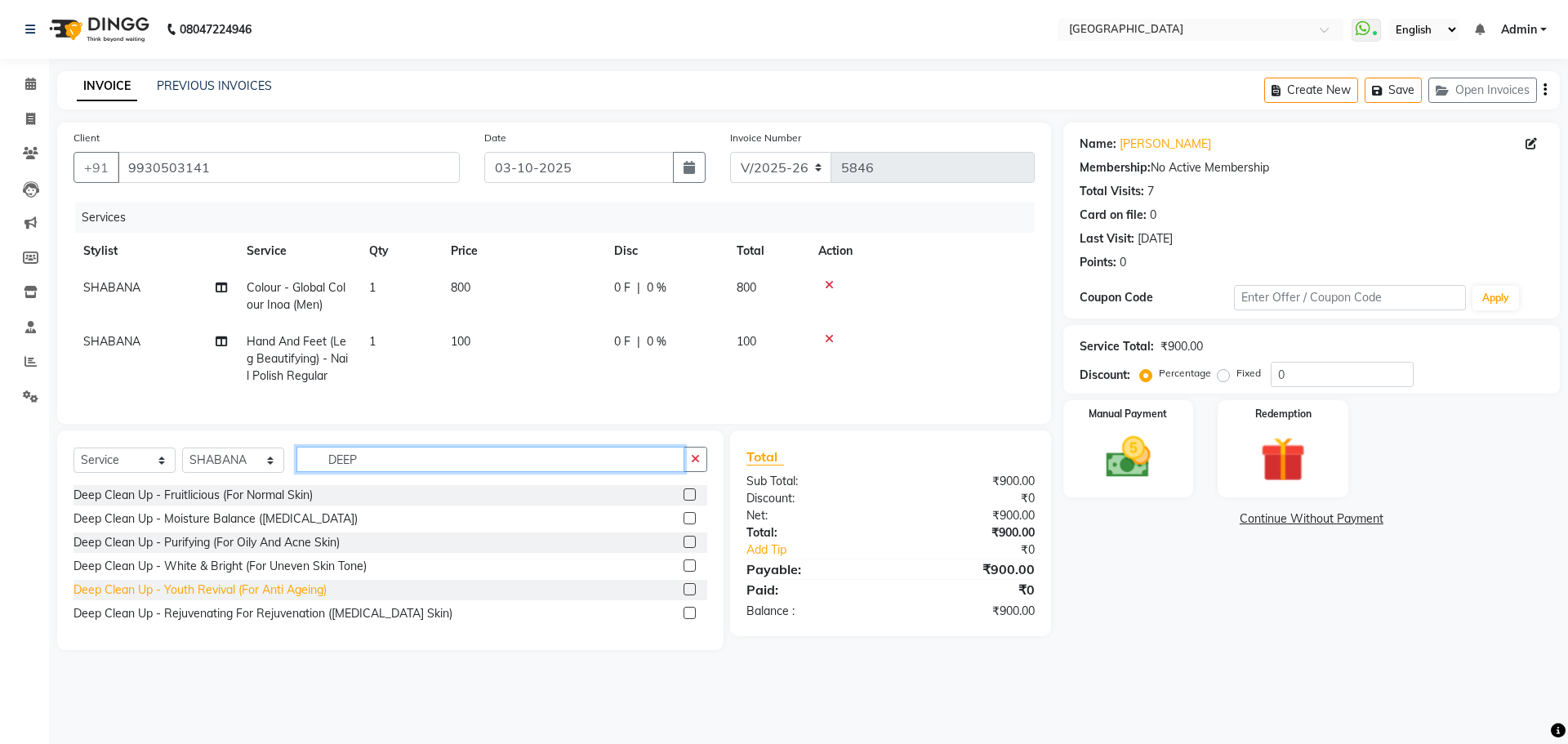
type input "DEEP"
click at [312, 599] on div "Deep Clean Up - Youth Revival (For Anti Ageing)" at bounding box center [200, 590] width 253 height 17
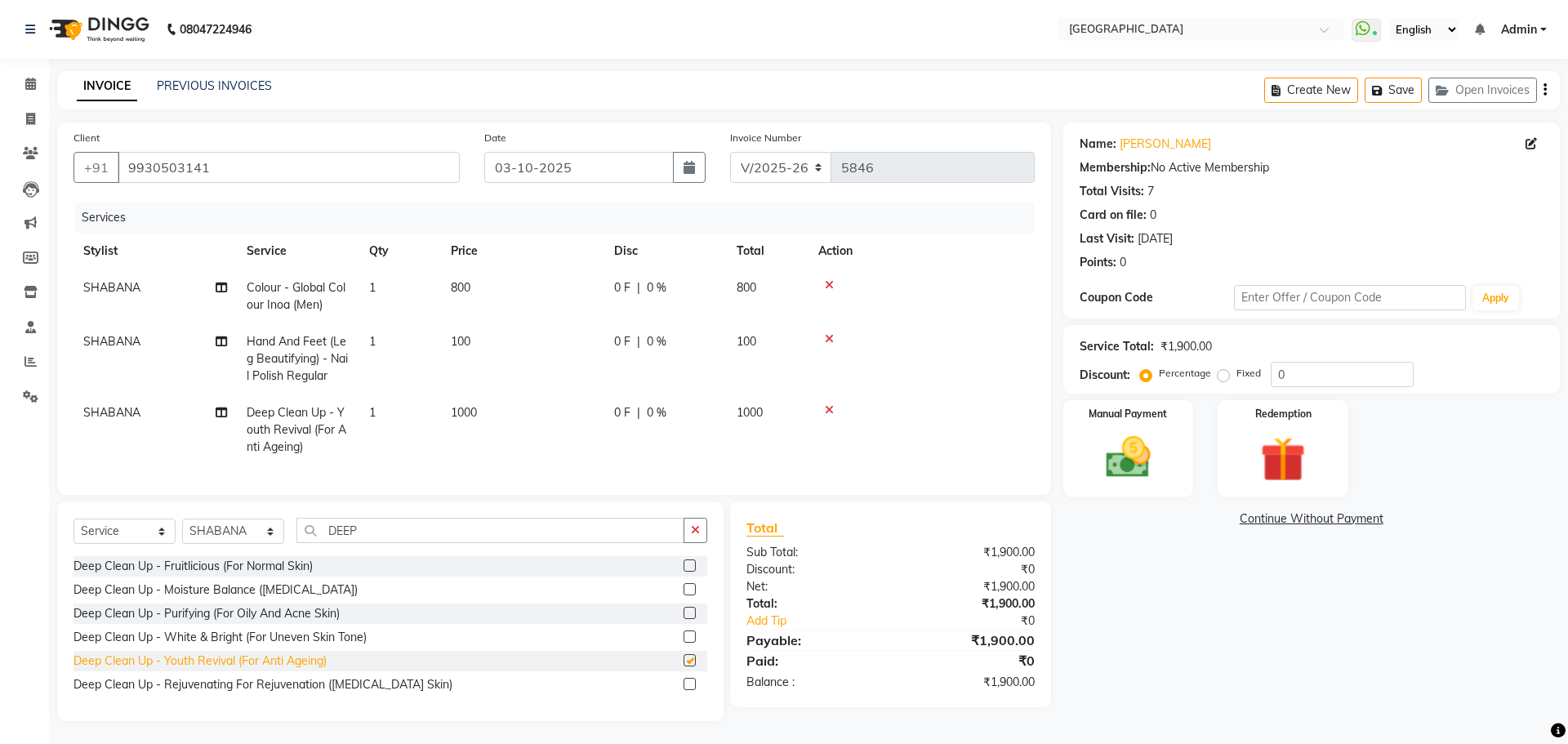
checkbox input "false"
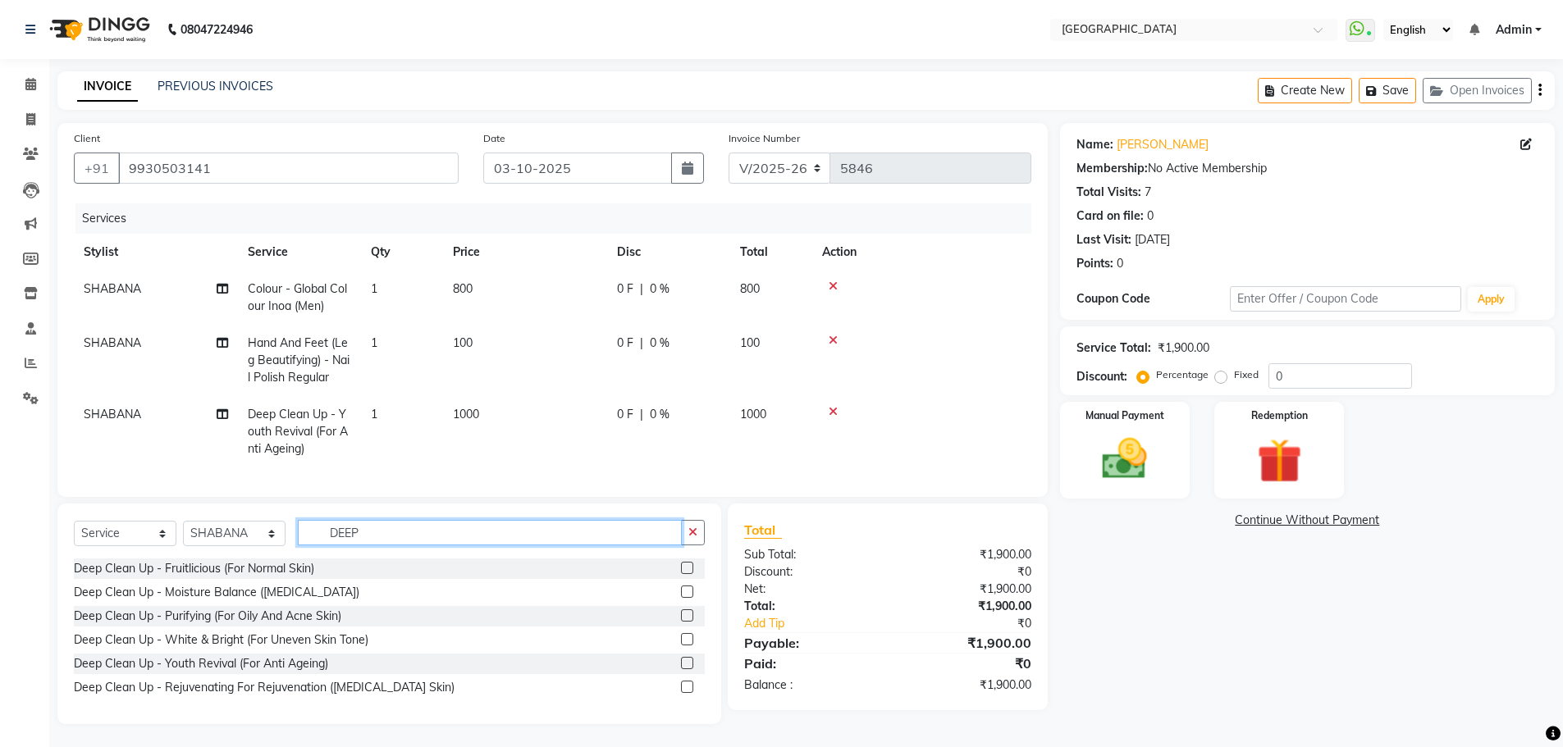
click at [489, 544] on input "DEEP" at bounding box center [490, 532] width 384 height 25
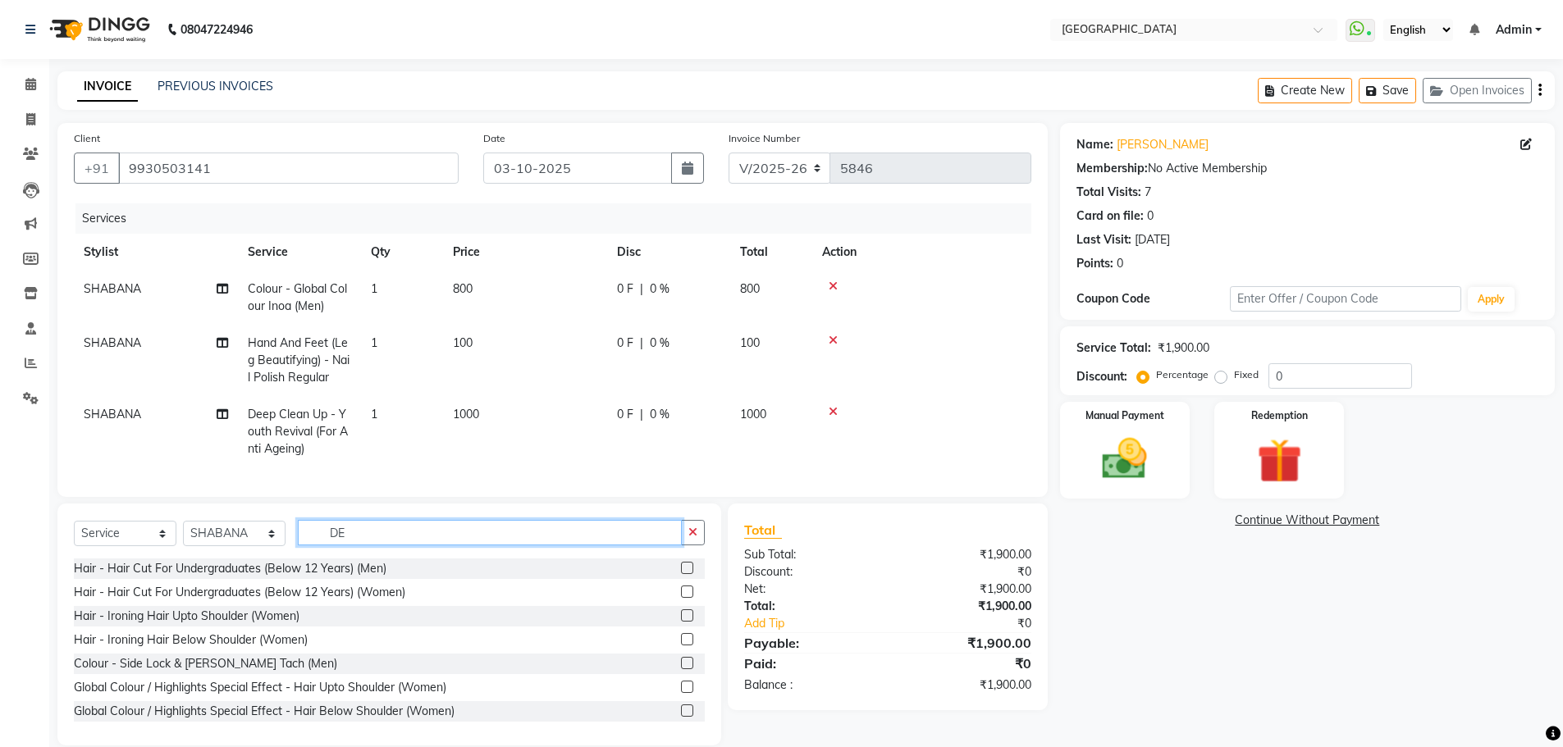
type input "D"
type input "D TAN"
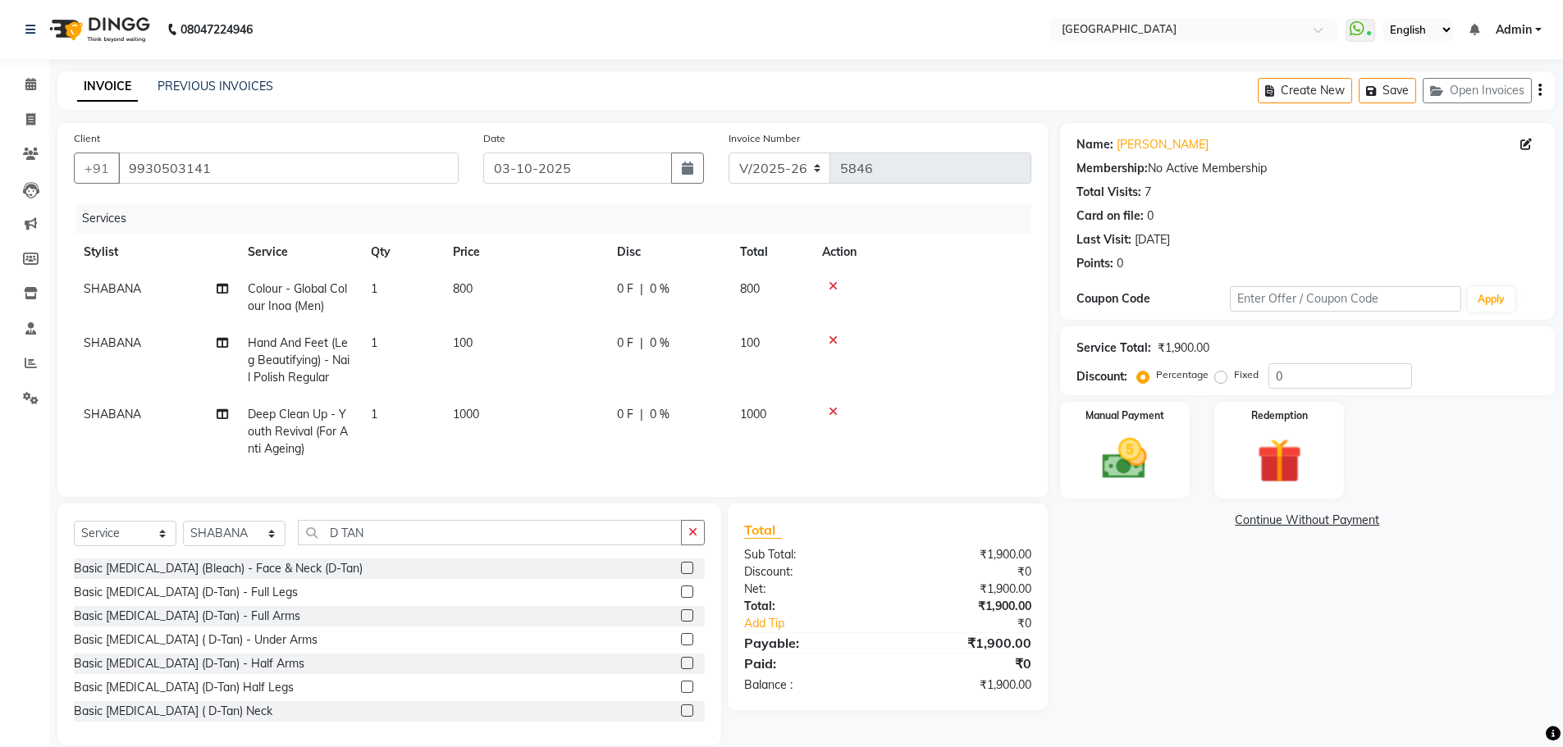
click at [322, 578] on div "Basic [MEDICAL_DATA] (Bleach) - Face & Neck (D-Tan)" at bounding box center [389, 569] width 631 height 21
click at [386, 543] on input "D TAN" at bounding box center [490, 532] width 384 height 25
click at [304, 578] on div "Basic [MEDICAL_DATA] (Bleach) - Face & Neck (D-Tan)" at bounding box center [218, 568] width 289 height 17
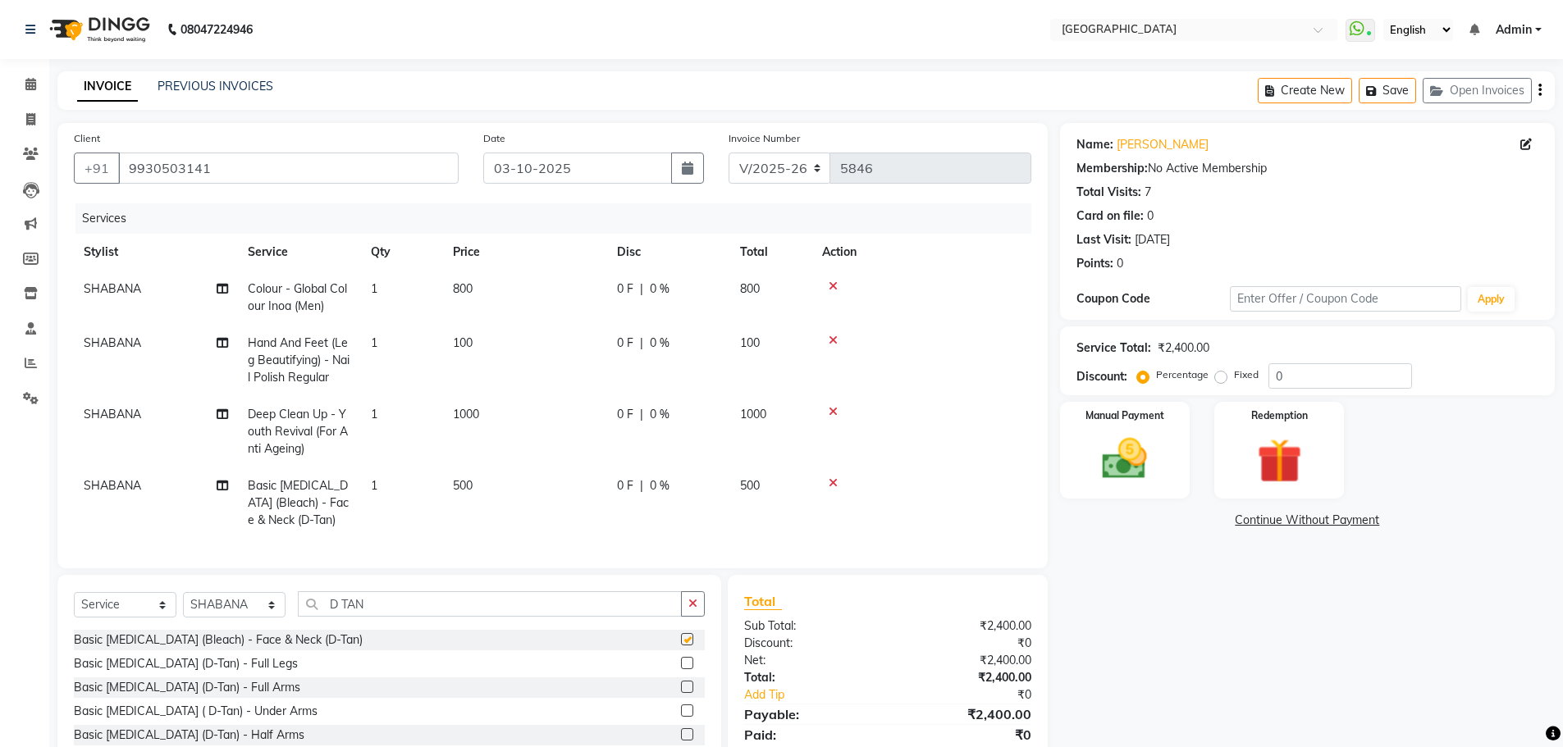
checkbox input "false"
click at [391, 617] on input "D TAN" at bounding box center [490, 604] width 384 height 25
type input "D"
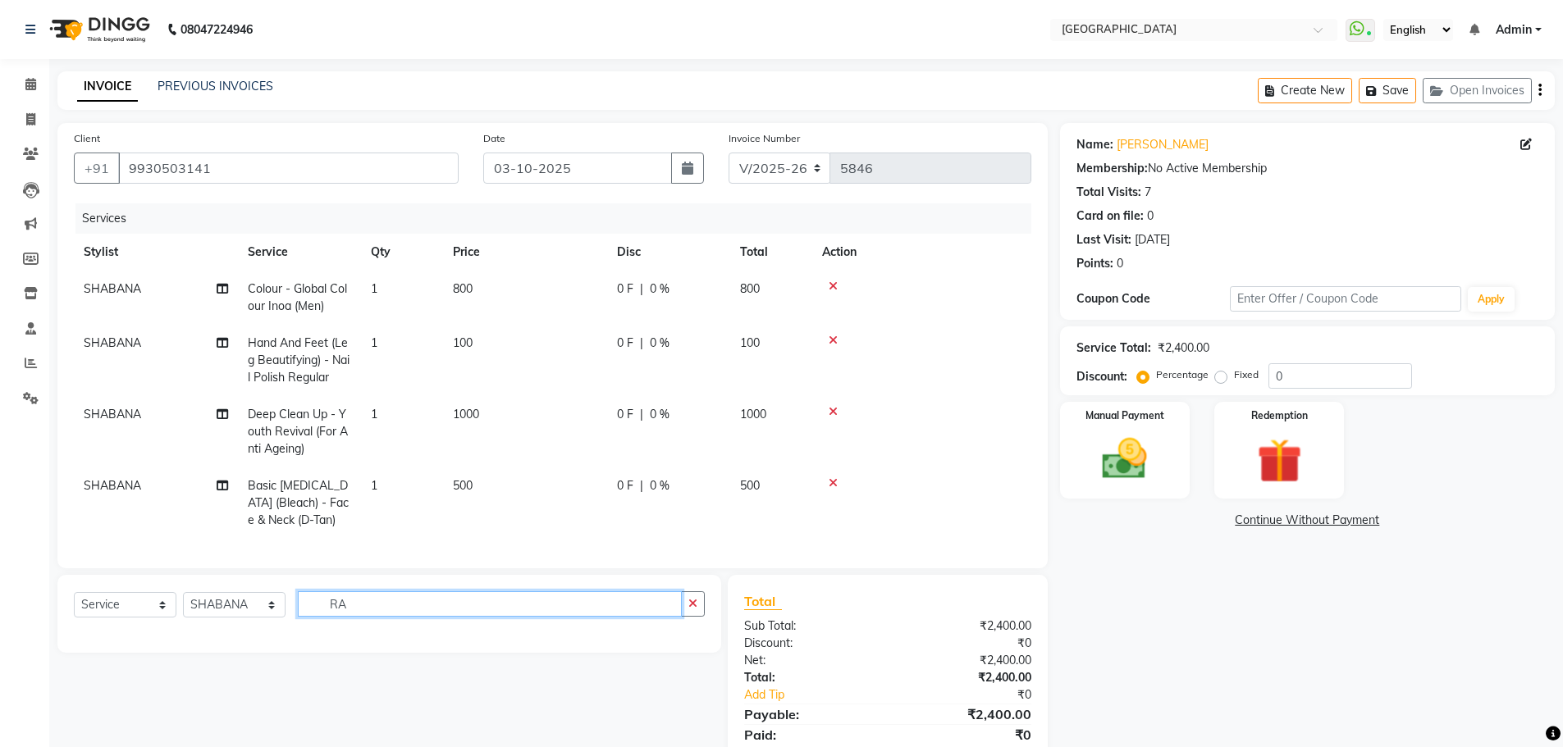
type input "R"
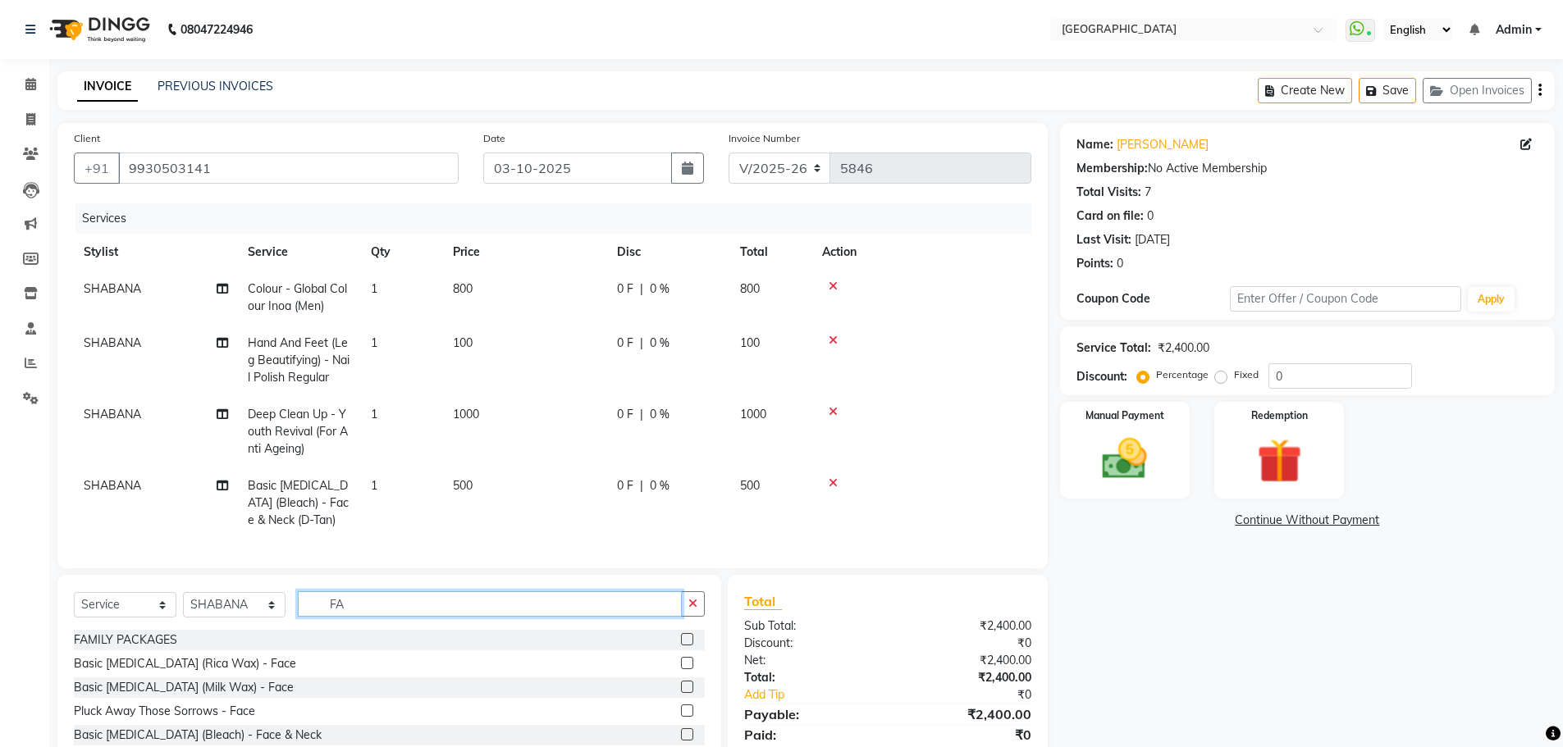
type input "F"
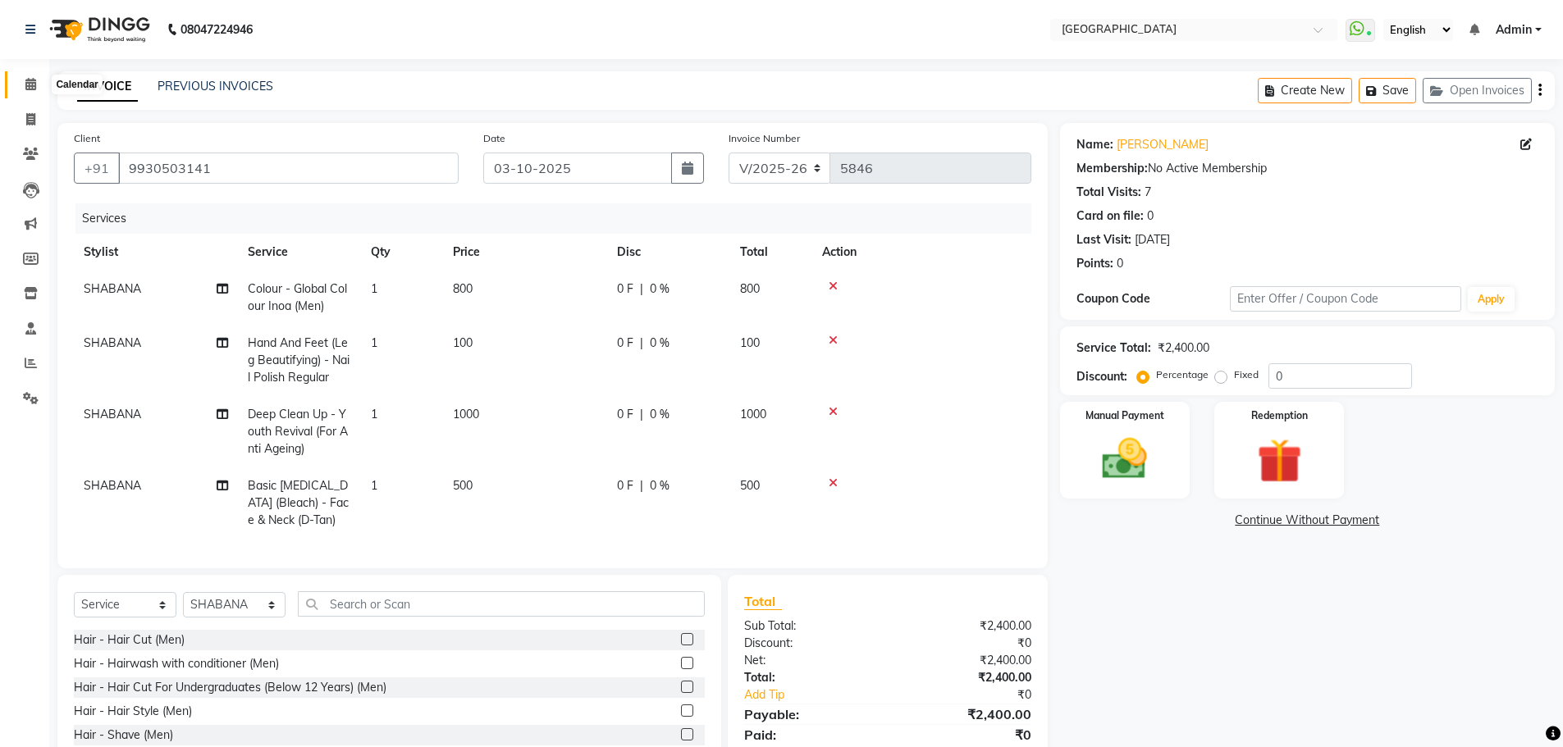
click at [20, 82] on span at bounding box center [30, 84] width 29 height 19
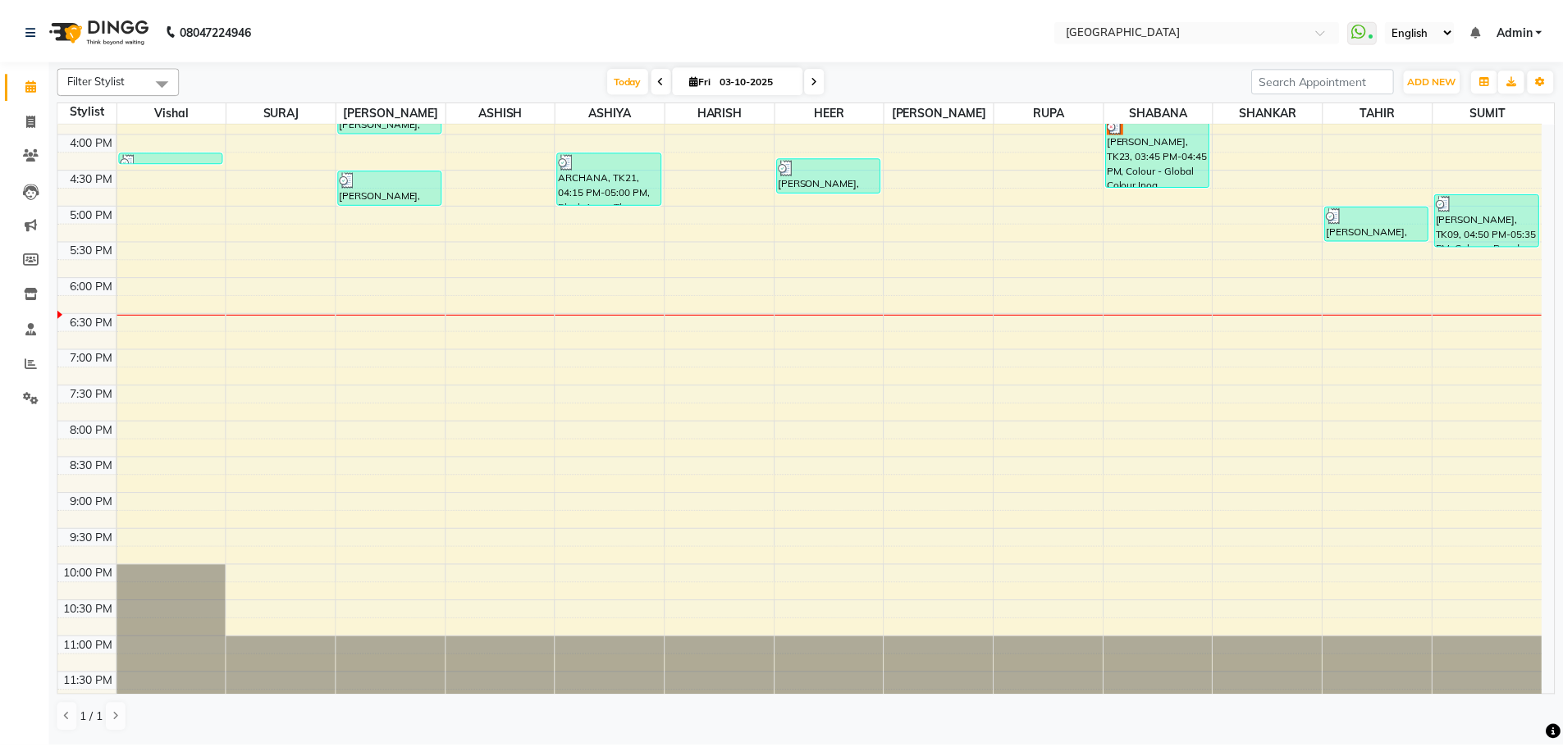
scroll to position [581, 0]
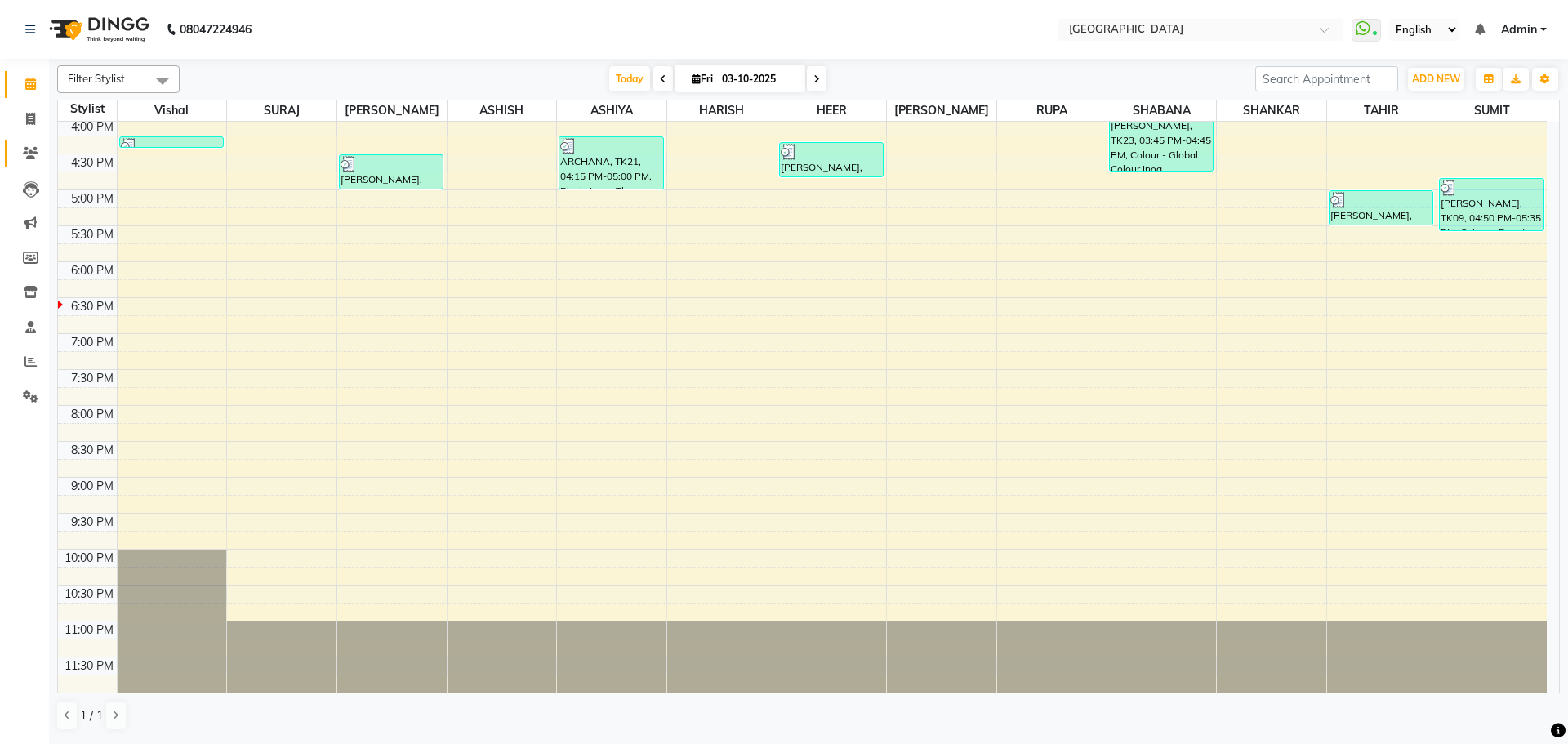
click at [37, 144] on link "Clients" at bounding box center [24, 153] width 39 height 27
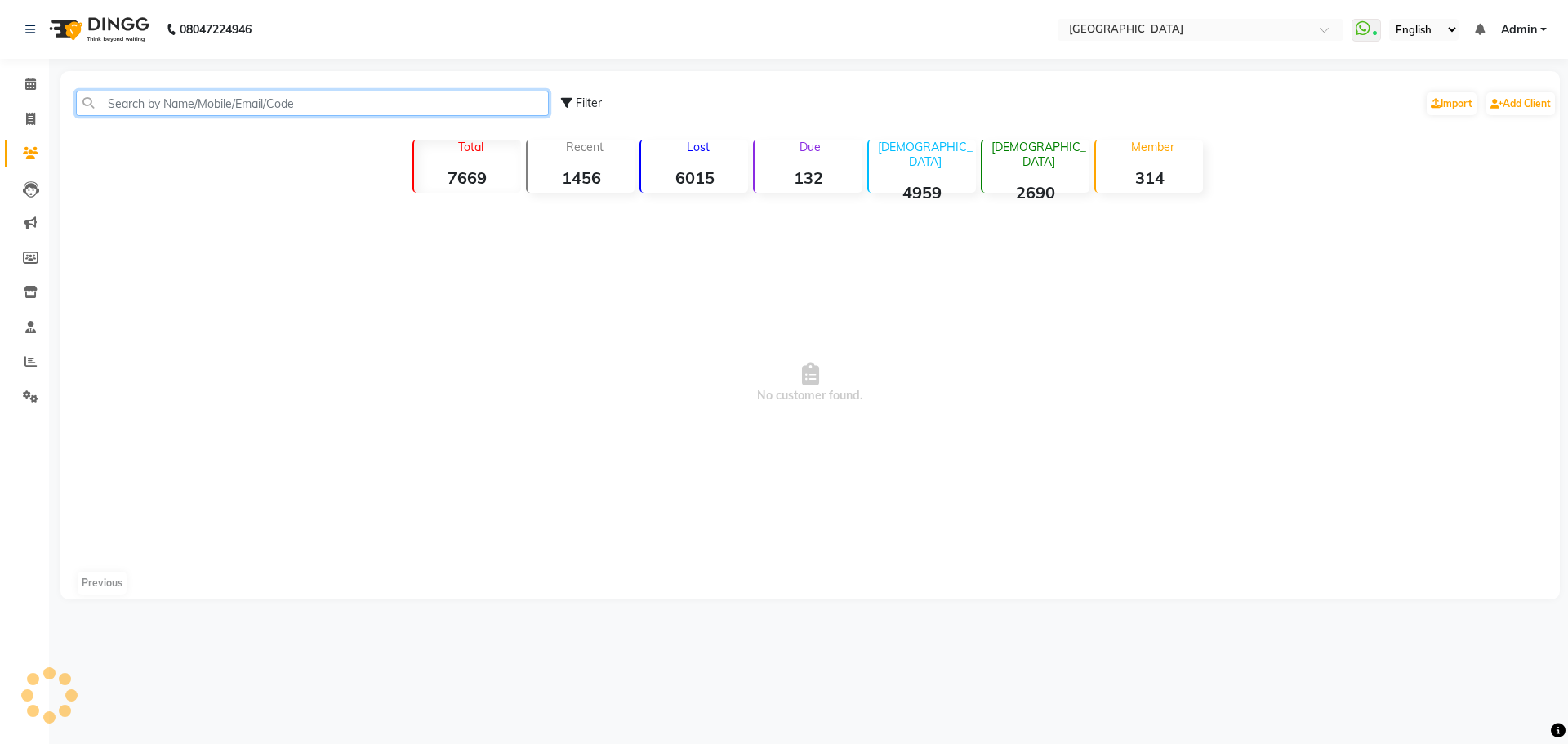
click at [288, 114] on input "text" at bounding box center [312, 103] width 473 height 25
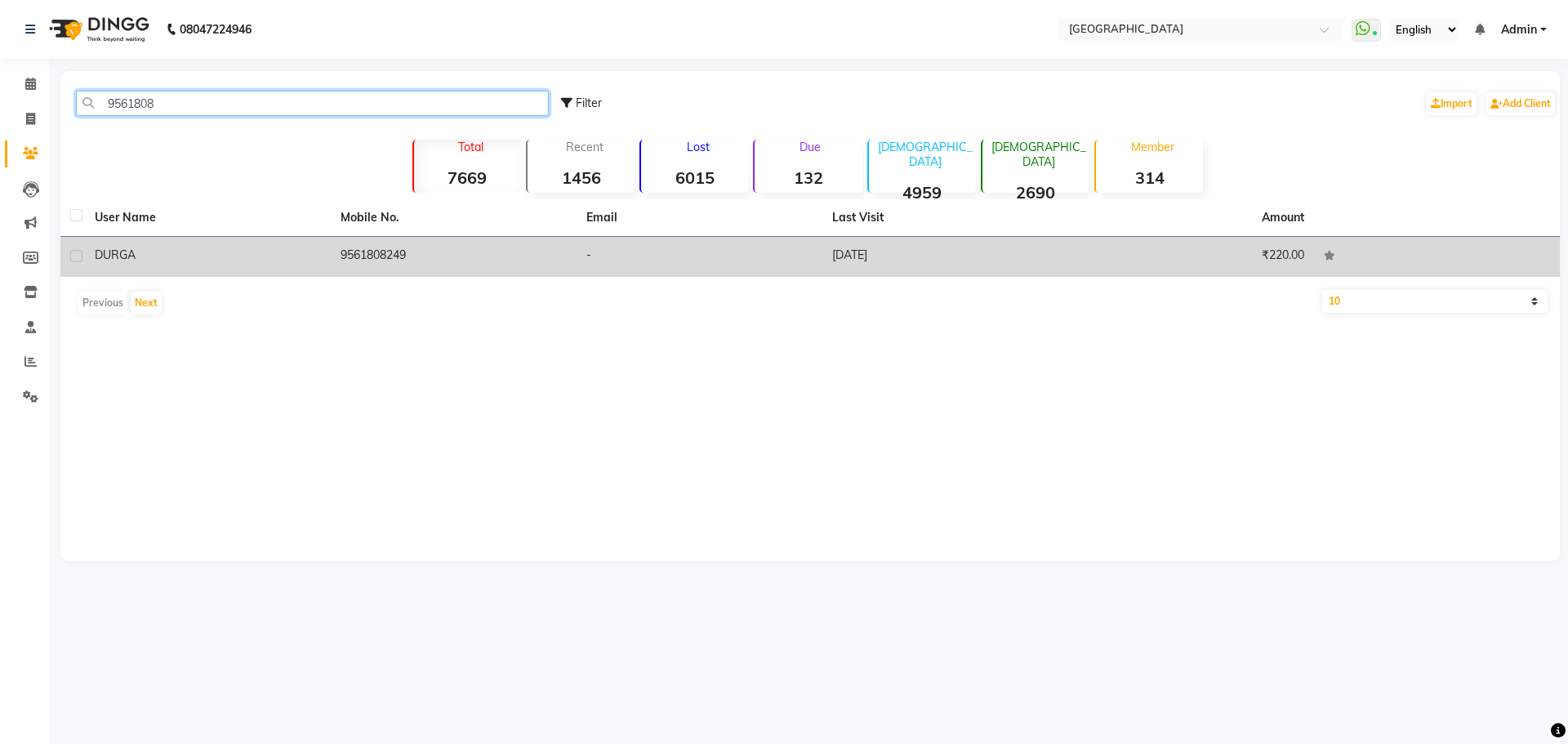
type input "9561808"
click at [380, 249] on td "9561808249" at bounding box center [453, 257] width 246 height 40
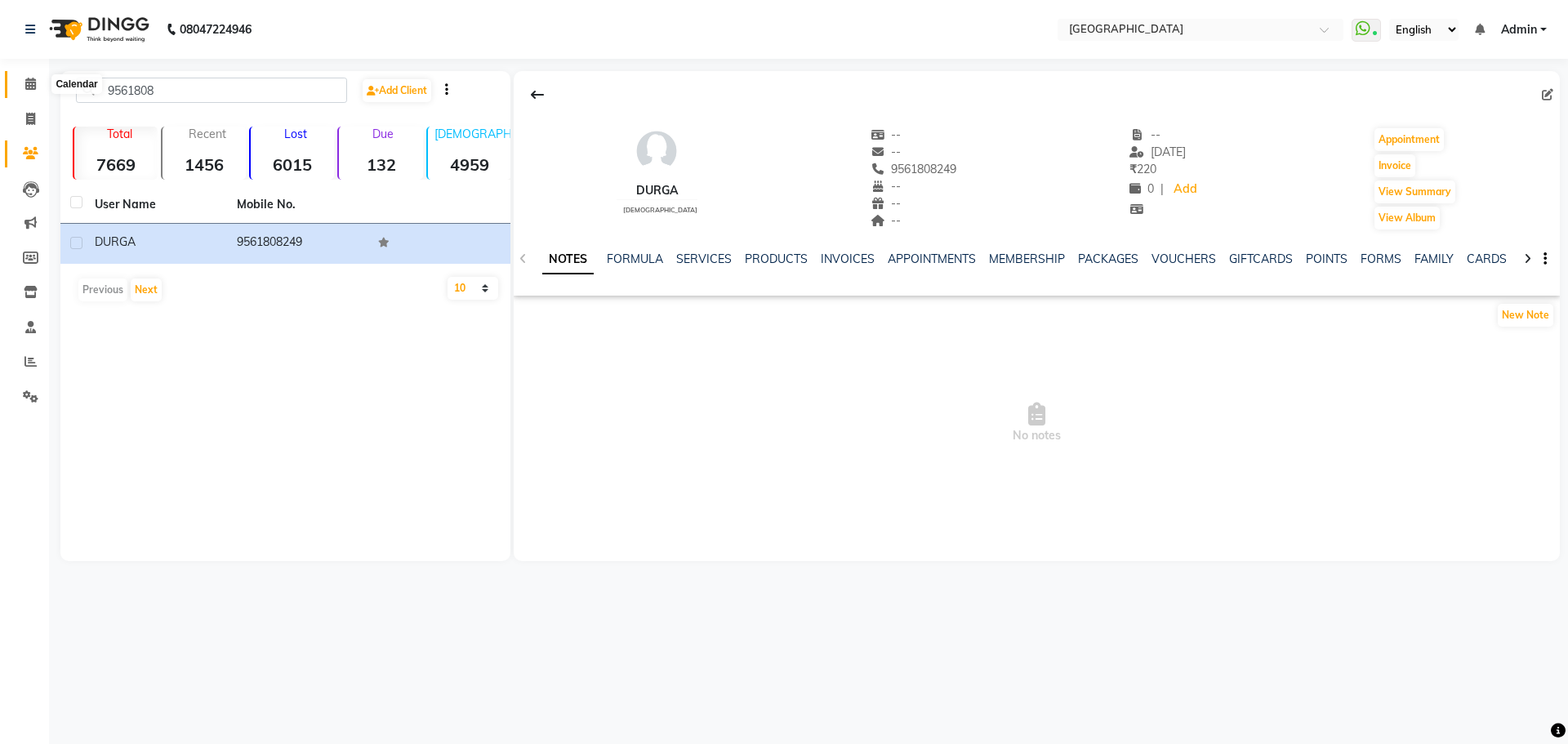
click at [29, 89] on icon at bounding box center [30, 84] width 11 height 12
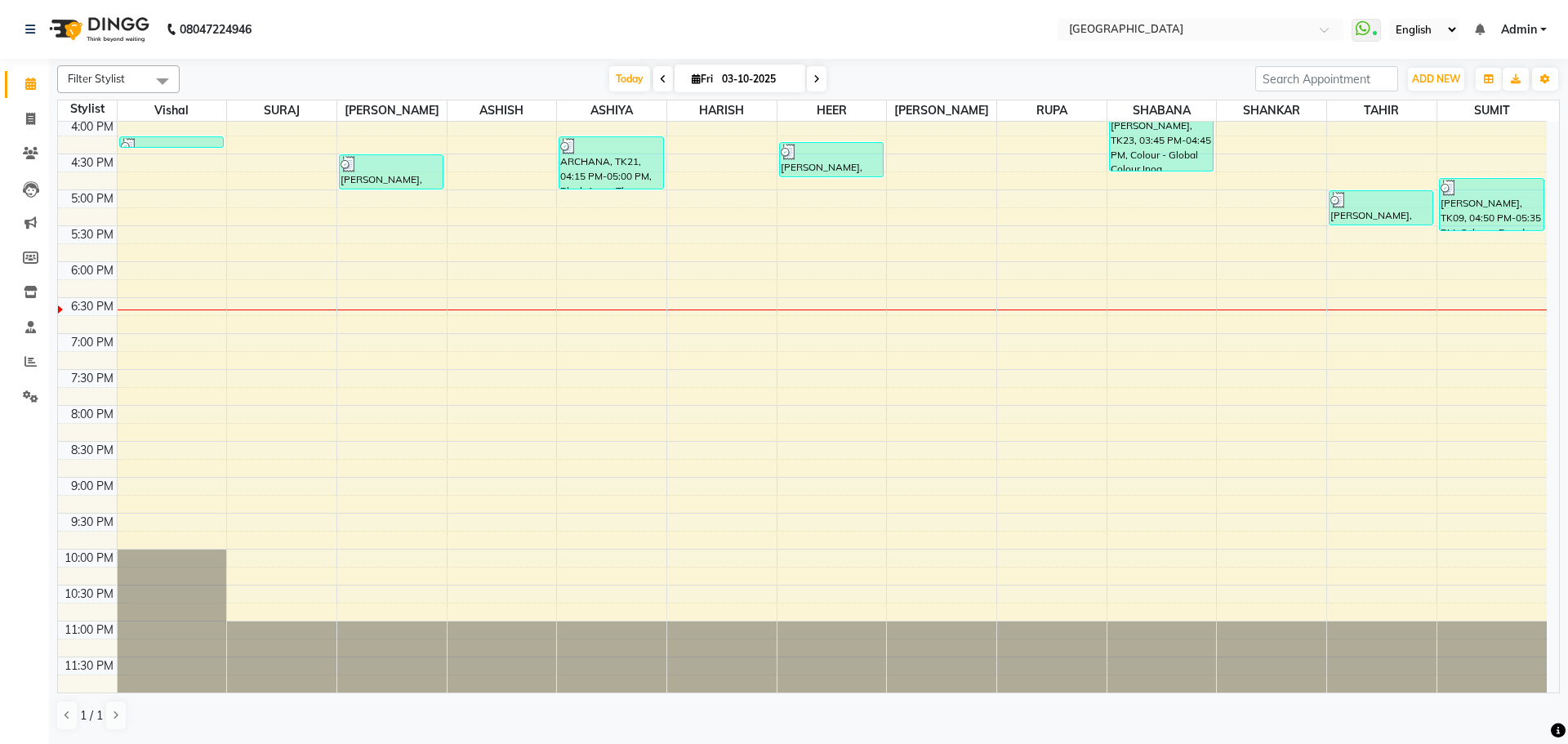
scroll to position [252, 0]
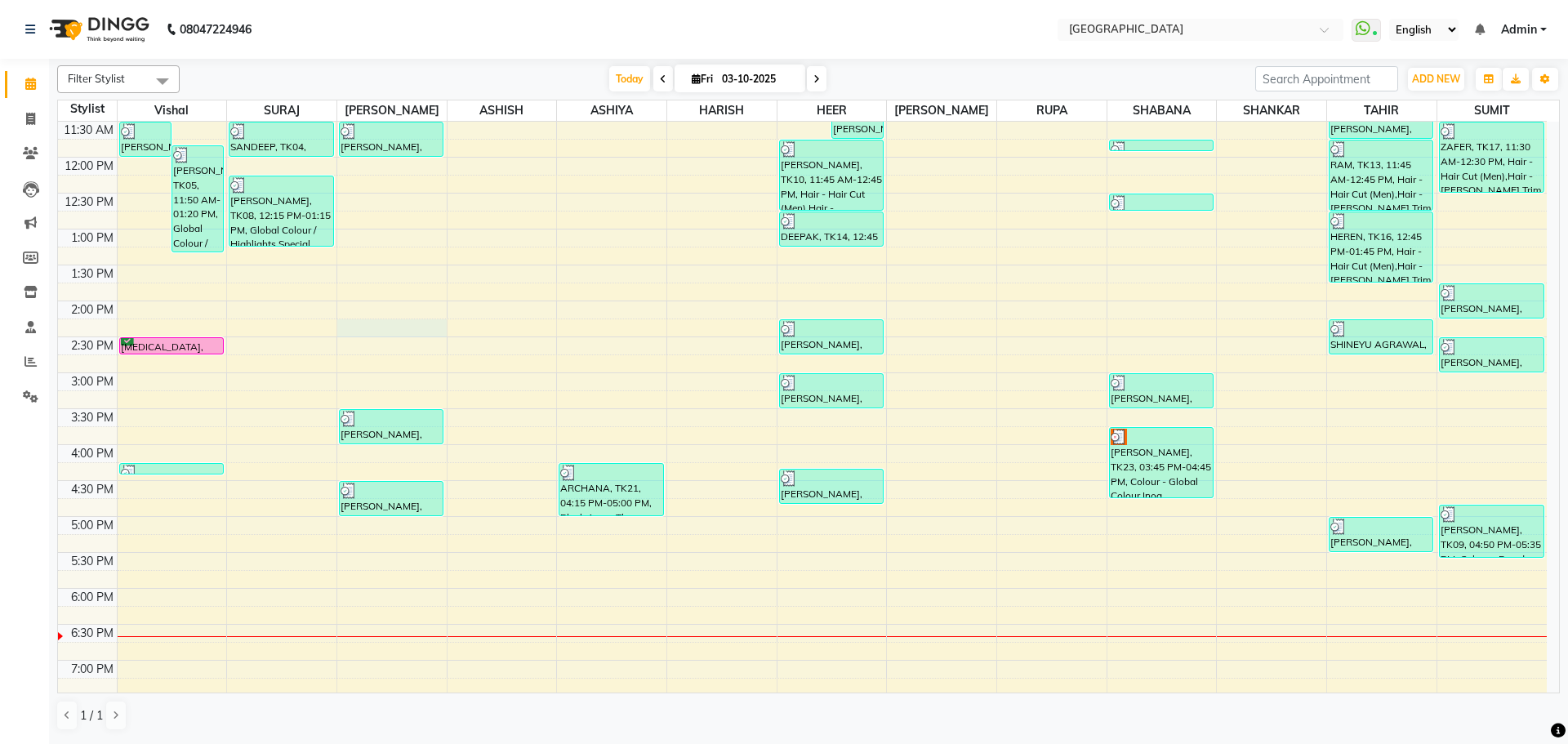
click at [407, 320] on div "8:00 AM 8:30 AM 9:00 AM 9:30 AM 10:00 AM 10:30 AM 11:00 AM 11:30 AM 12:00 PM 12…" at bounding box center [802, 445] width 1489 height 1149
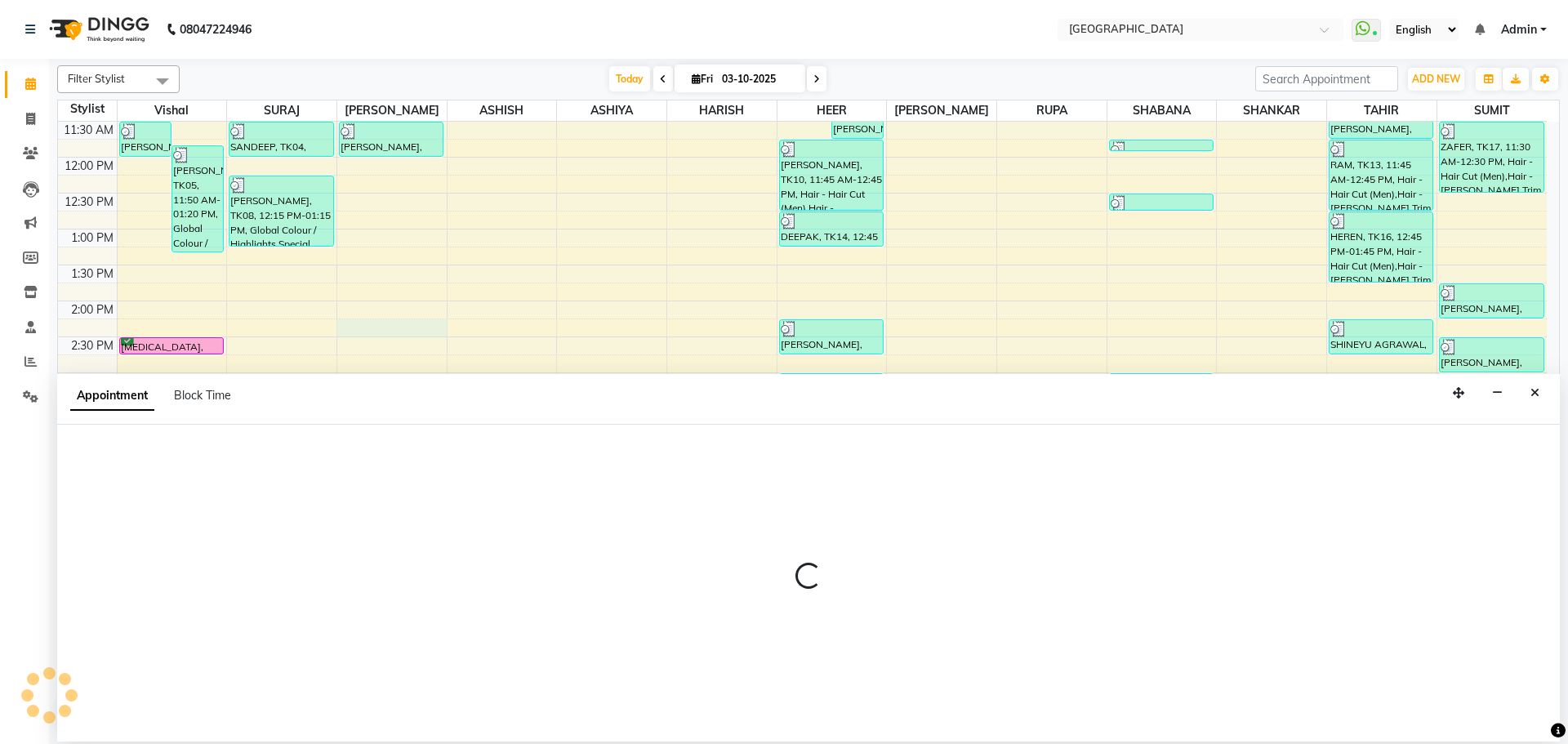
select select "70101"
select select "855"
select select "tentative"
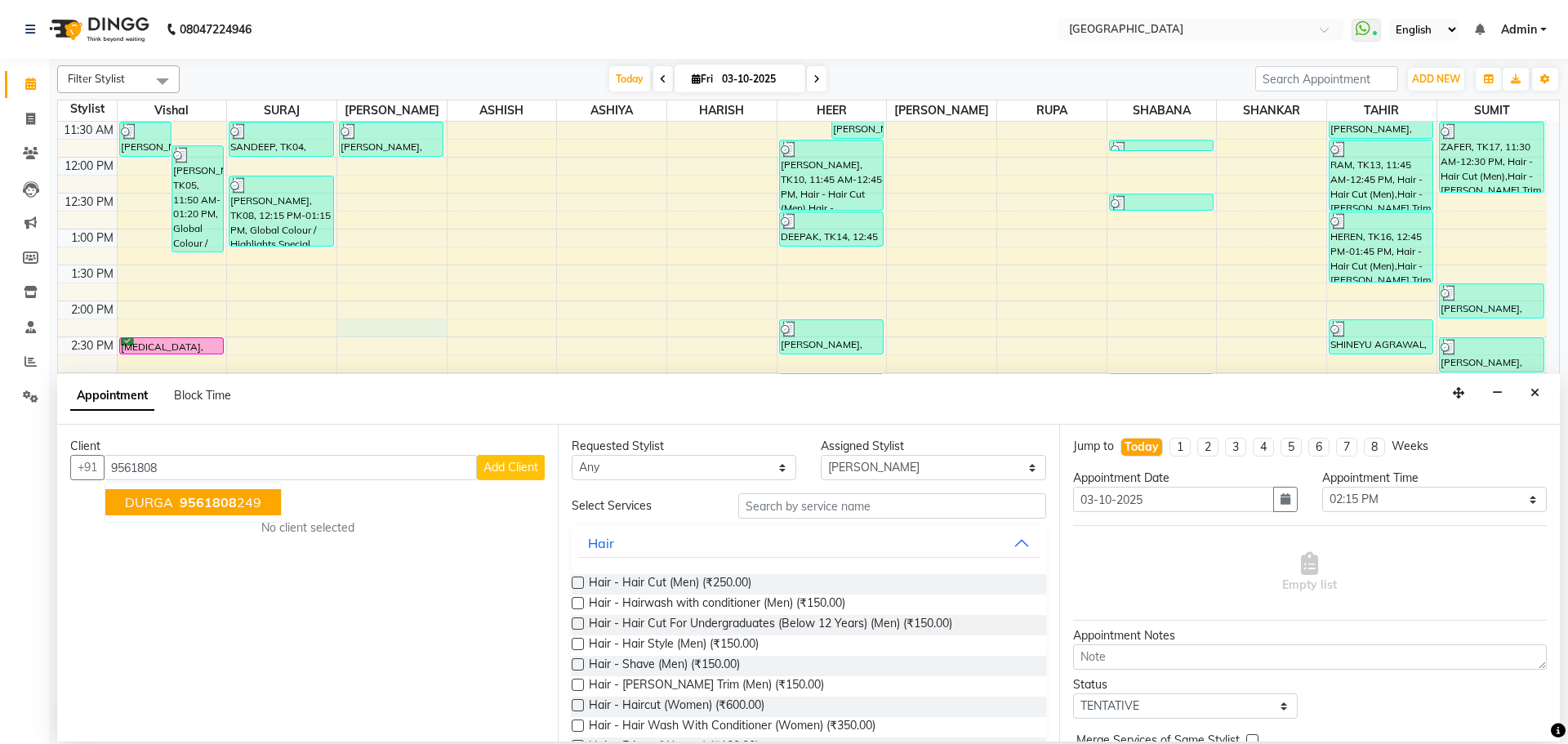
click at [253, 501] on ngb-highlight "9561808 249" at bounding box center [218, 502] width 85 height 16
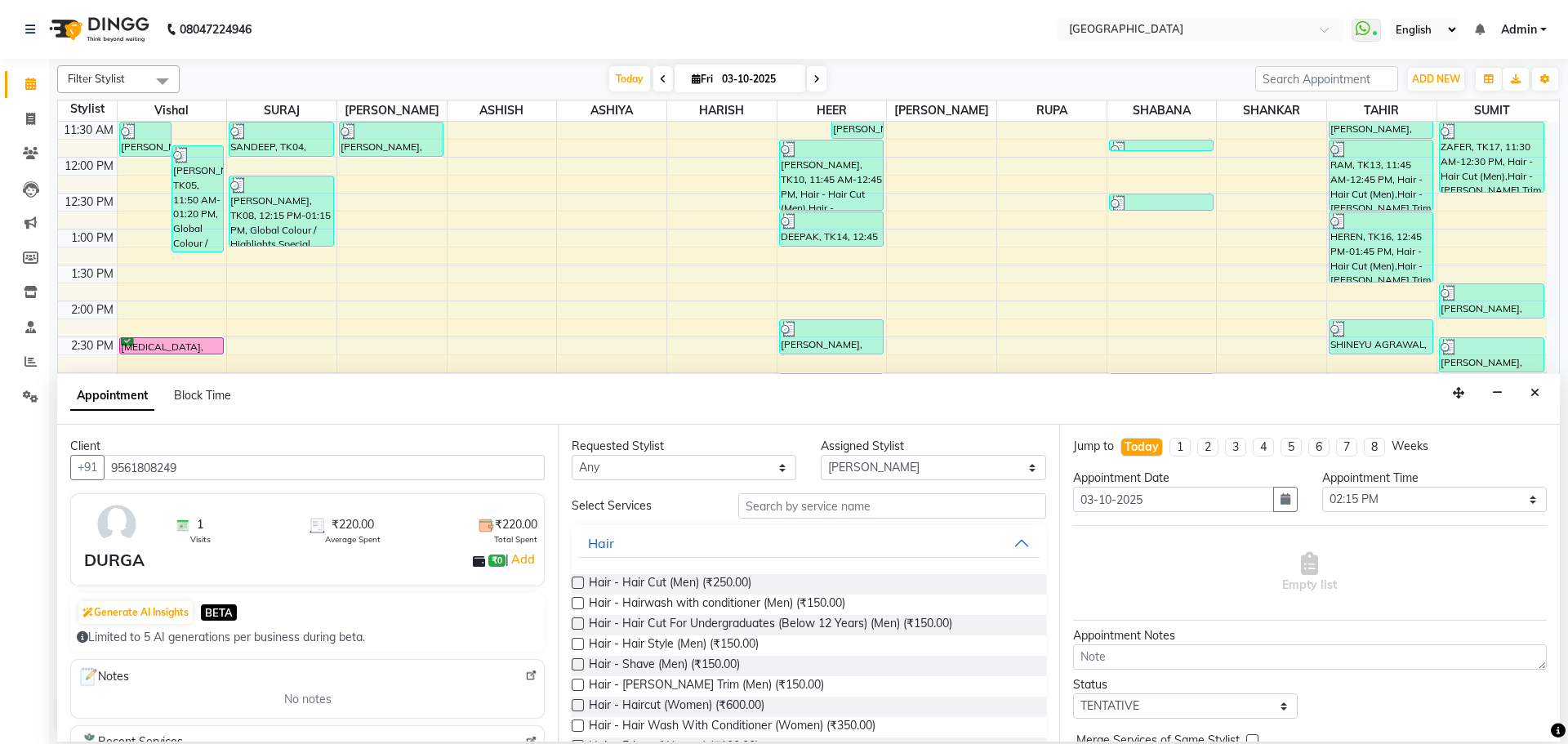
type input "9561808249"
click at [814, 496] on input "text" at bounding box center [892, 506] width 308 height 25
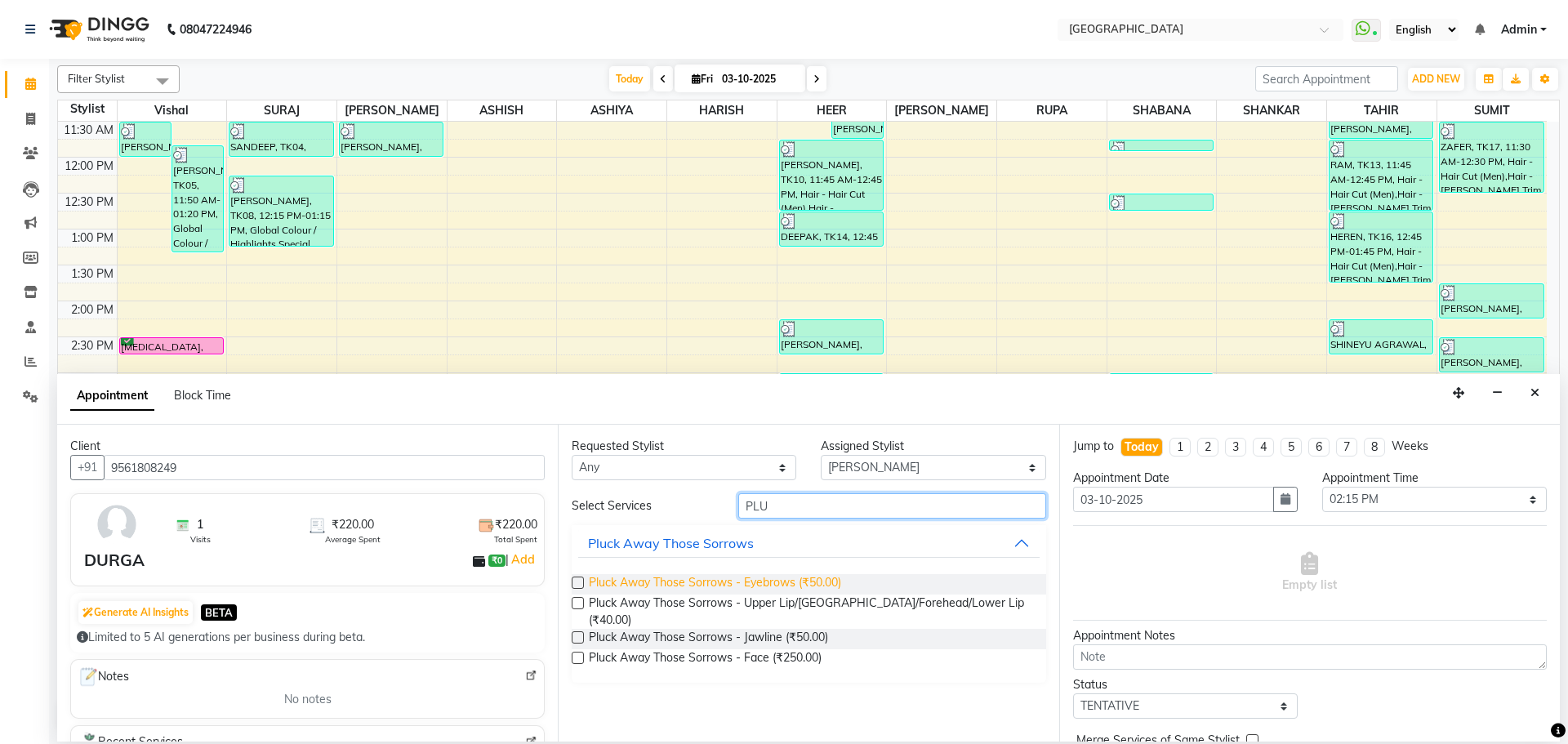
type input "PLU"
click at [784, 585] on span "Pluck Away Those Sorrows - Eyebrows (₹50.00)" at bounding box center [716, 585] width 253 height 21
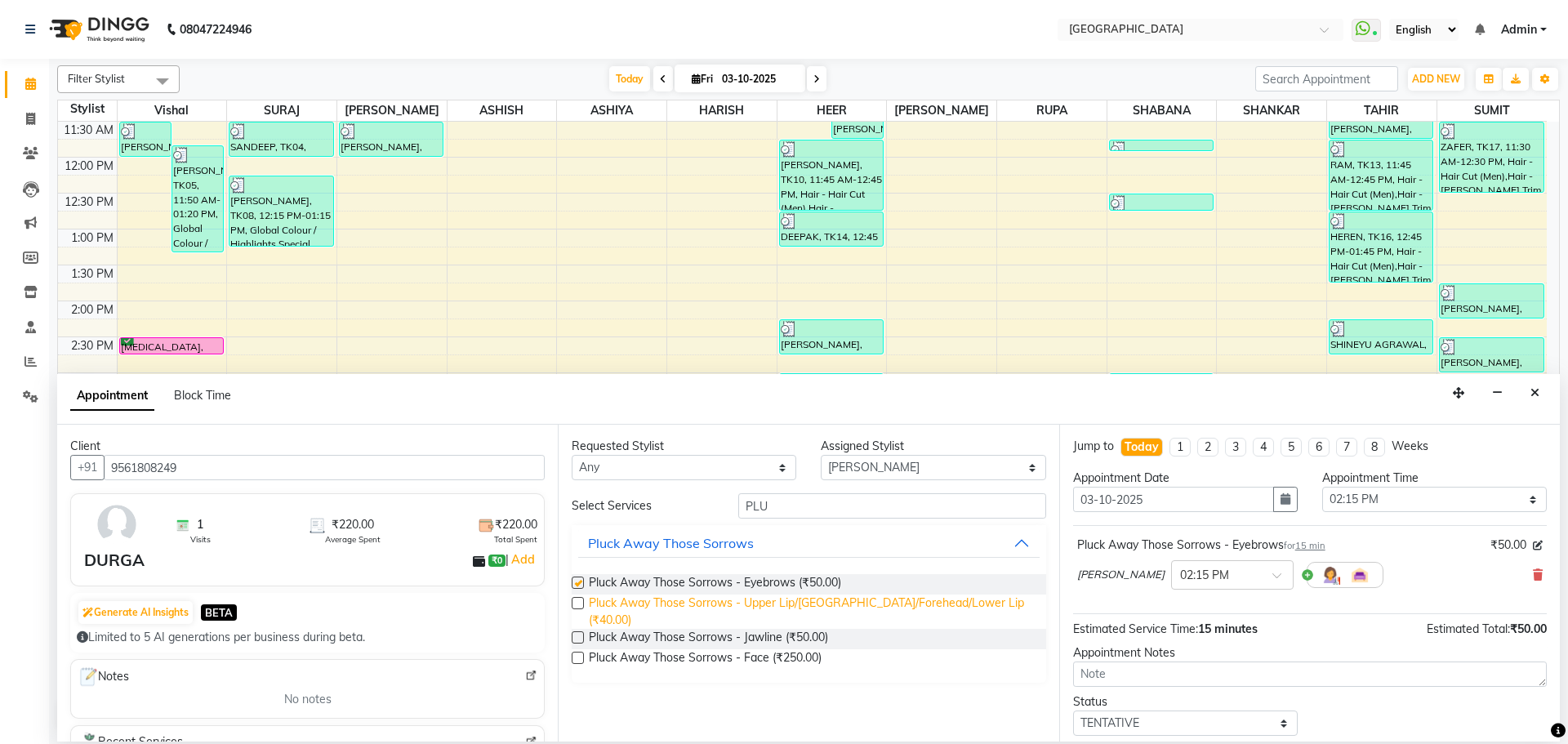
checkbox input "false"
click at [780, 613] on span "Pluck Away Those Sorrows - Upper Lip/[GEOGRAPHIC_DATA]/Forehead/Lower Lip (₹40.…" at bounding box center [811, 612] width 444 height 34
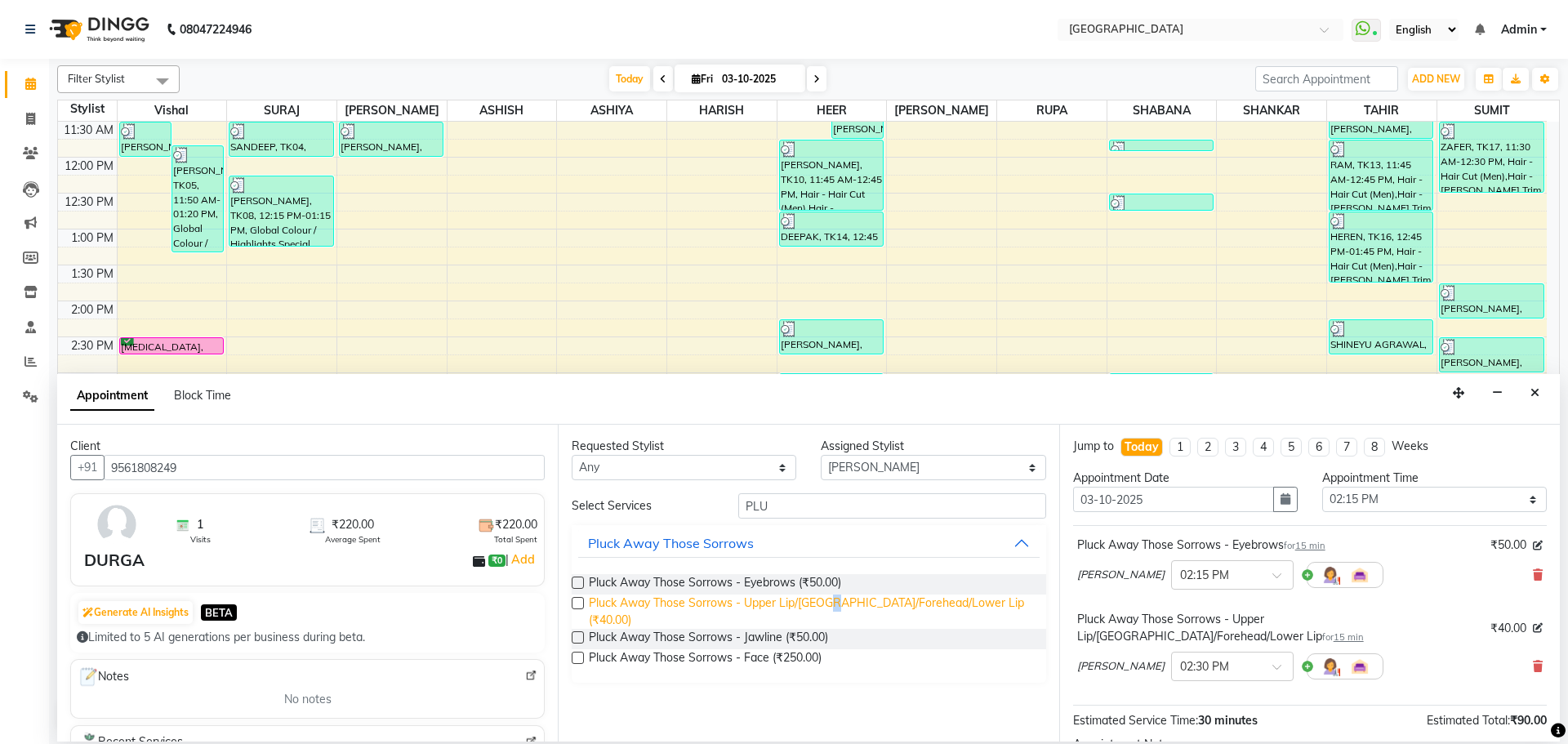
drag, startPoint x: 828, startPoint y: 603, endPoint x: 897, endPoint y: 602, distance: 69.0
click at [830, 602] on span "Pluck Away Those Sorrows - Upper Lip/[GEOGRAPHIC_DATA]/Forehead/Lower Lip (₹40.…" at bounding box center [811, 612] width 444 height 34
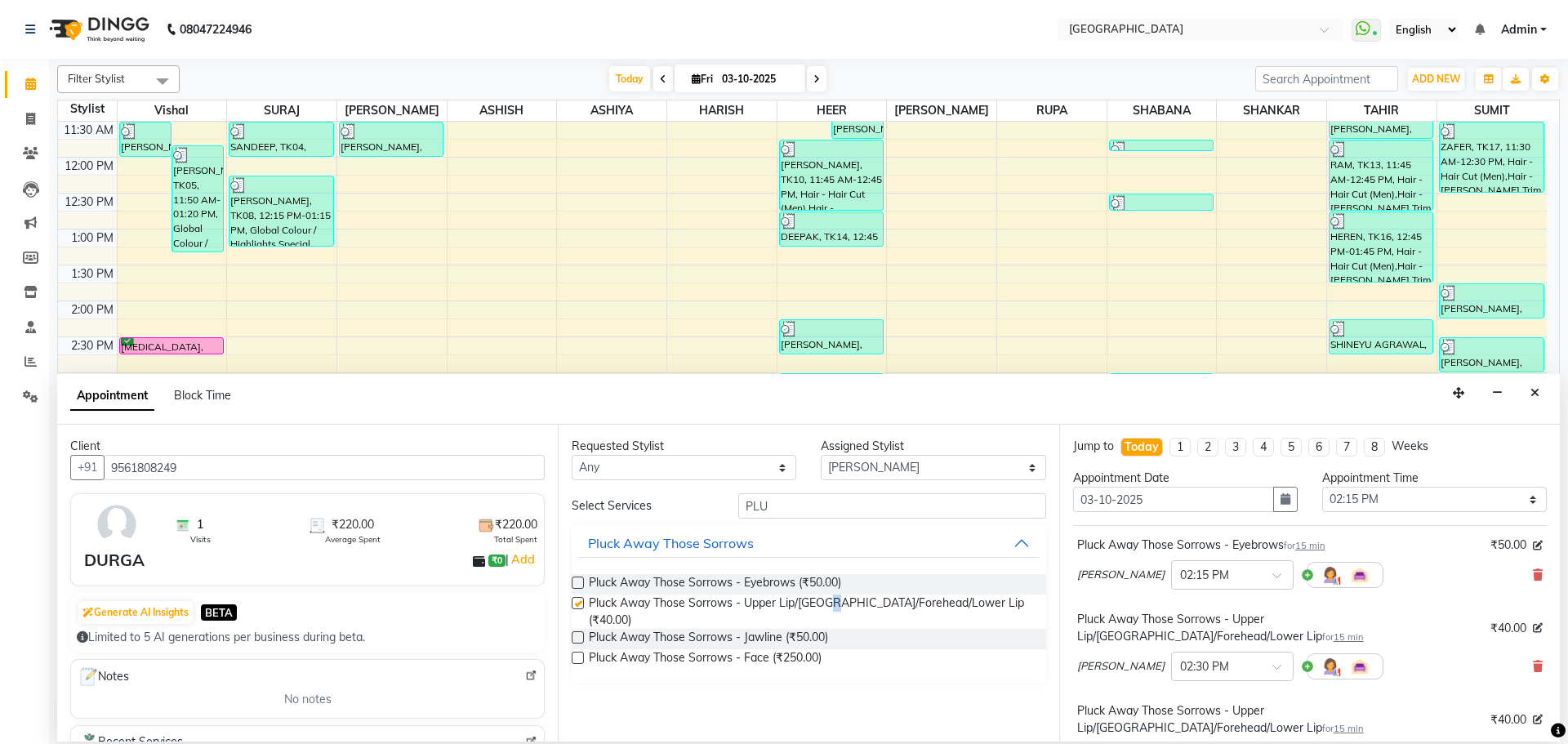
checkbox input "false"
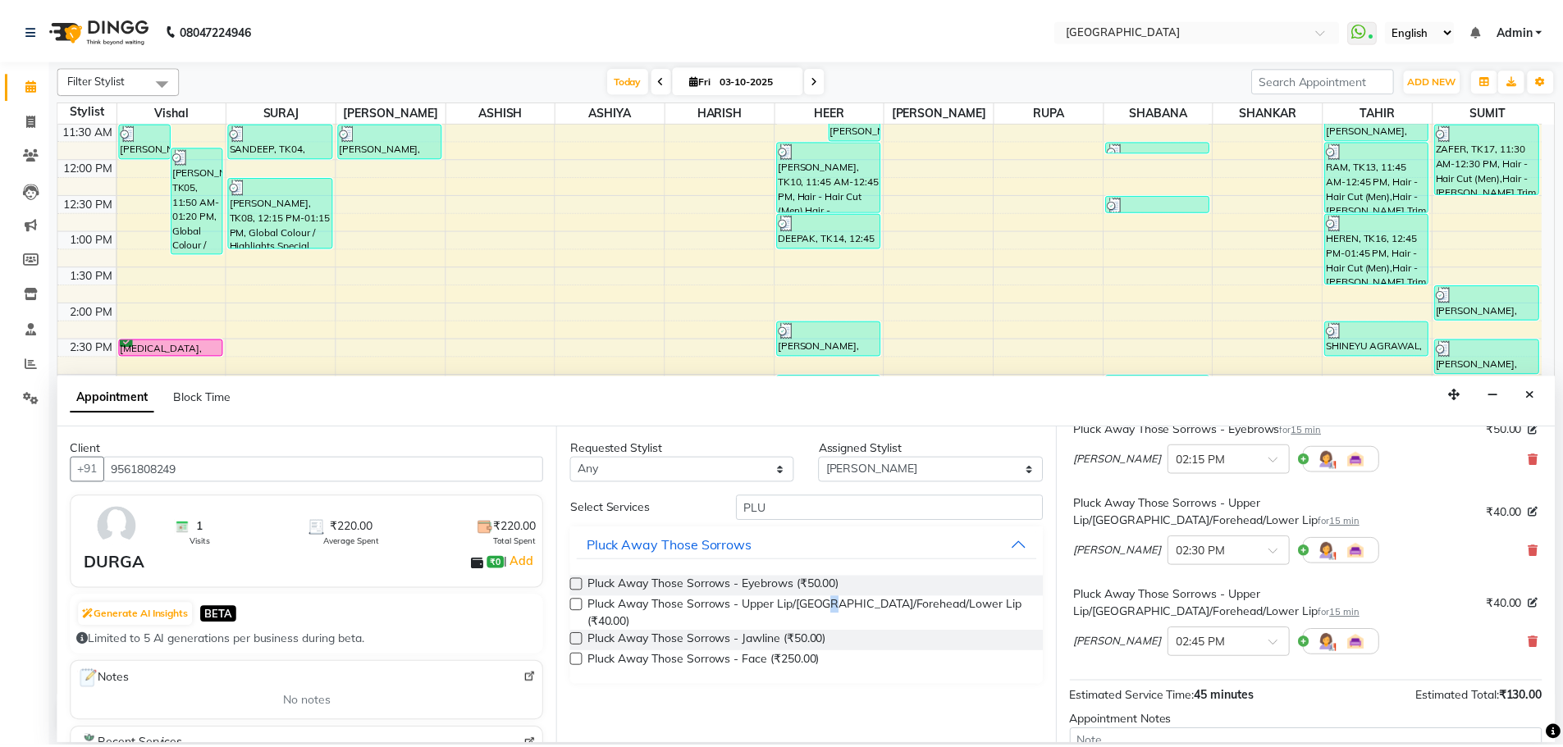
scroll to position [247, 0]
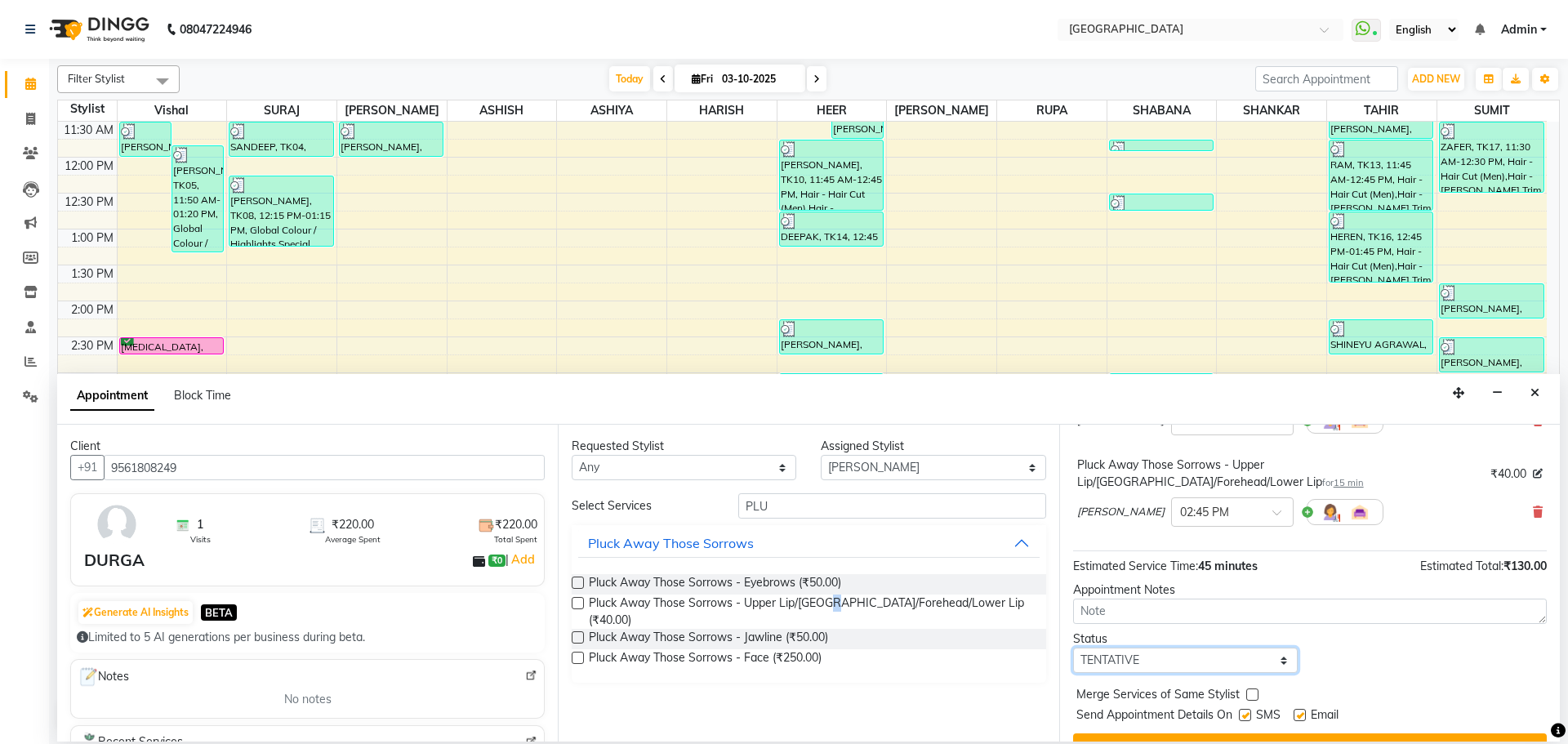
drag, startPoint x: 1231, startPoint y: 626, endPoint x: 1231, endPoint y: 615, distance: 11.0
click at [1231, 648] on select "Select TENTATIVE CONFIRM CHECK-IN UPCOMING" at bounding box center [1186, 660] width 225 height 25
select select "check-in"
click at [1073, 648] on select "Select TENTATIVE CONFIRM CHECK-IN UPCOMING" at bounding box center [1186, 660] width 225 height 25
click at [1249, 689] on label at bounding box center [1252, 695] width 12 height 12
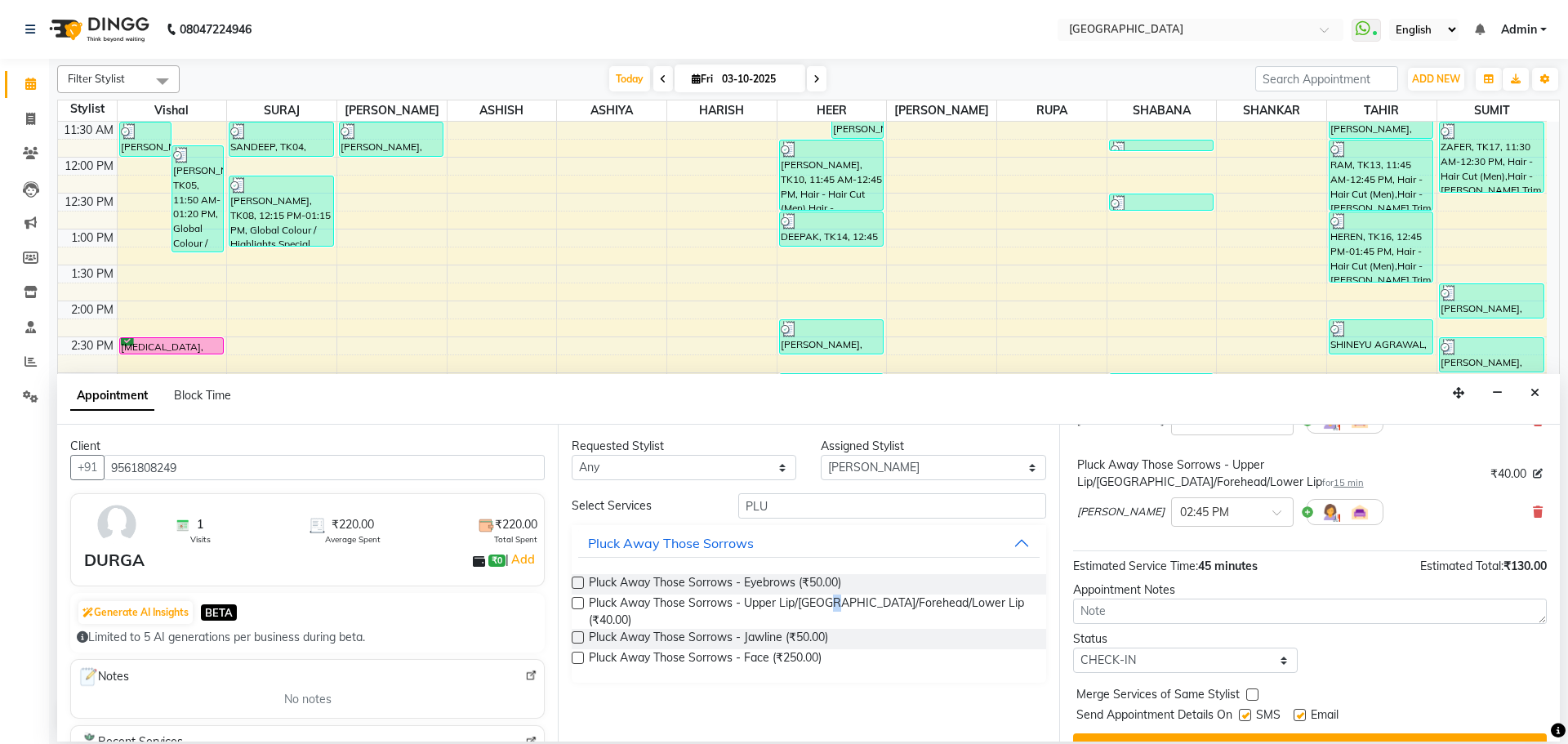
click at [1249, 691] on input "checkbox" at bounding box center [1251, 696] width 11 height 11
checkbox input "true"
click at [1249, 734] on button "Book" at bounding box center [1310, 749] width 474 height 30
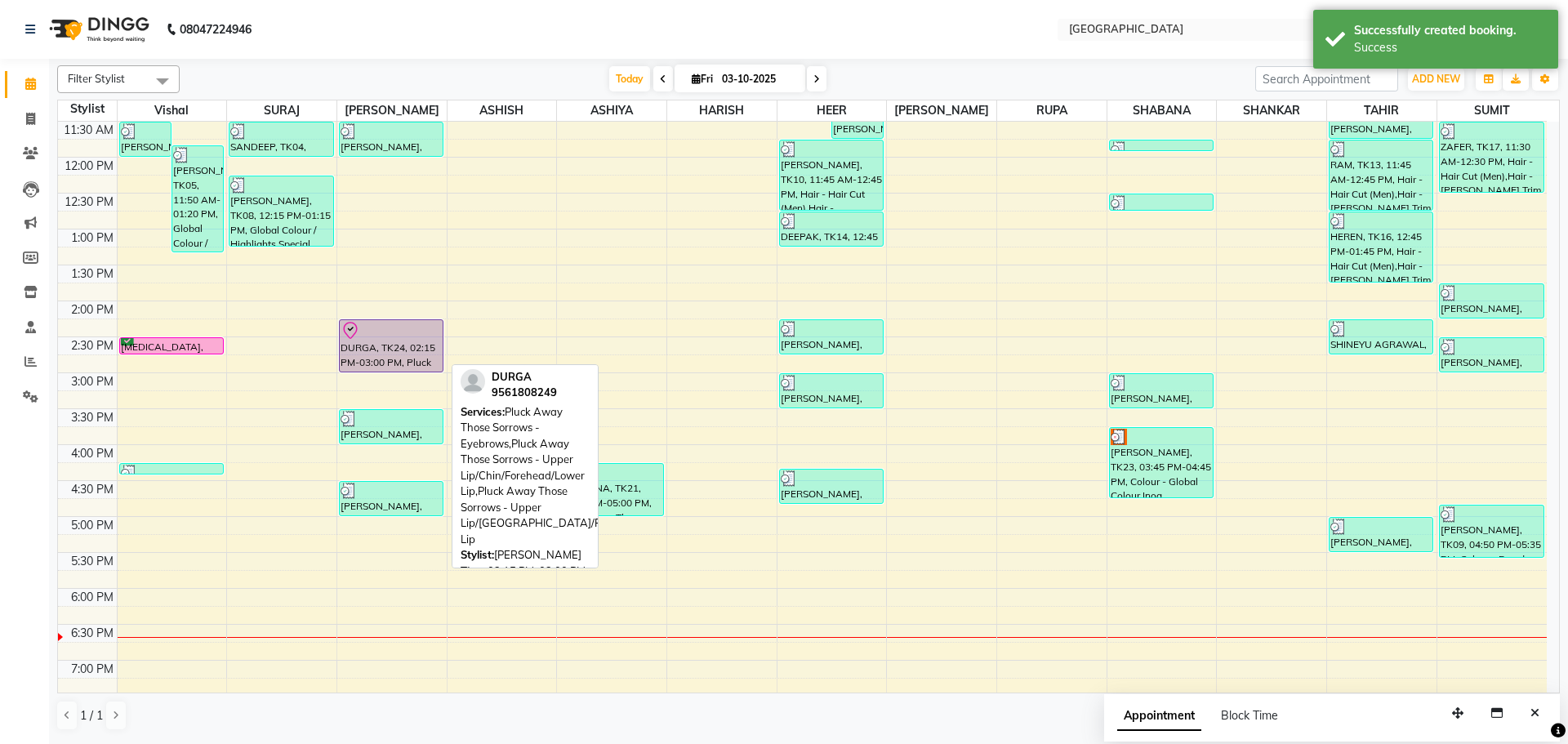
click at [386, 349] on div "DURGA, TK24, 02:15 PM-03:00 PM, Pluck Away Those Sorrows - Eyebrows,Pluck Away …" at bounding box center [390, 347] width 103 height 52
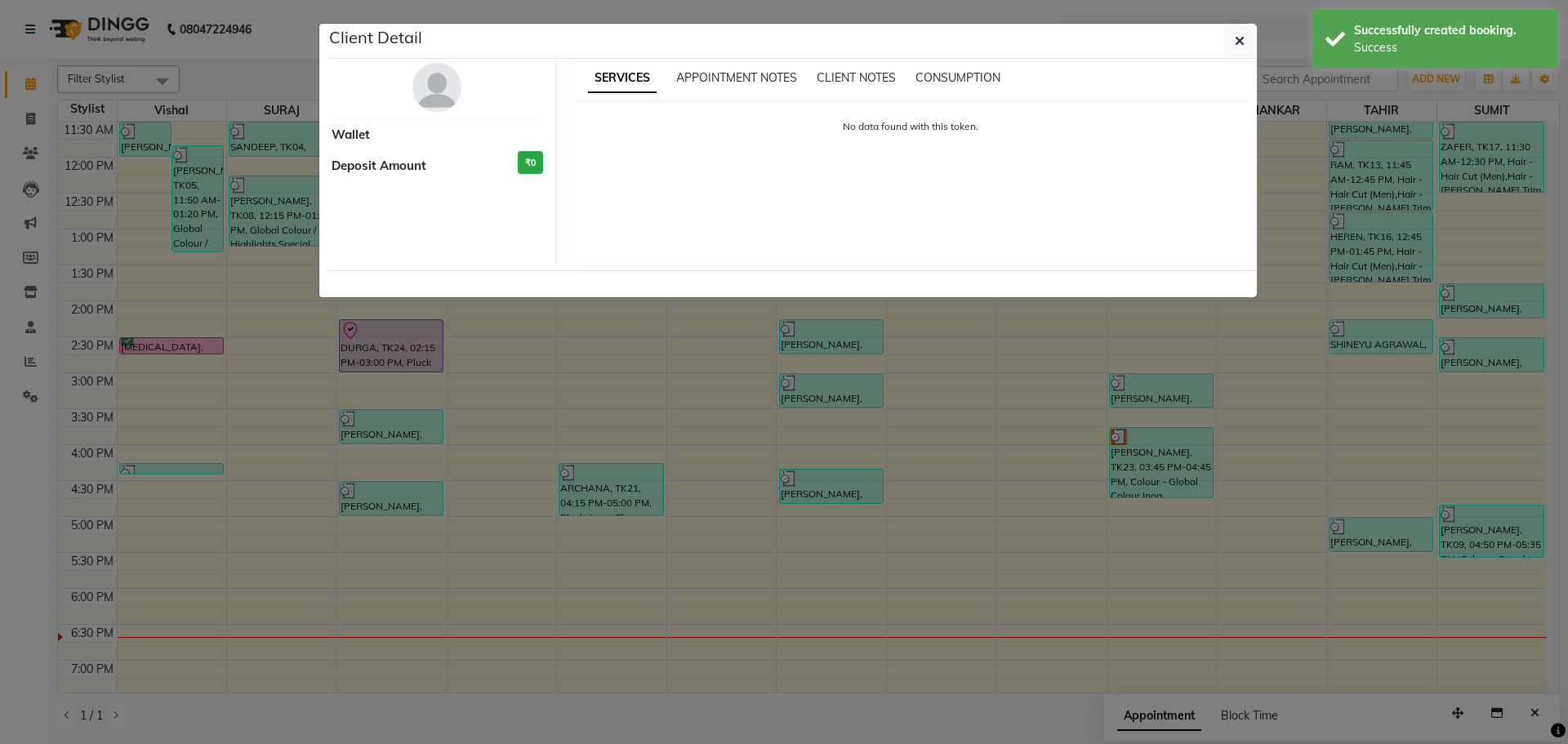
select select "8"
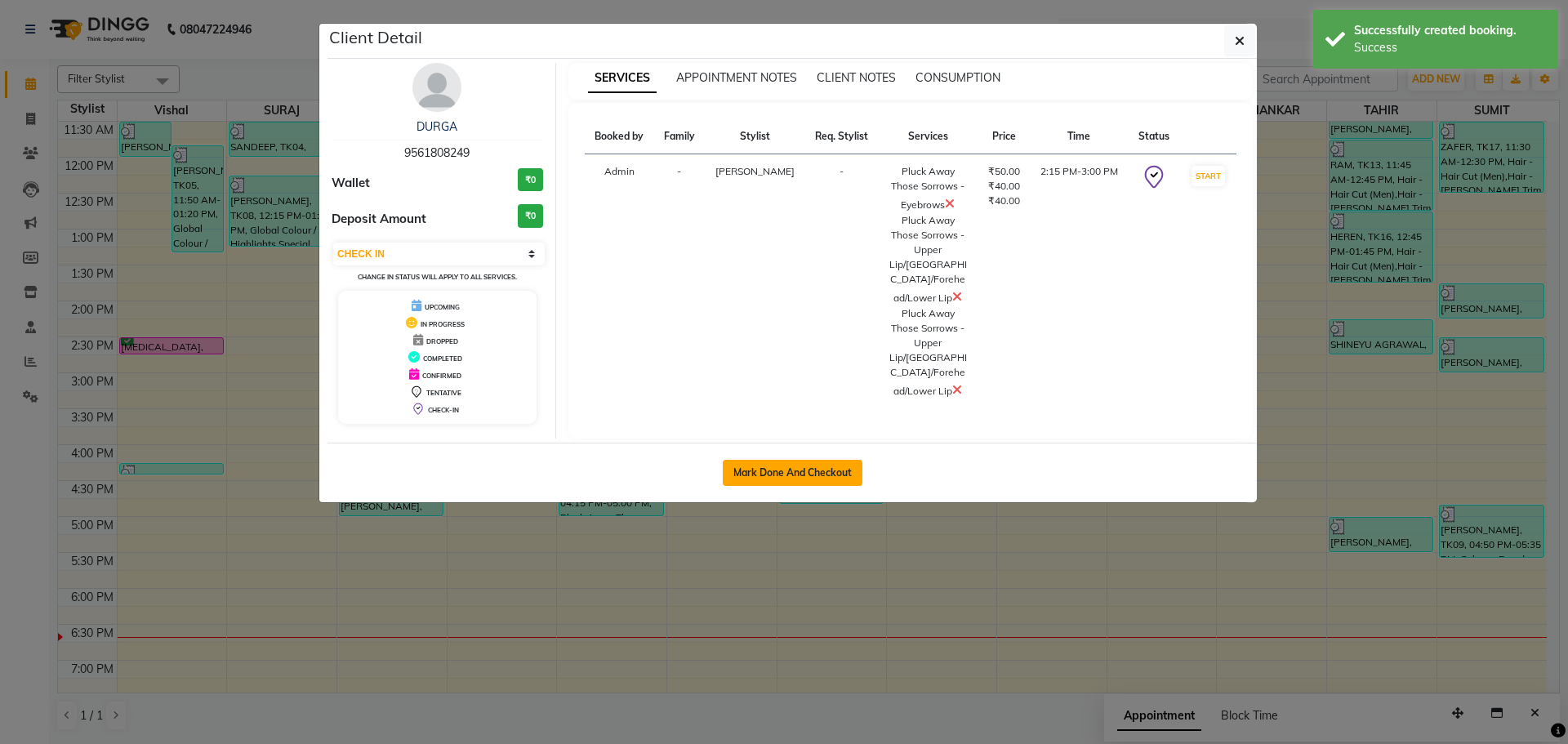
click at [777, 466] on button "Mark Done And Checkout" at bounding box center [792, 473] width 139 height 26
select select "service"
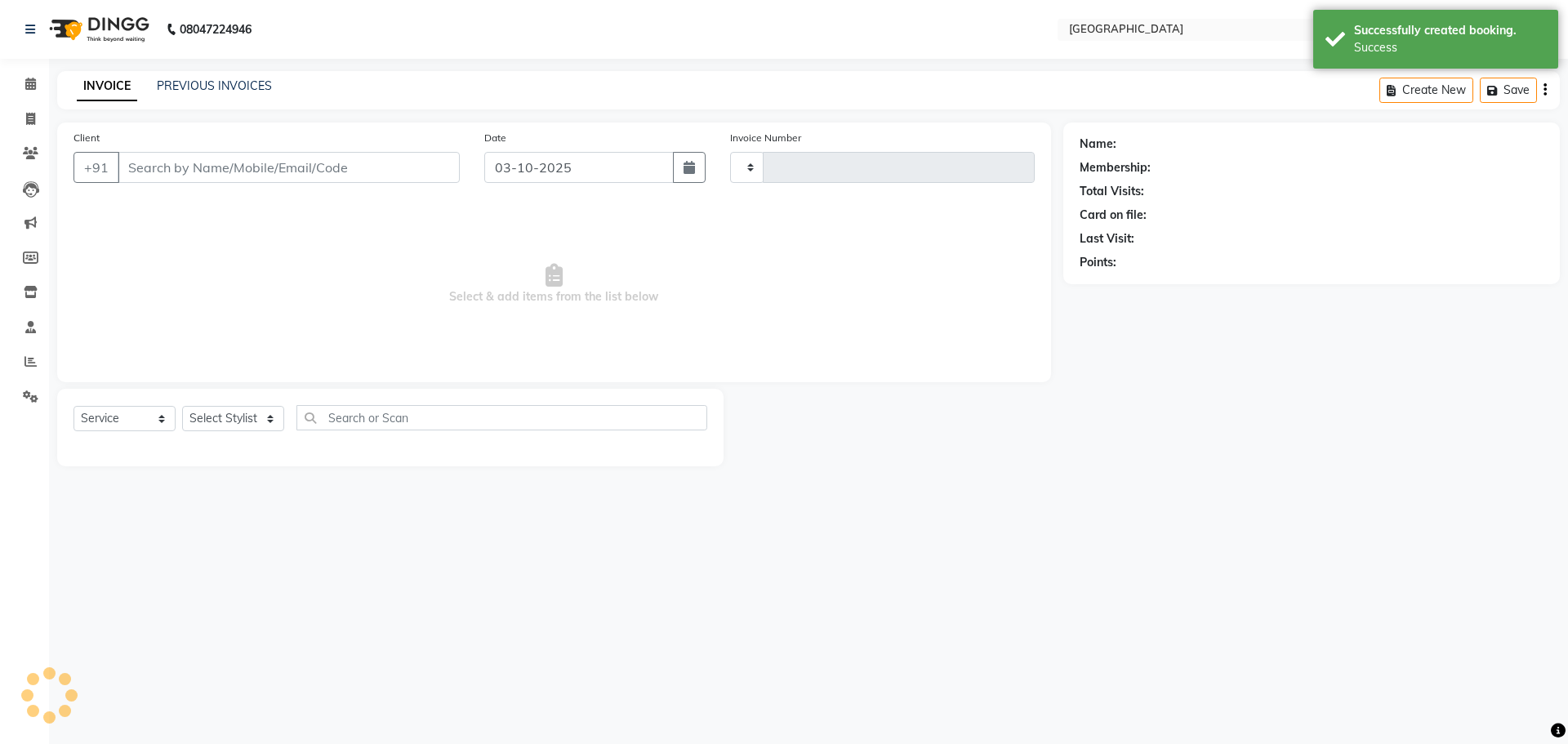
type input "5846"
select select "508"
type input "9561808249"
select select "70101"
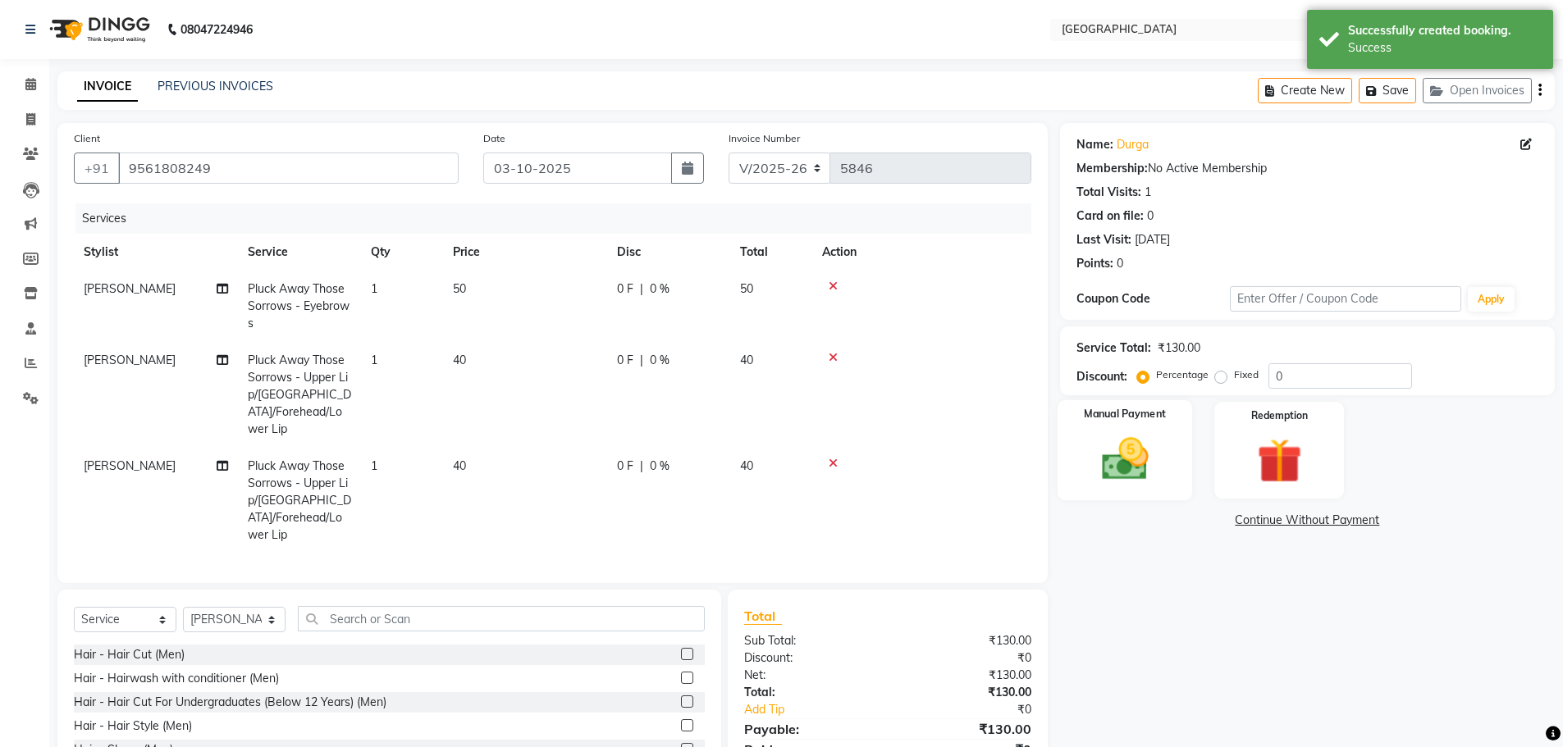
click at [1158, 476] on img at bounding box center [1124, 458] width 75 height 53
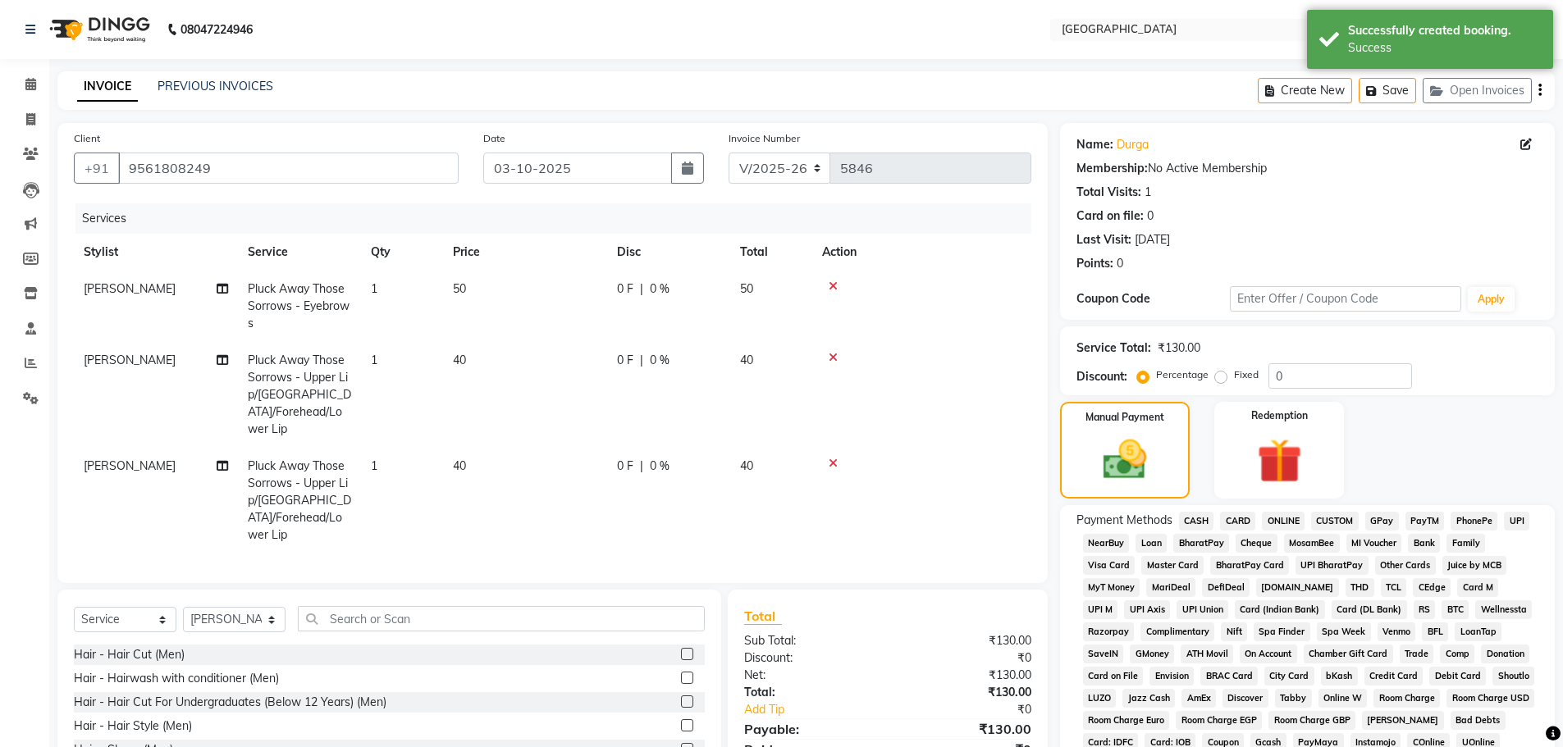
click at [1383, 525] on span "GPay" at bounding box center [1382, 521] width 34 height 19
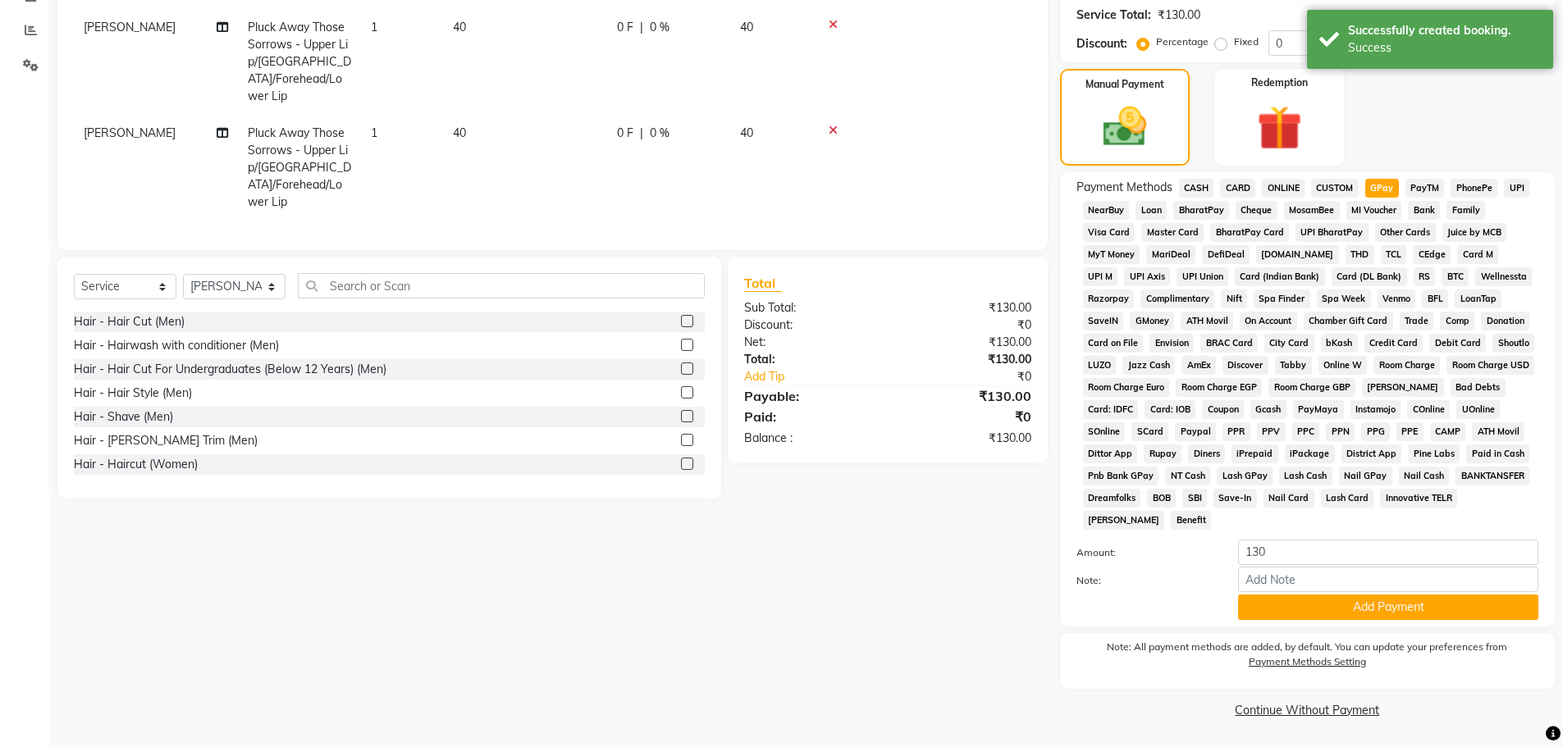
click at [1191, 184] on span "CASH" at bounding box center [1196, 188] width 35 height 19
click at [1349, 597] on button "Add Payment" at bounding box center [1388, 607] width 300 height 25
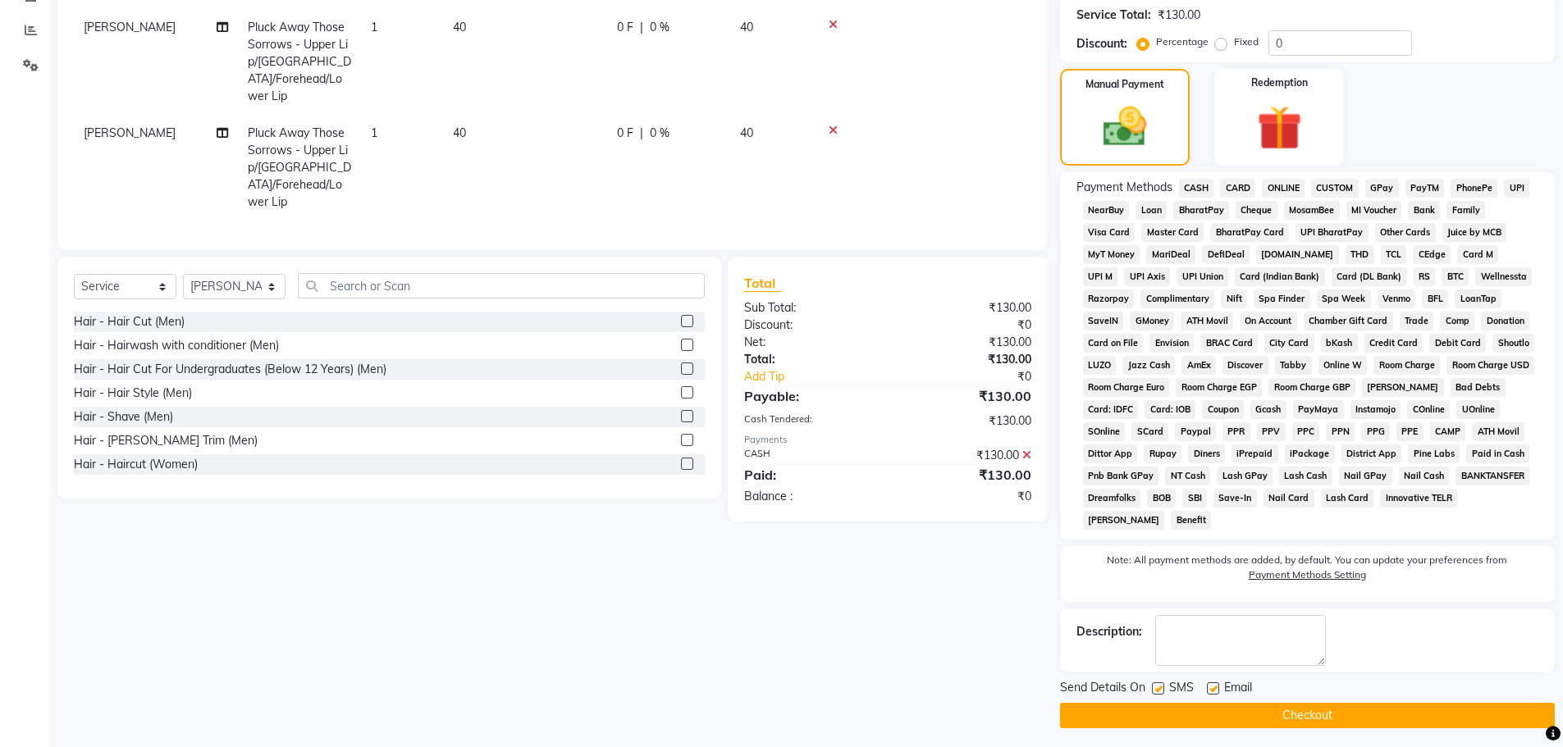
click at [1291, 723] on button "Checkout" at bounding box center [1307, 715] width 495 height 25
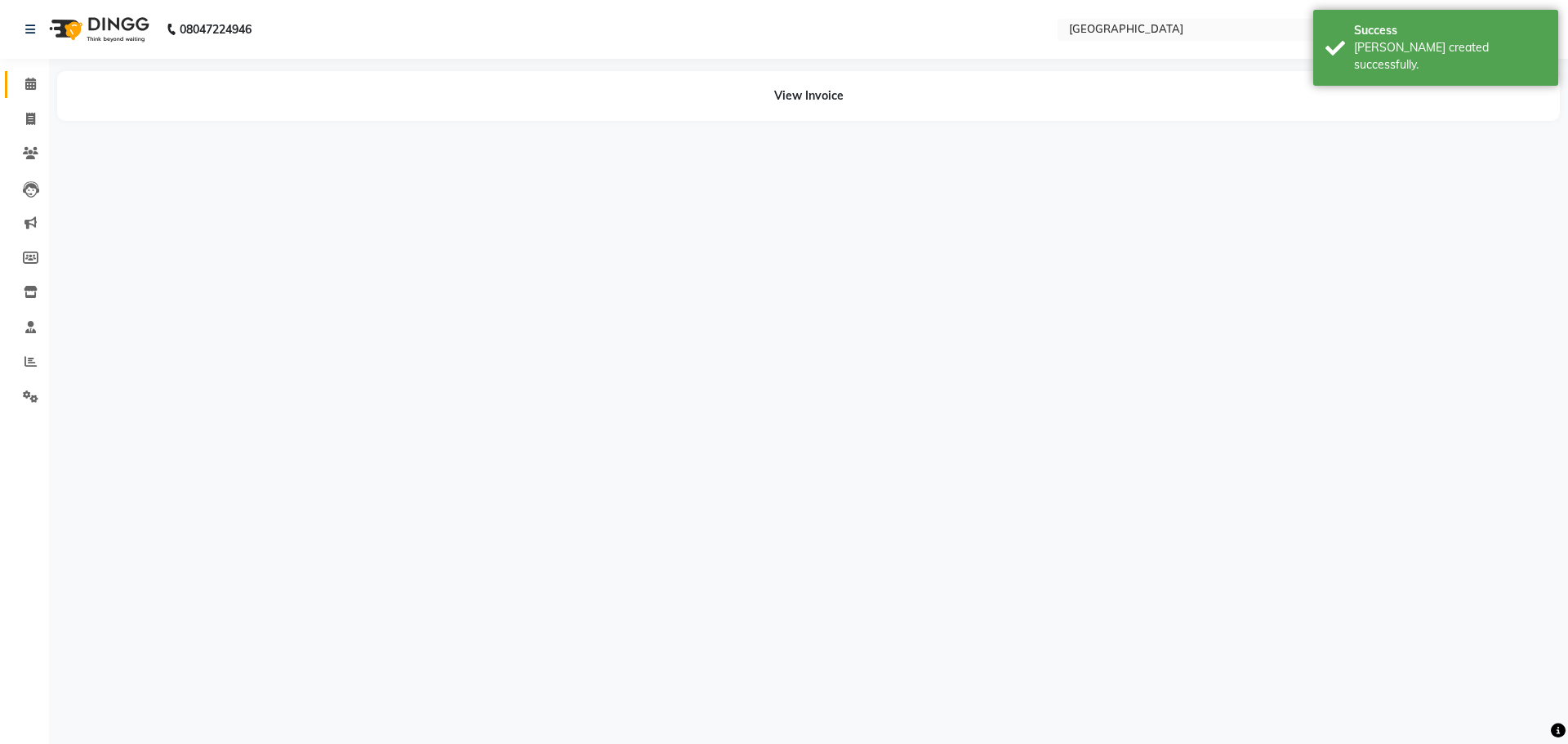
click at [34, 75] on link "Calendar" at bounding box center [24, 84] width 39 height 27
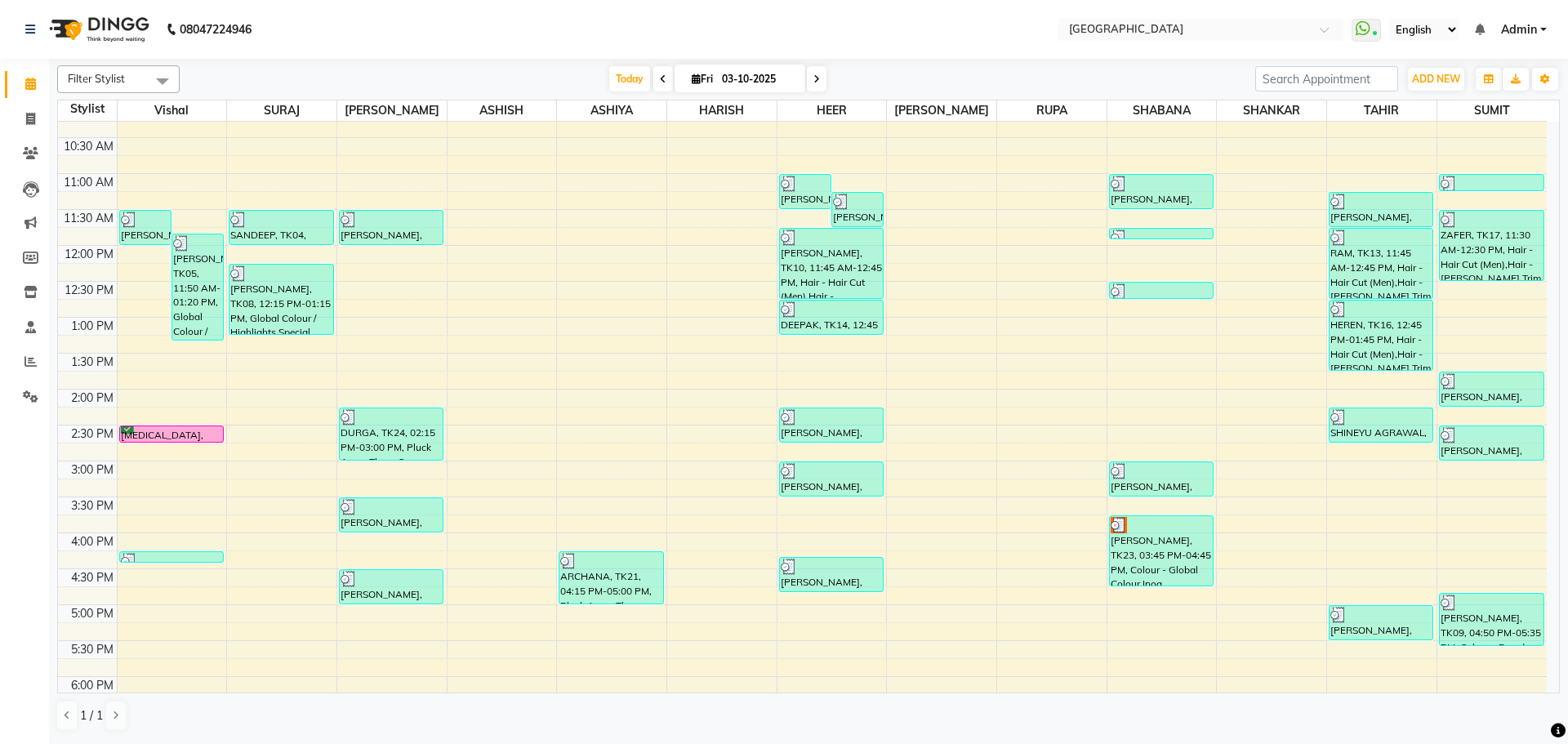
scroll to position [327, 0]
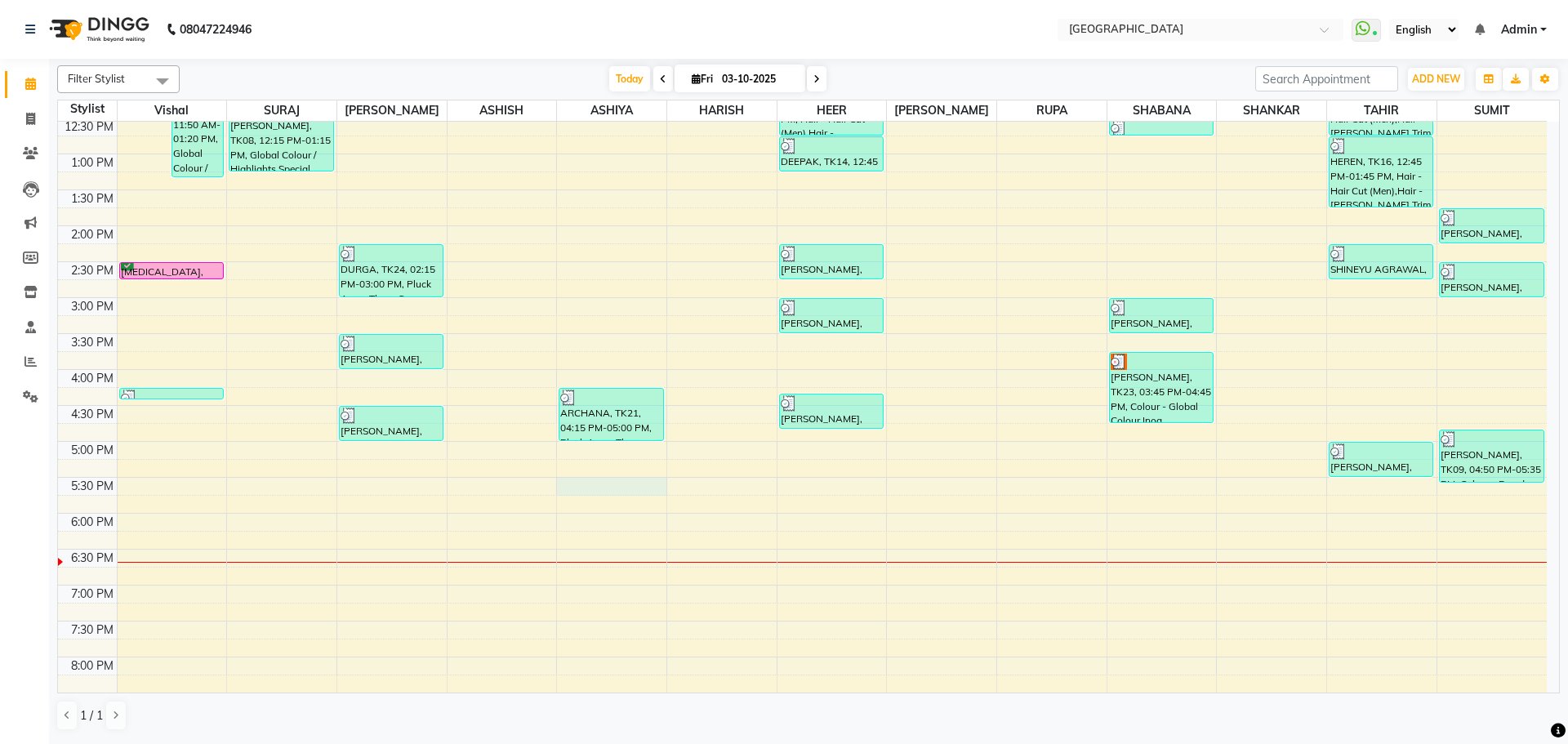
click at [616, 489] on div "8:00 AM 8:30 AM 9:00 AM 9:30 AM 10:00 AM 10:30 AM 11:00 AM 11:30 AM 12:00 PM 12…" at bounding box center [802, 370] width 1489 height 1149
select select "82363"
select select "1050"
select select "tentative"
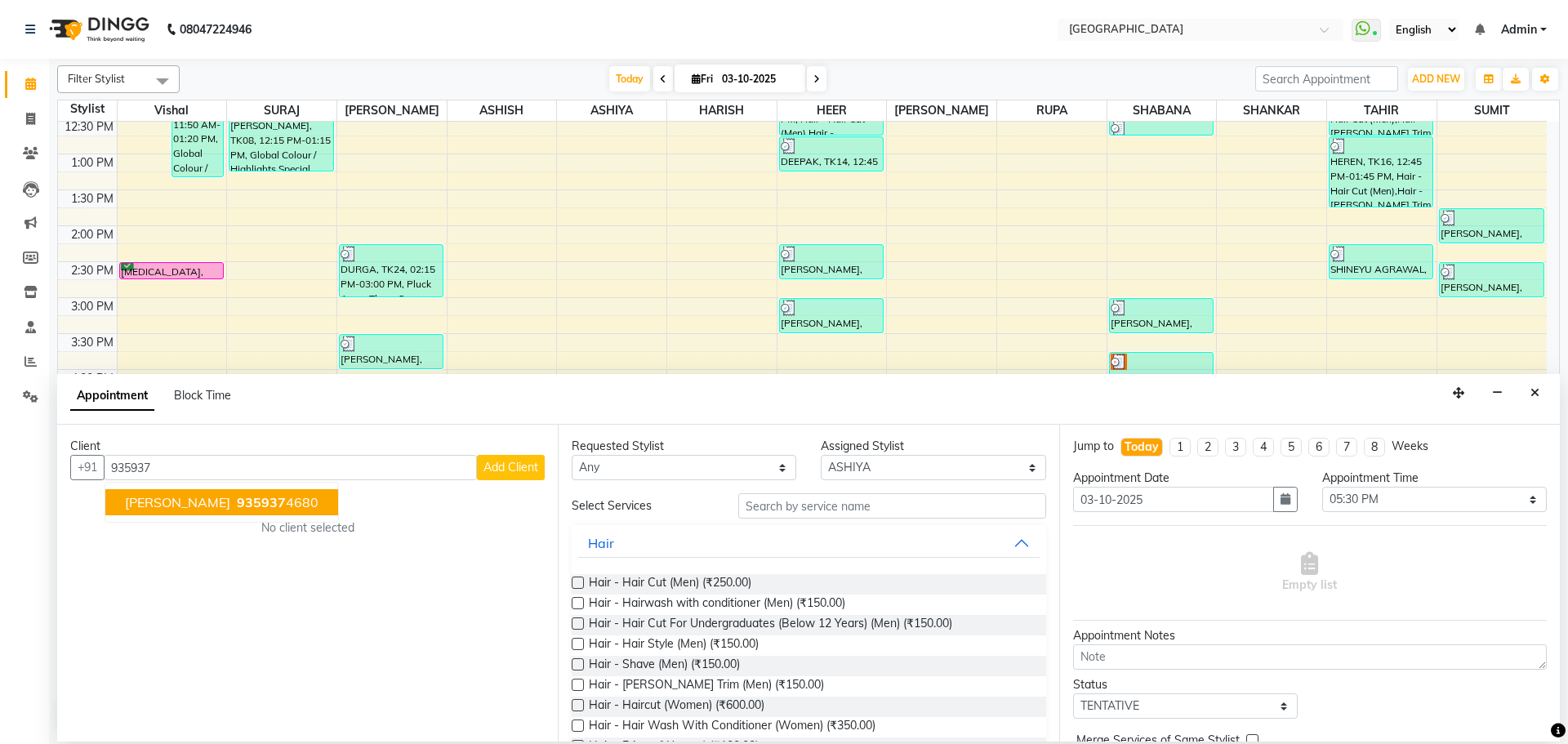
click at [286, 500] on span "935937" at bounding box center [261, 502] width 49 height 16
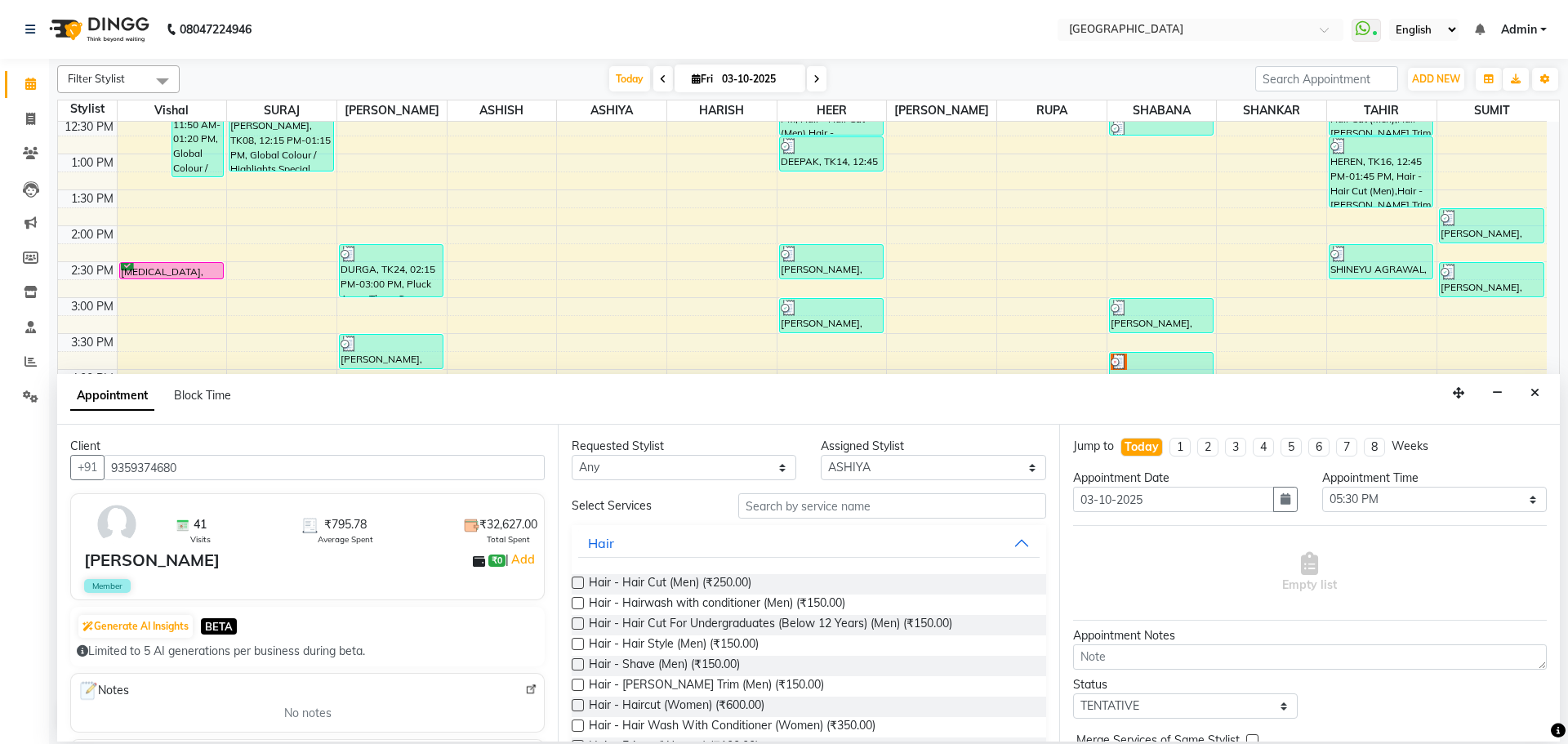
type input "9359374680"
click at [789, 510] on input "text" at bounding box center [892, 506] width 308 height 25
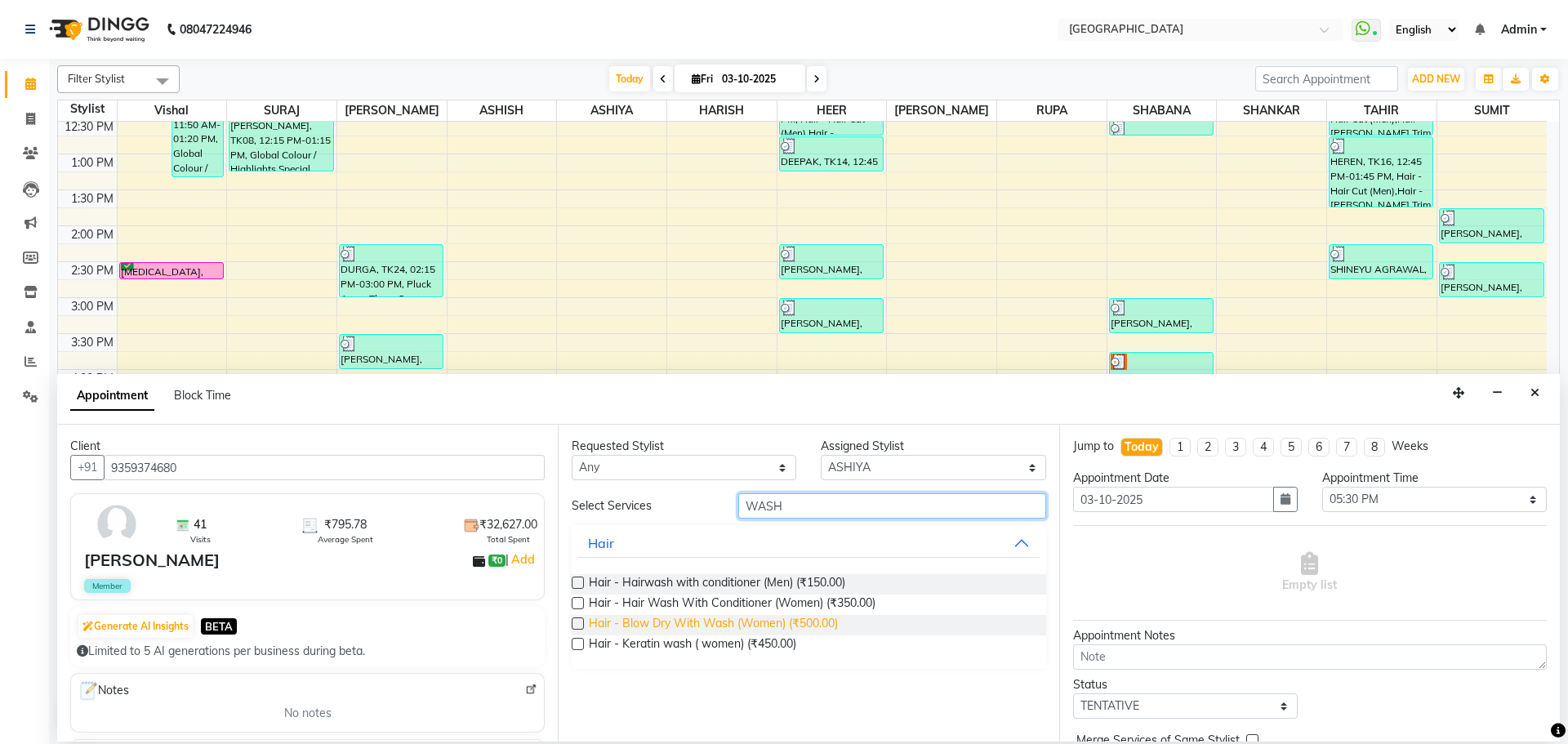
type input "WASH"
click at [806, 620] on span "Hair - Blow Dry With Wash (Women) (₹500.00)" at bounding box center [714, 625] width 249 height 21
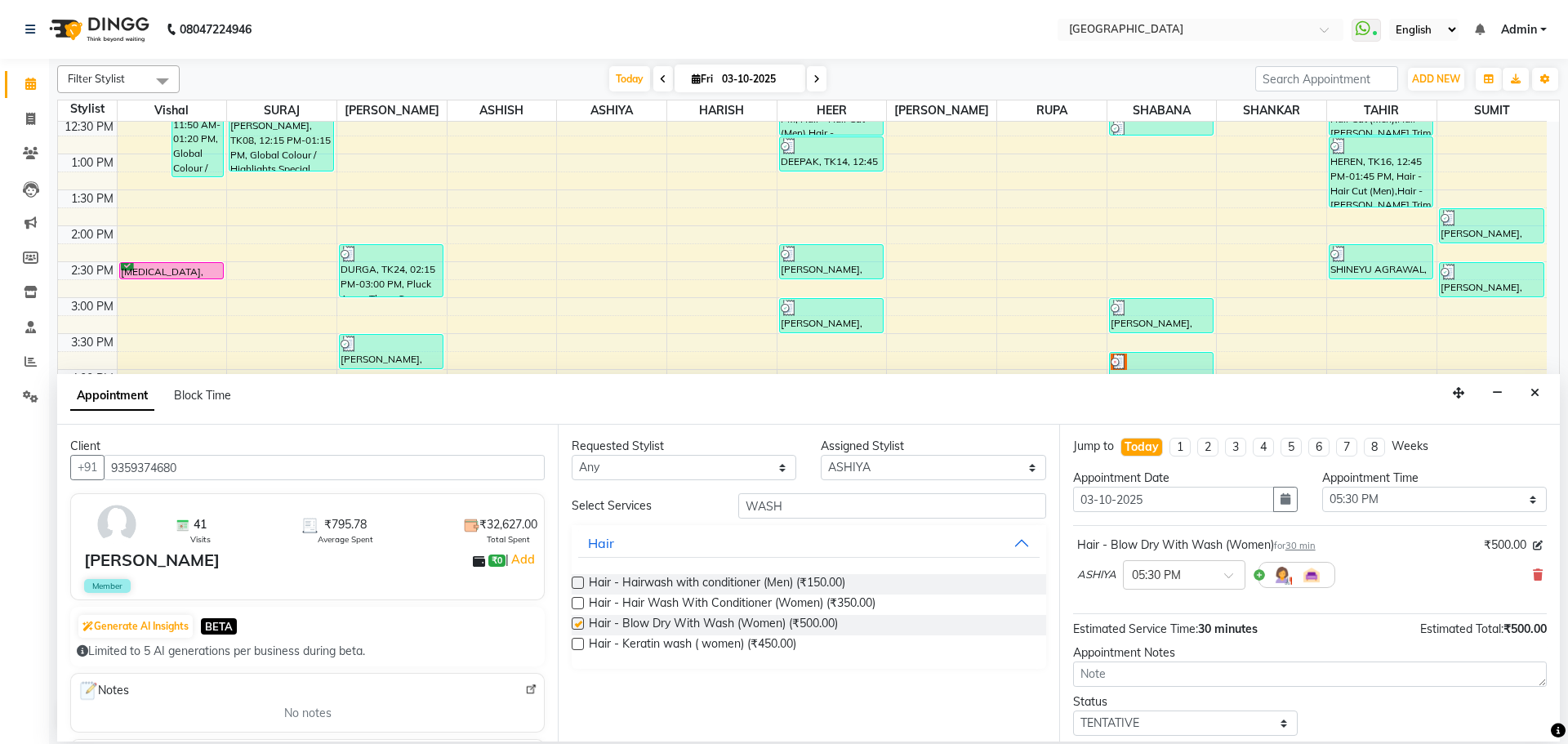
checkbox input "false"
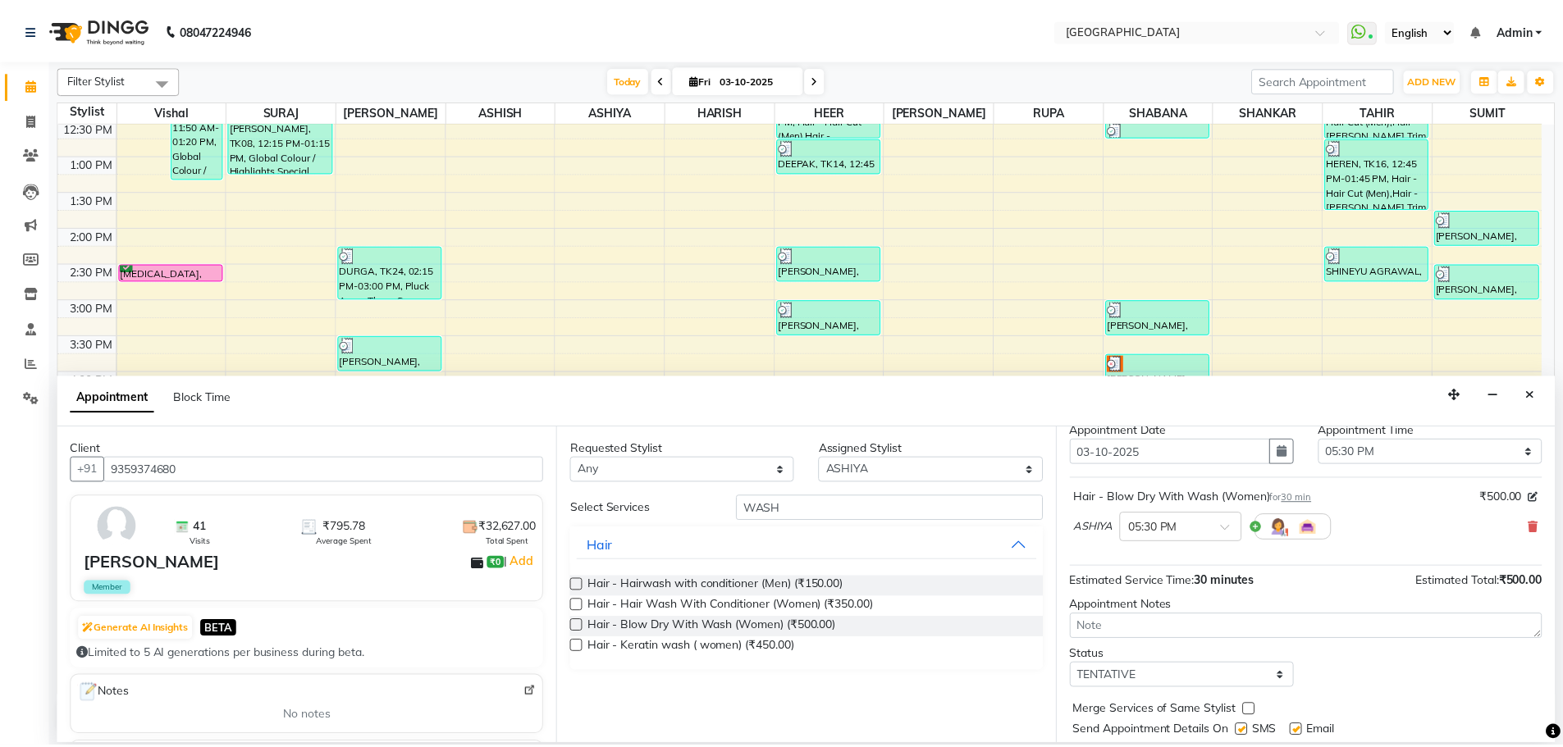
scroll to position [98, 0]
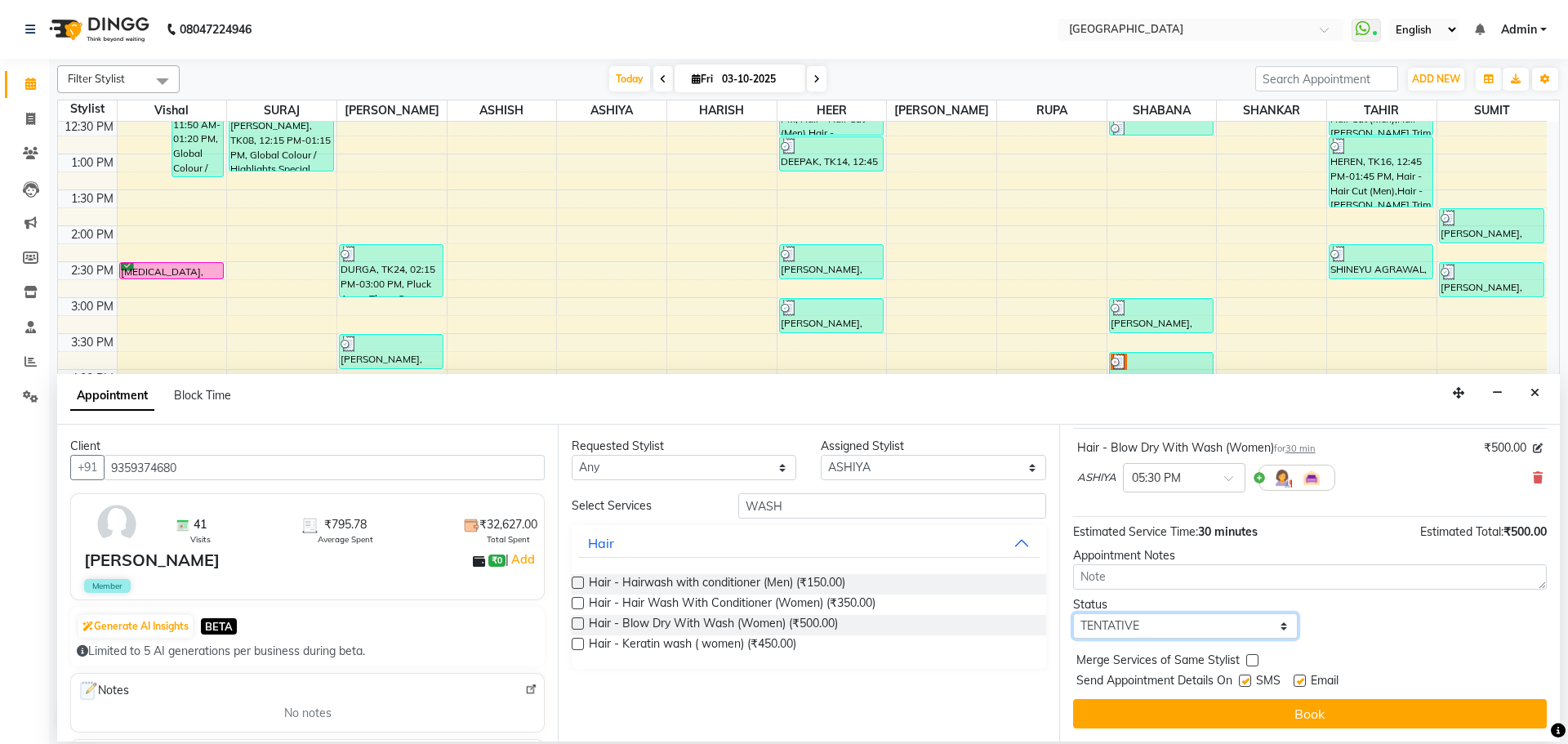
click at [1222, 624] on select "Select TENTATIVE CONFIRM CHECK-IN UPCOMING" at bounding box center [1186, 625] width 225 height 25
select select "confirm booking"
click at [1073, 614] on select "Select TENTATIVE CONFIRM CHECK-IN UPCOMING" at bounding box center [1186, 625] width 225 height 25
click at [1256, 661] on label at bounding box center [1252, 660] width 12 height 12
click at [1256, 661] on input "checkbox" at bounding box center [1251, 662] width 11 height 11
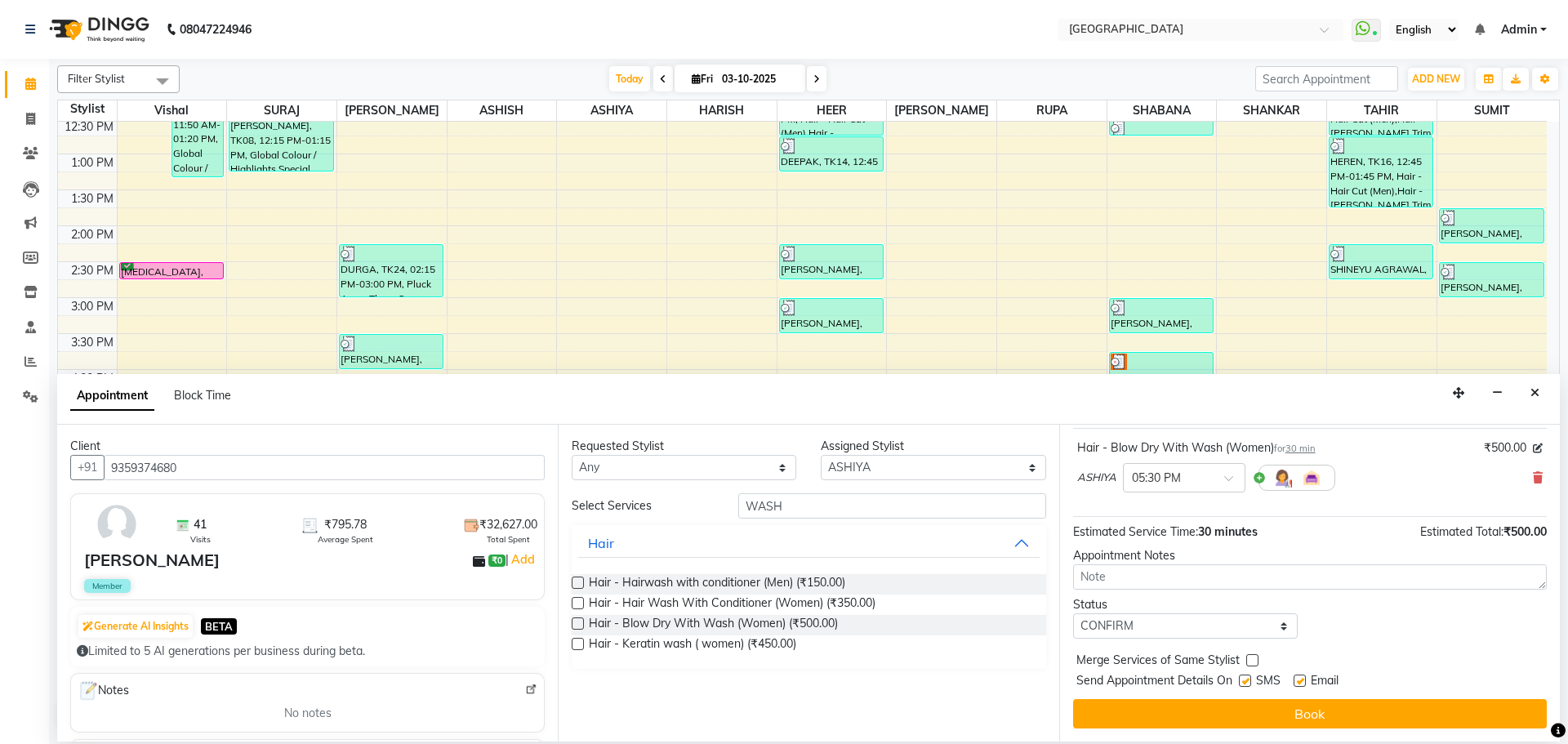
checkbox input "true"
click at [1255, 722] on button "Book" at bounding box center [1310, 714] width 474 height 30
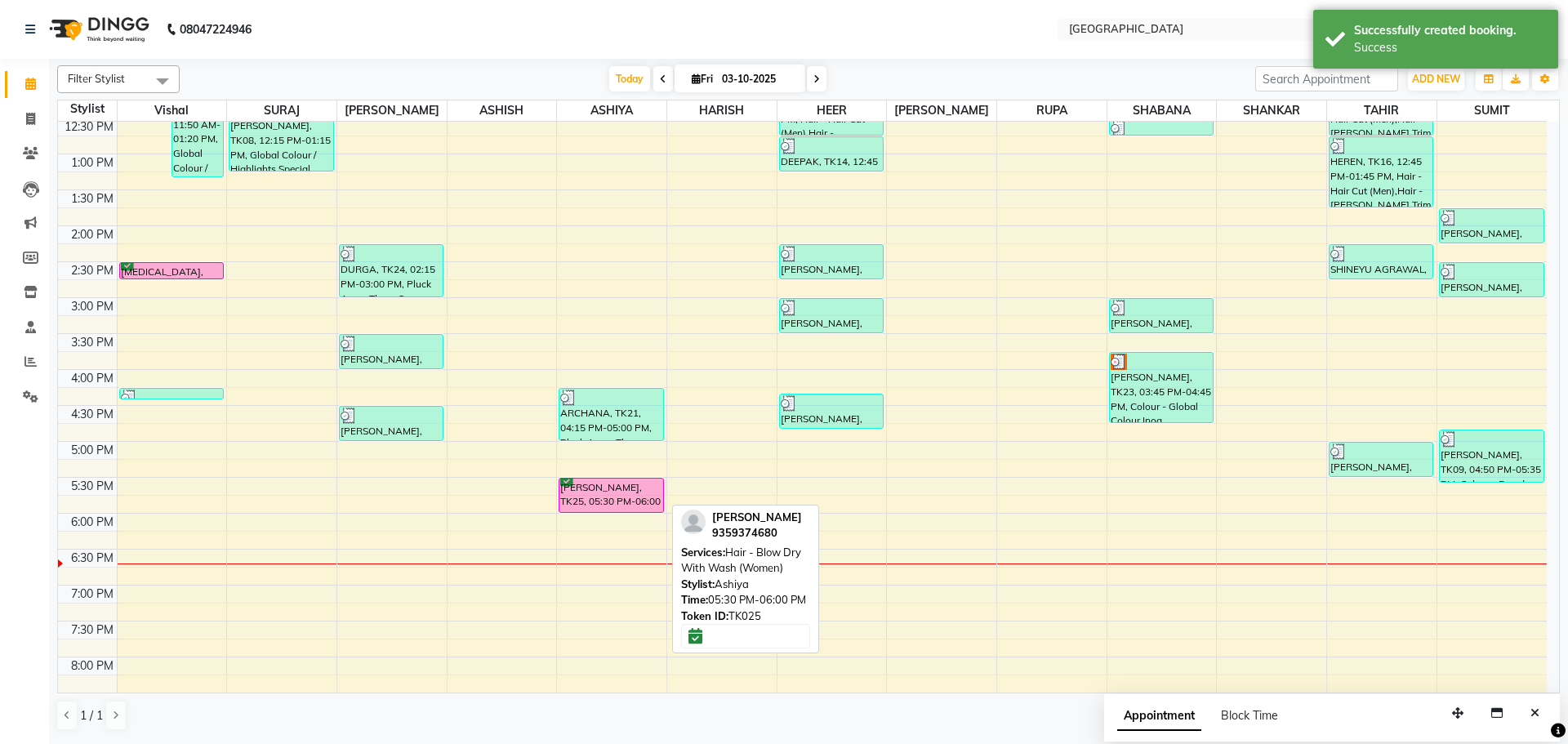
click at [611, 499] on div "[PERSON_NAME], TK25, 05:30 PM-06:00 PM, Hair - Blow Dry With Wash (Women)" at bounding box center [610, 496] width 103 height 34
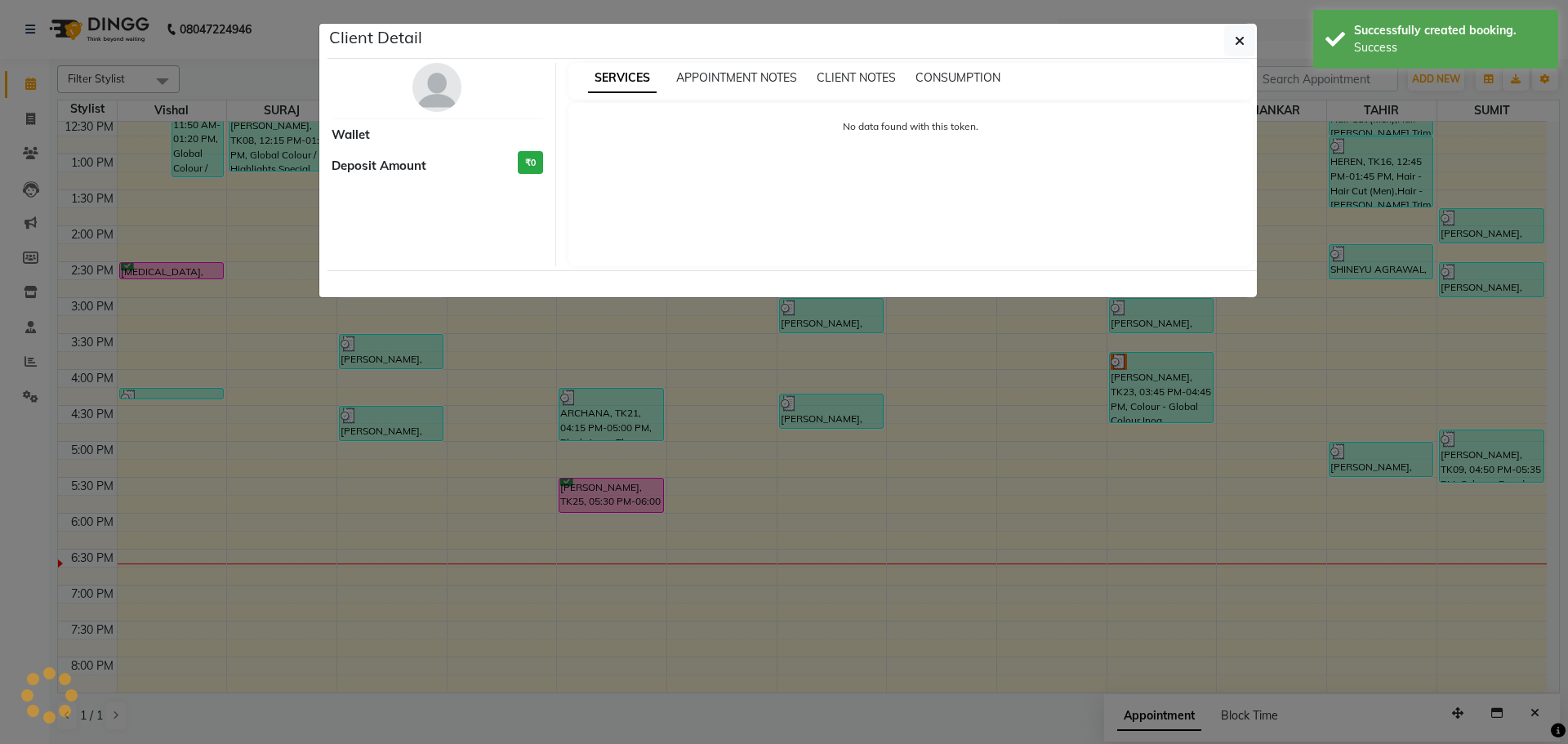
select select "6"
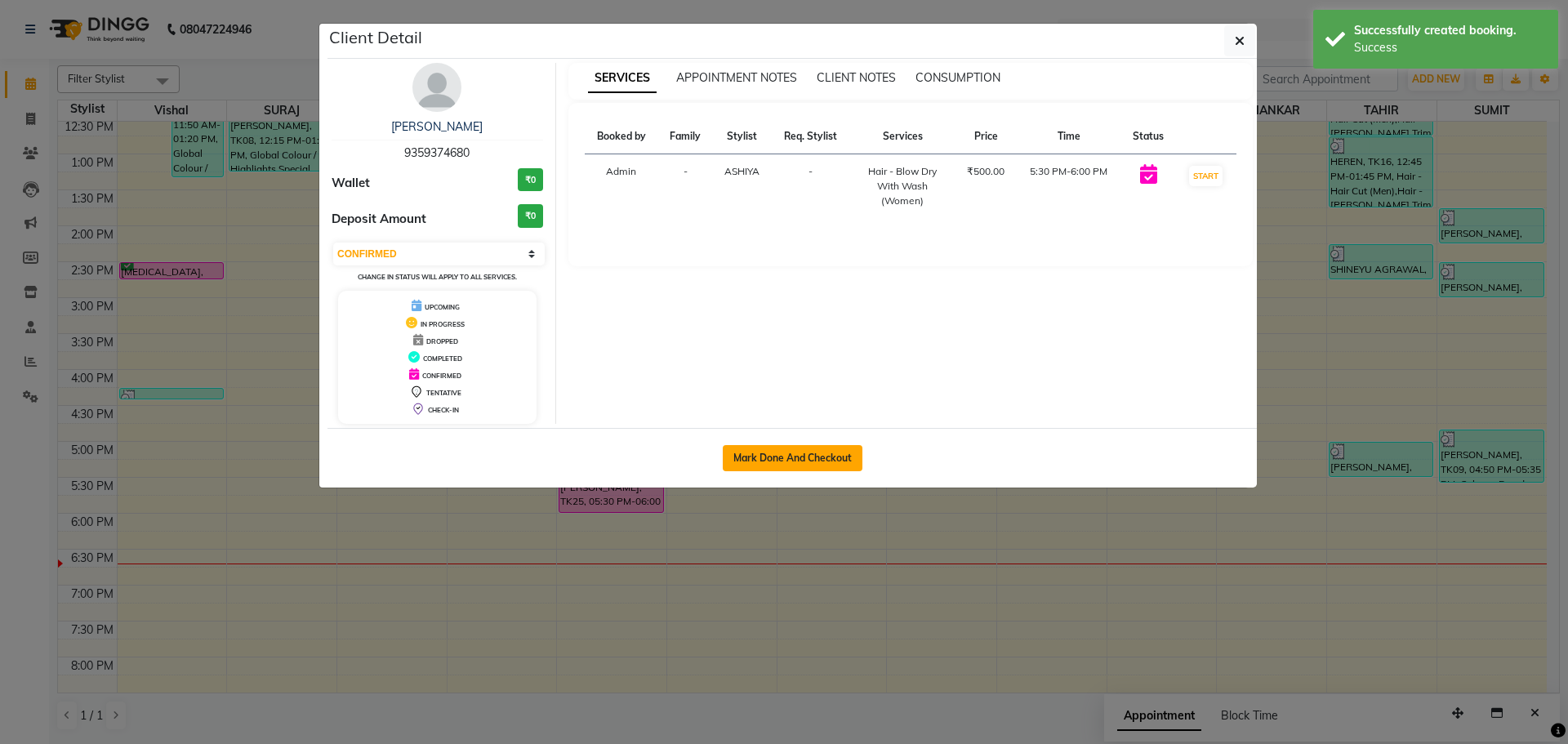
click at [803, 462] on button "Mark Done And Checkout" at bounding box center [792, 458] width 139 height 26
select select "service"
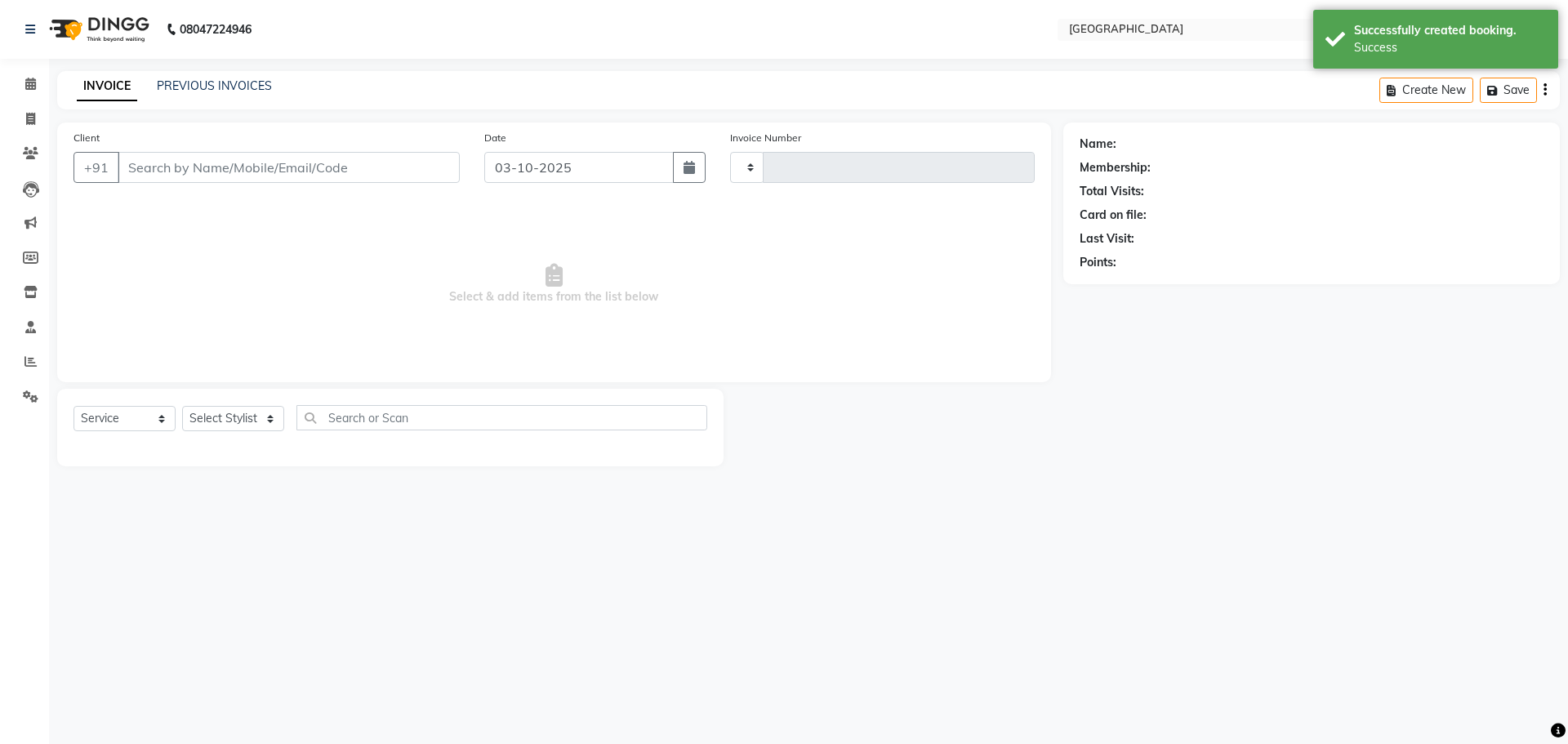
type input "5847"
select select "508"
type input "9359374680"
select select "82363"
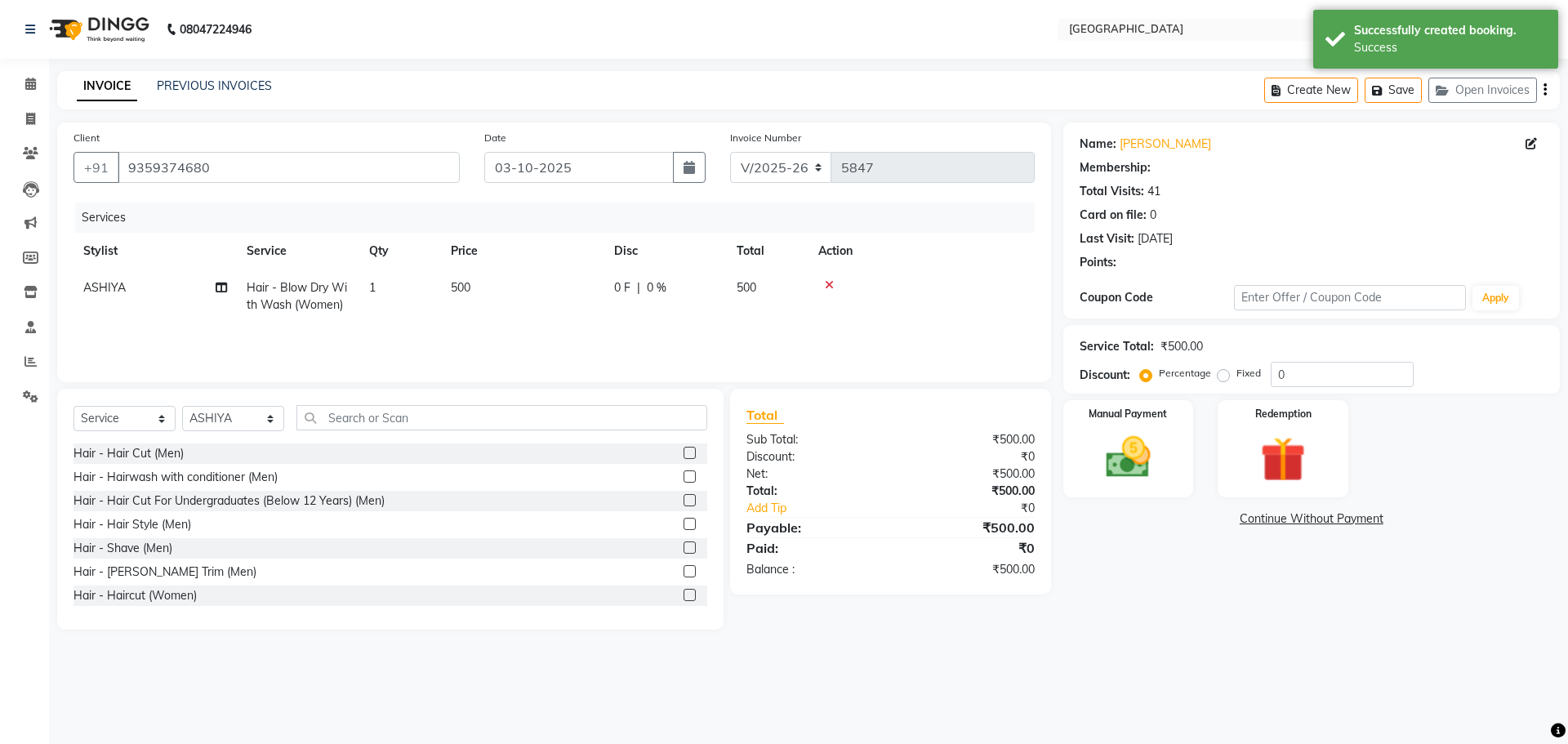
select select "1: Object"
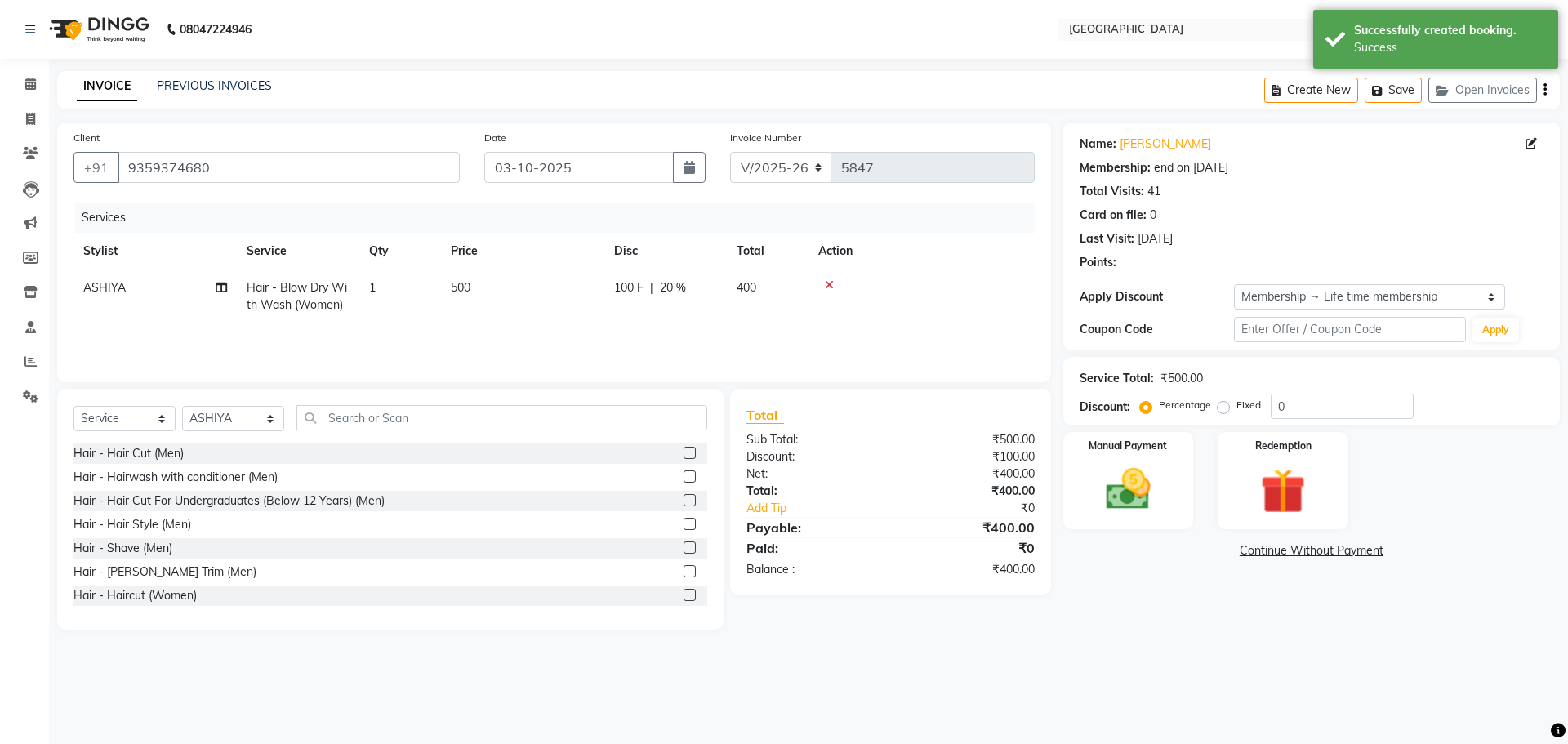
type input "20"
click at [482, 283] on td "500" at bounding box center [523, 297] width 163 height 54
select select "82363"
click at [544, 293] on input "500" at bounding box center [599, 292] width 143 height 25
type input "700"
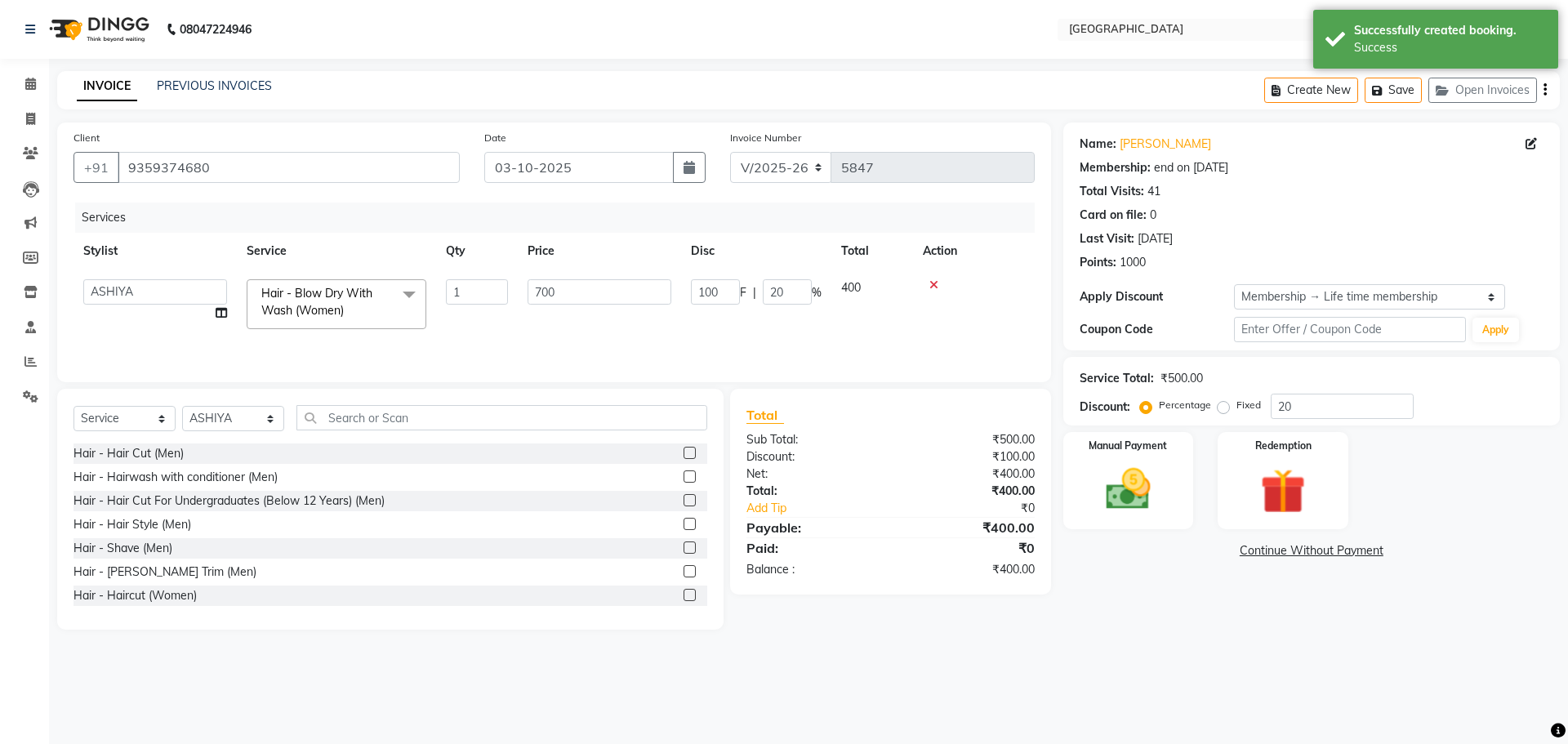
drag, startPoint x: 1145, startPoint y: 661, endPoint x: 1145, endPoint y: 622, distance: 39.0
click at [1145, 661] on div "08047224946 Select Location × Cloud9 Salon, [GEOGRAPHIC_DATA] WhatsApp Status ✕…" at bounding box center [784, 372] width 1568 height 744
click at [1172, 491] on div "Manual Payment" at bounding box center [1128, 480] width 135 height 101
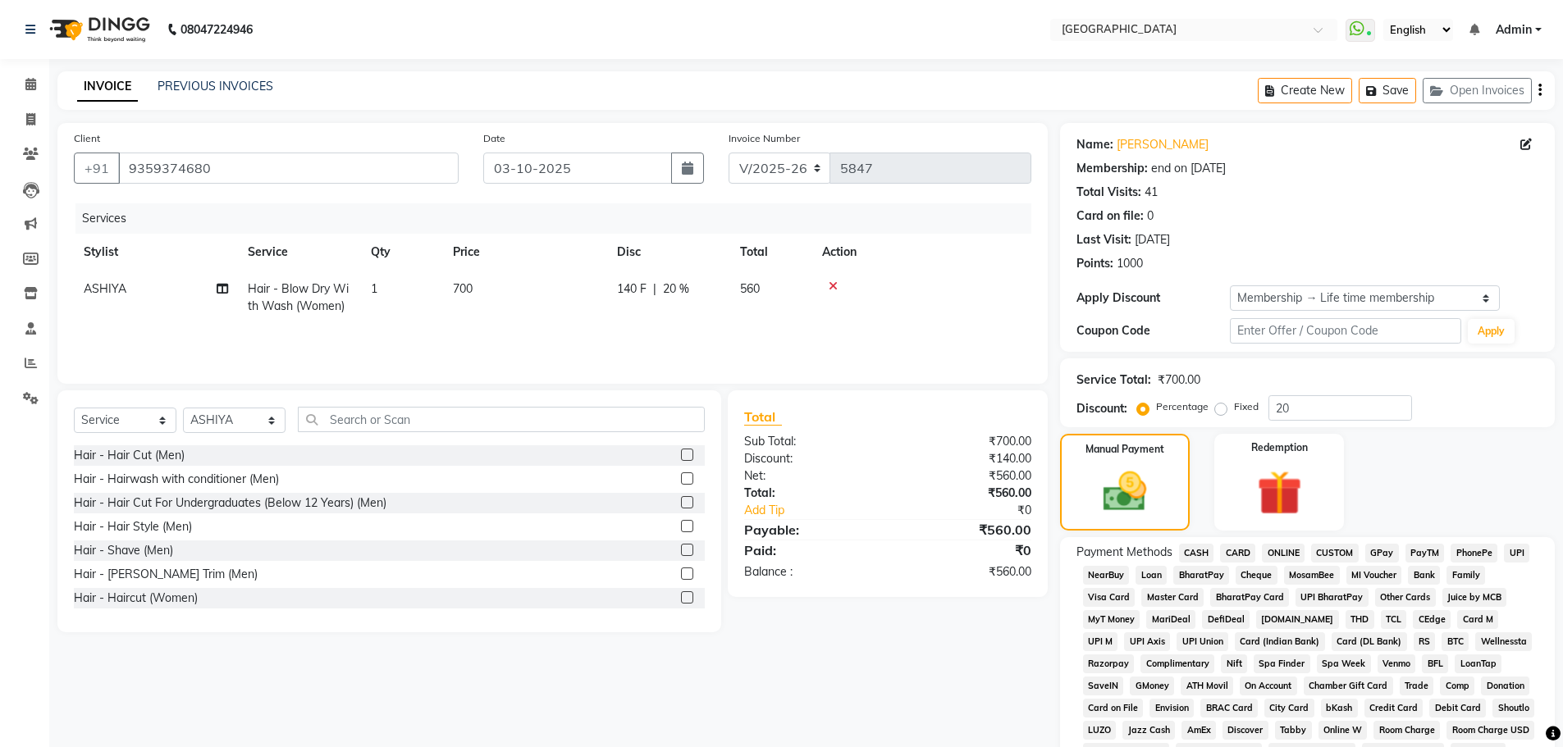
click at [1365, 555] on span "GPay" at bounding box center [1382, 553] width 34 height 19
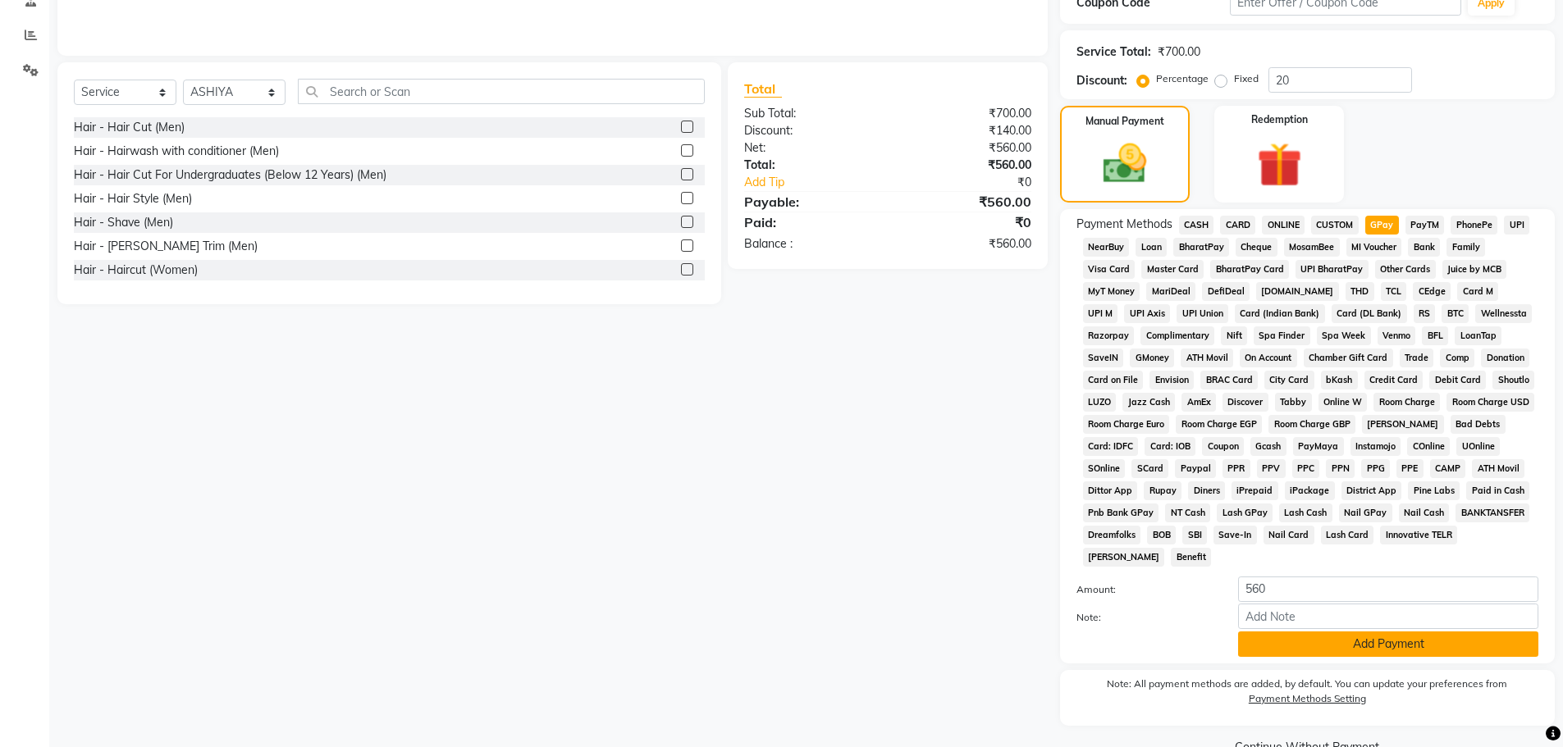
click at [1369, 649] on button "Add Payment" at bounding box center [1388, 644] width 300 height 25
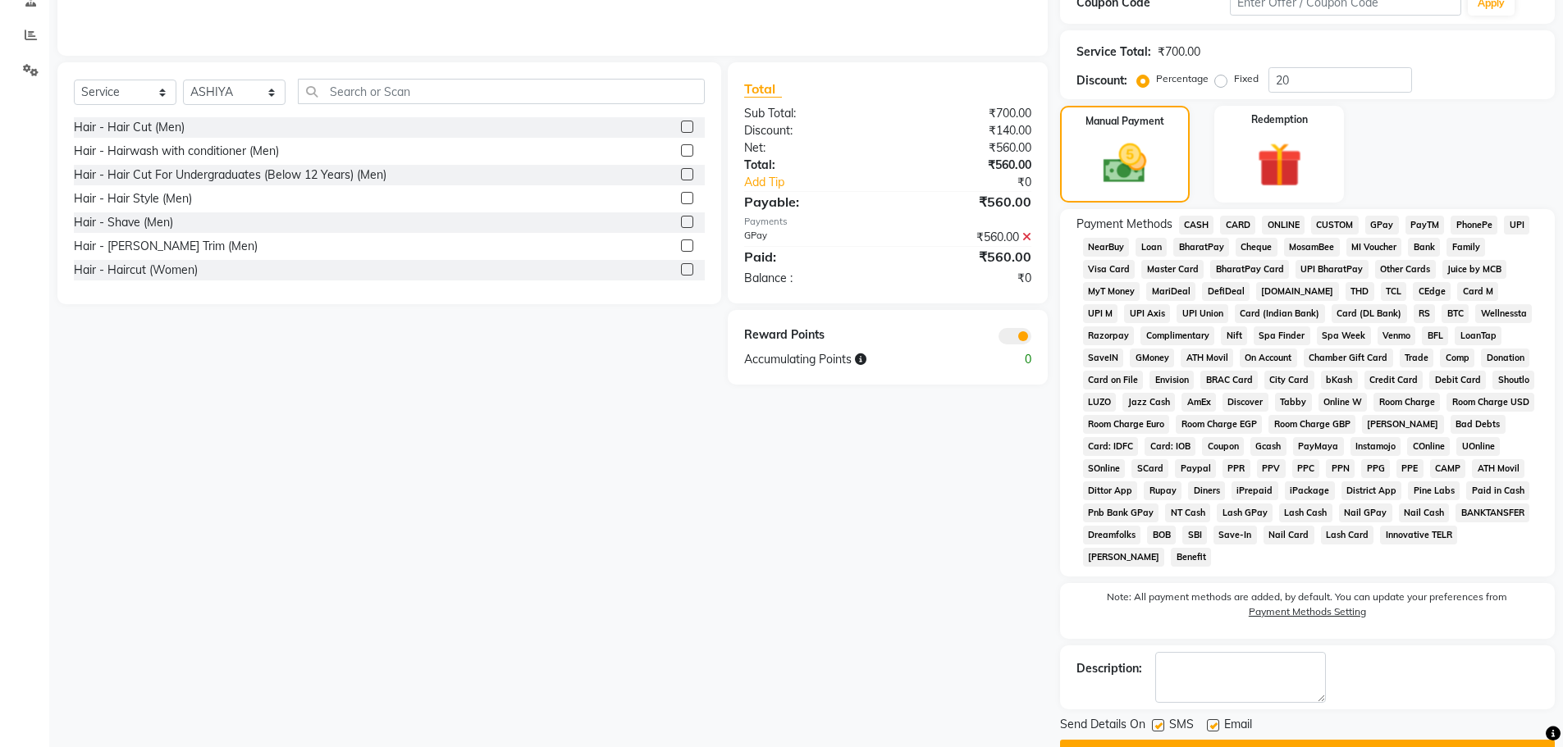
click at [1336, 743] on button "Checkout" at bounding box center [1307, 752] width 495 height 25
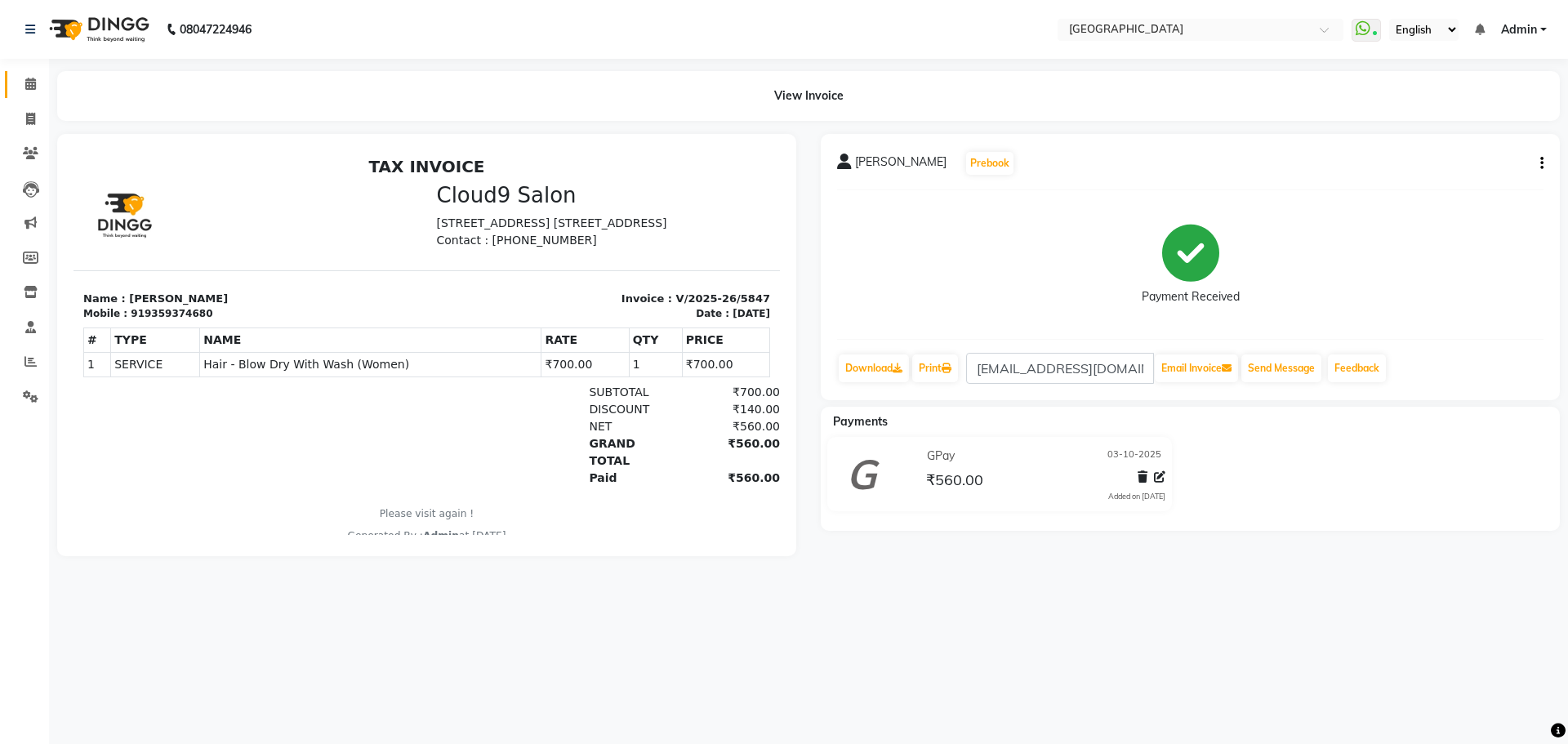
click at [11, 75] on link "Calendar" at bounding box center [24, 84] width 39 height 27
